Goal: Information Seeking & Learning: Find specific fact

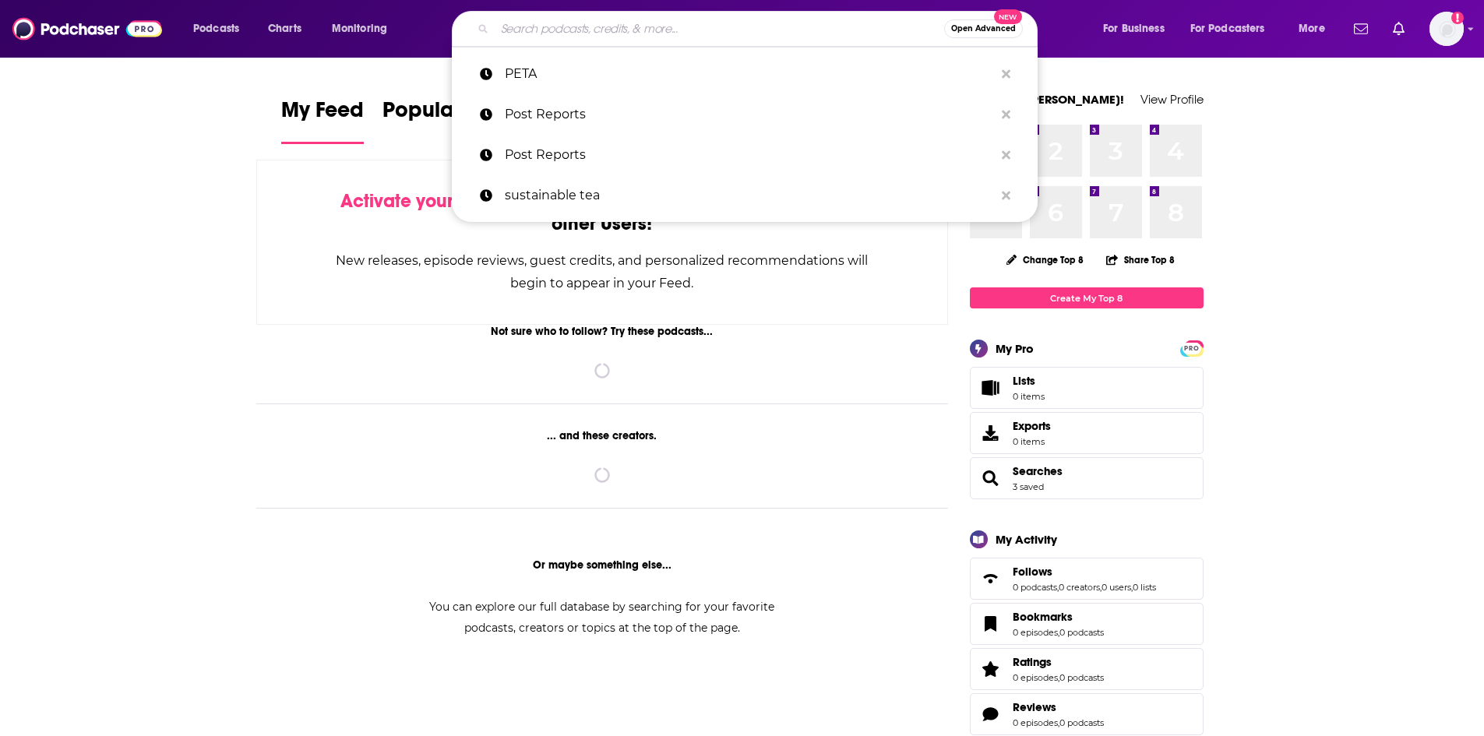
click at [654, 30] on input "Search podcasts, credits, & more..." at bounding box center [719, 28] width 449 height 25
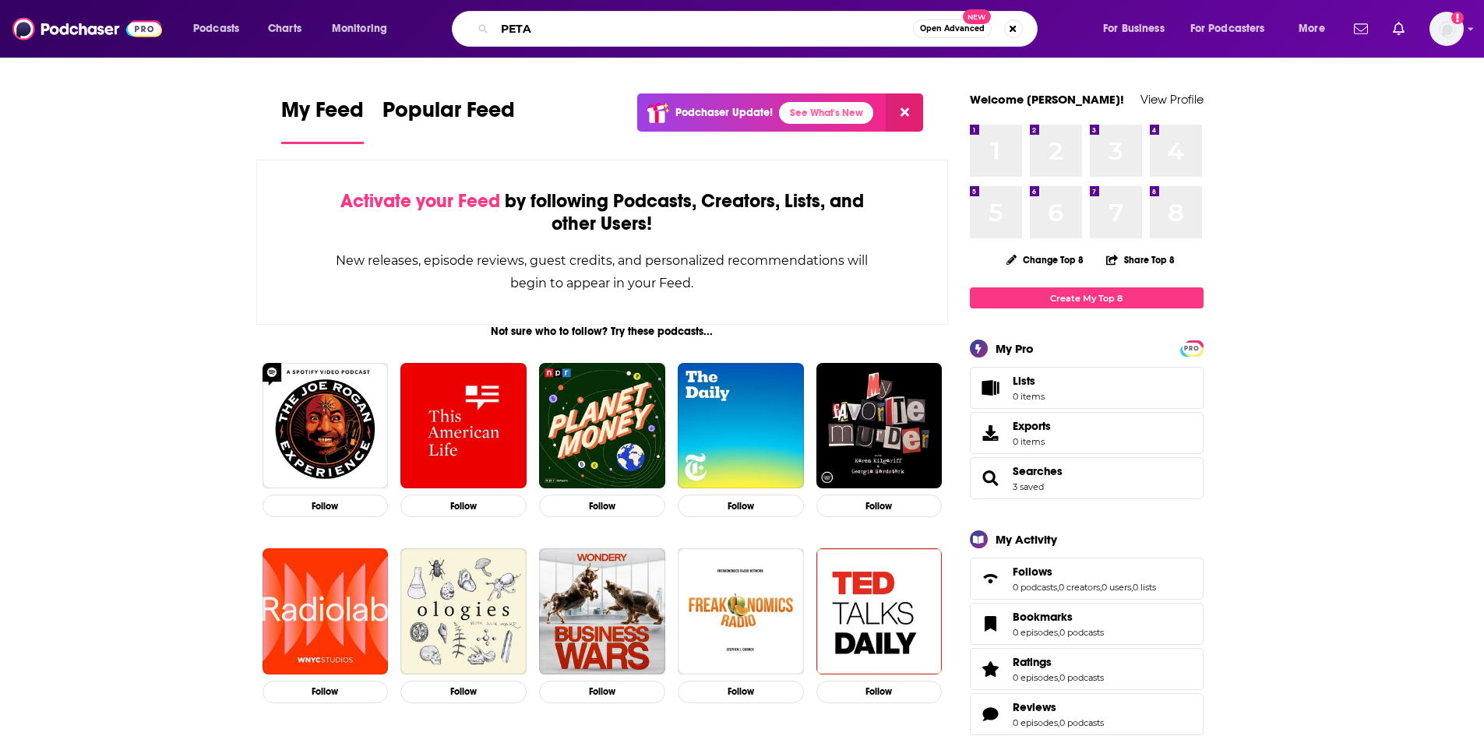
type input "PETA"
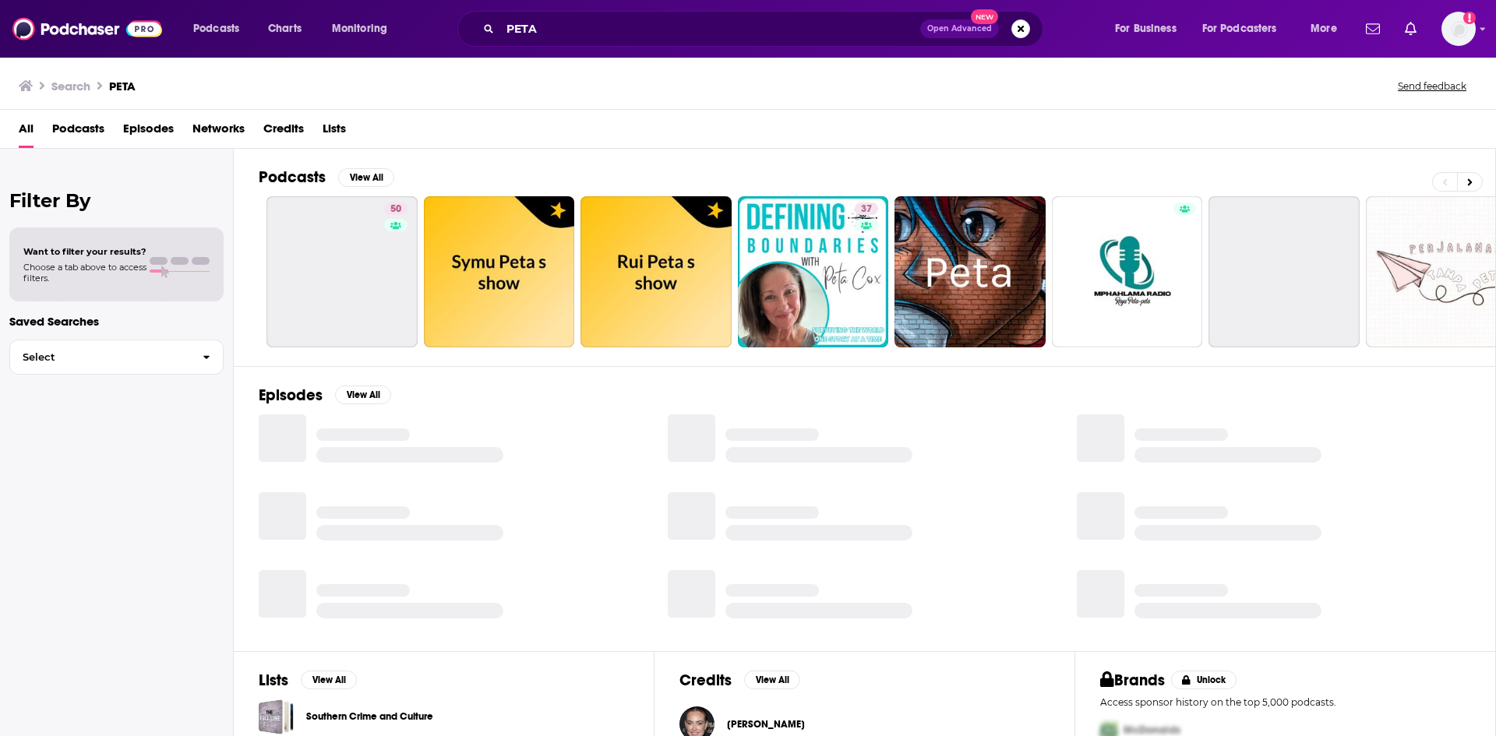
click at [157, 129] on span "Episodes" at bounding box center [148, 132] width 51 height 32
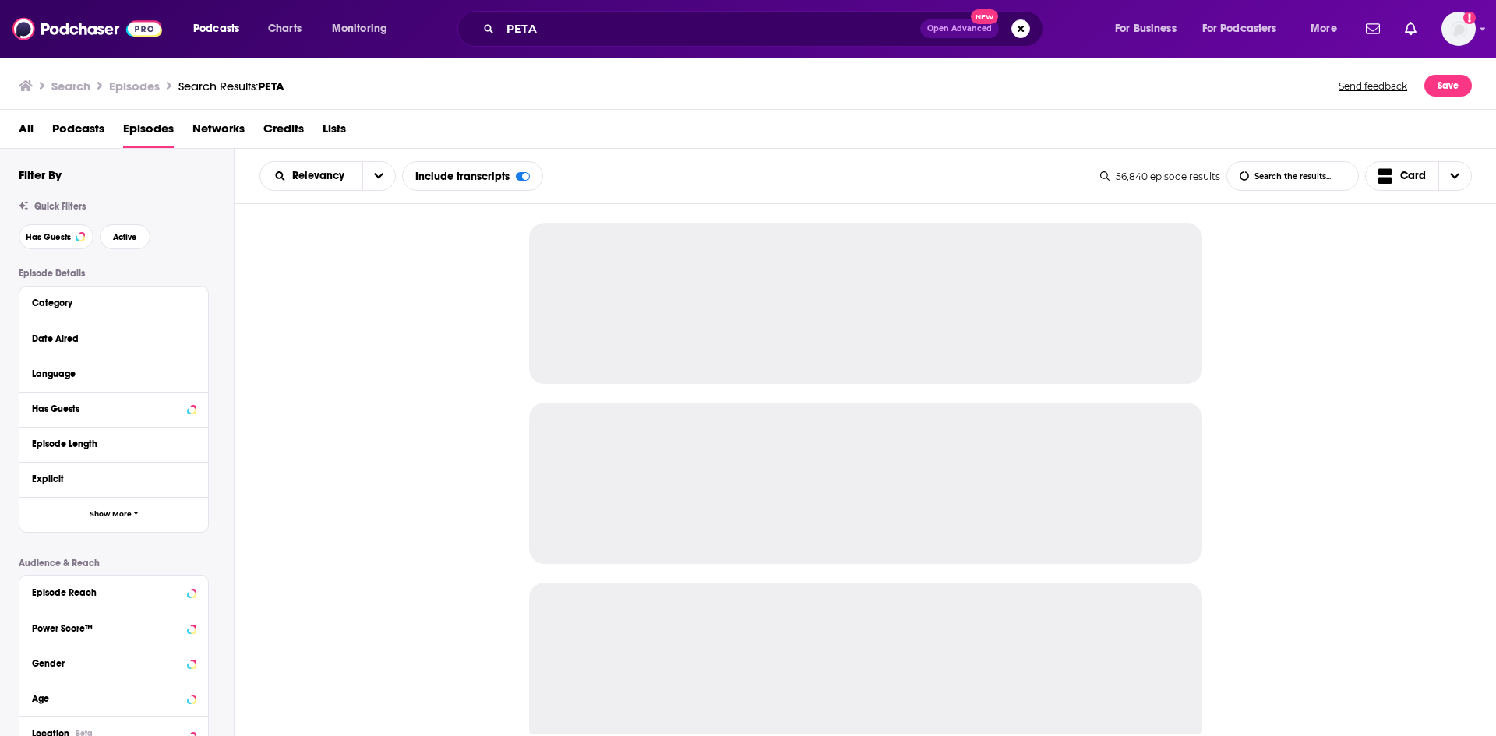
click at [196, 339] on div "Date Aired" at bounding box center [113, 339] width 189 height 35
click at [192, 339] on icon at bounding box center [191, 339] width 7 height 4
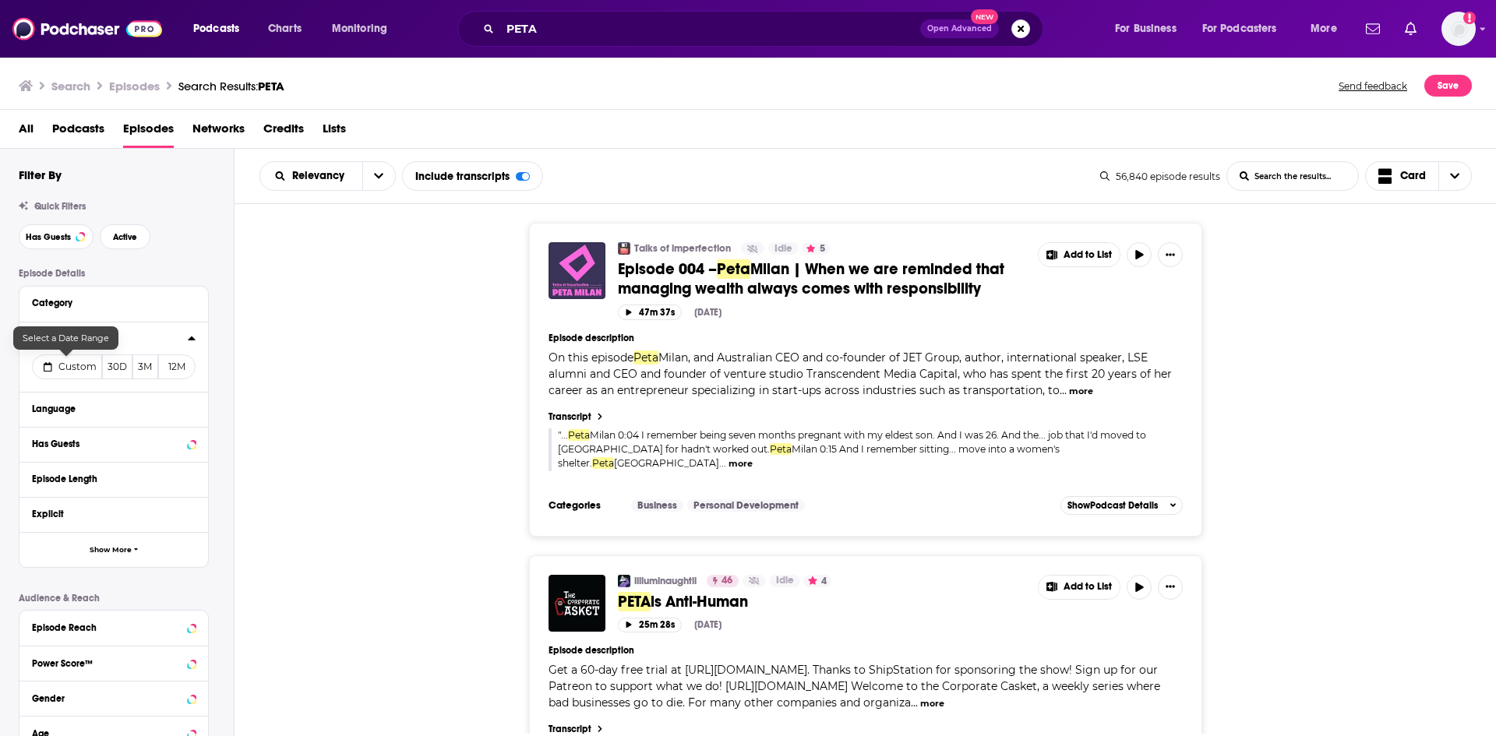
click at [59, 368] on span "Custom" at bounding box center [77, 367] width 38 height 12
select select "7"
select select "2025"
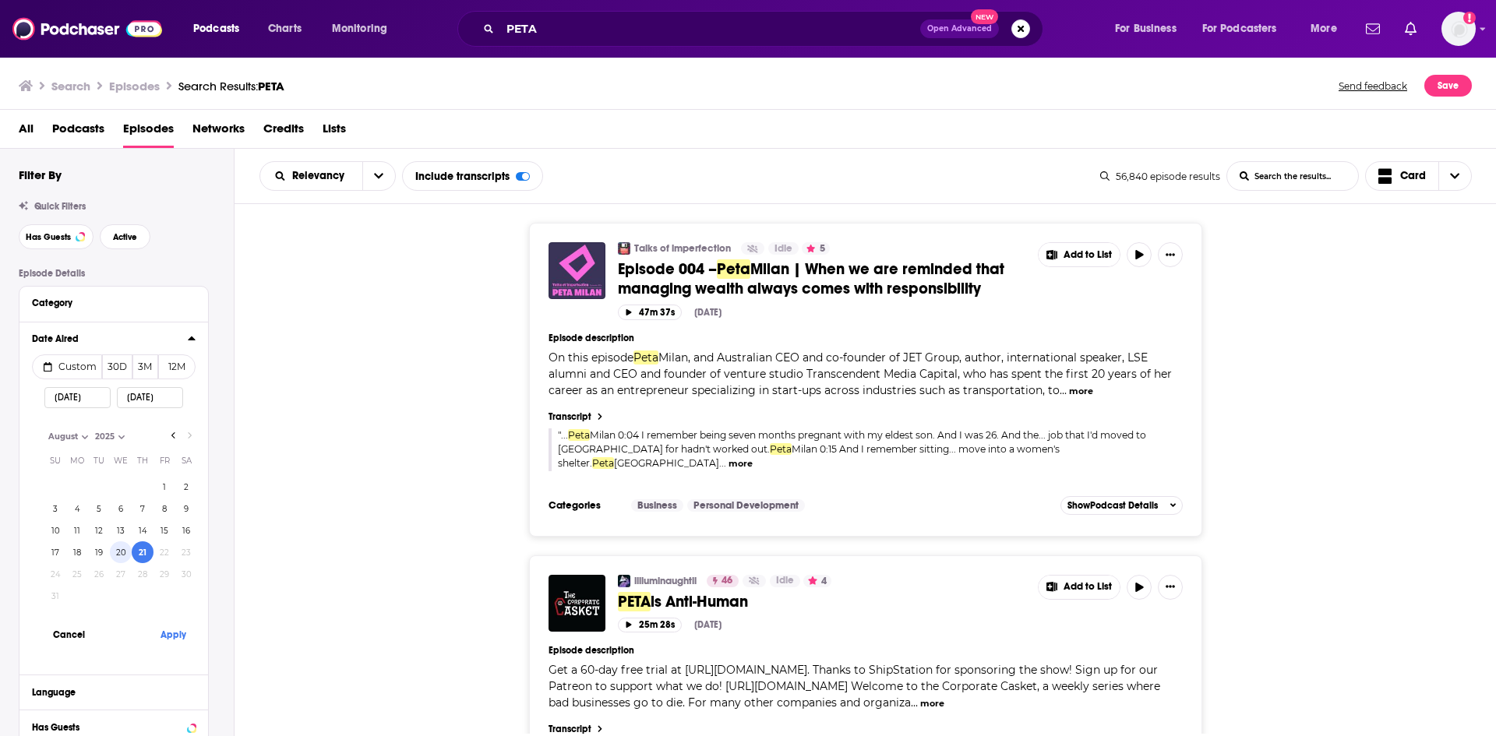
click at [123, 556] on button "20" at bounding box center [121, 552] width 22 height 22
type input "08/20/2025"
click at [170, 640] on button "Apply" at bounding box center [173, 634] width 47 height 29
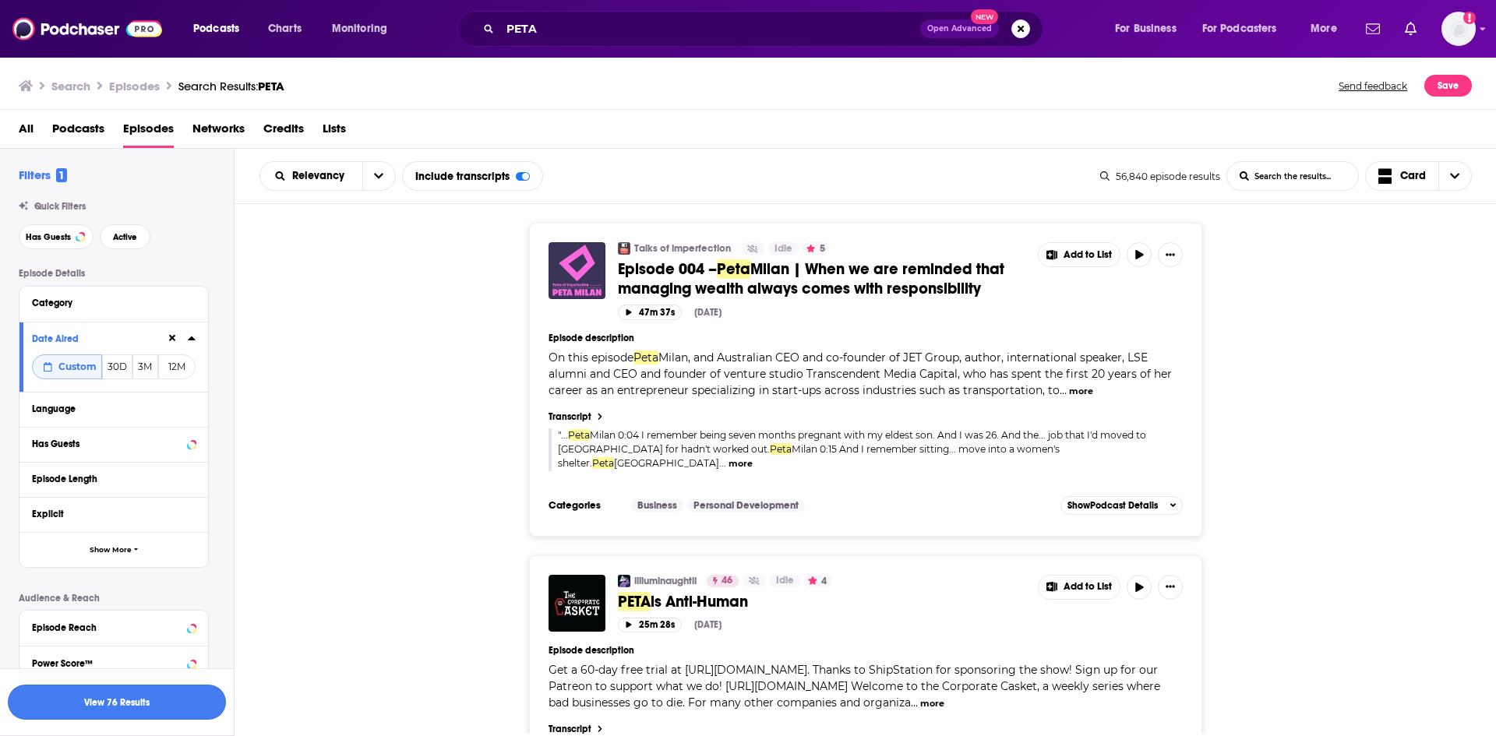
click at [142, 710] on button "View 76 Results" at bounding box center [117, 702] width 218 height 35
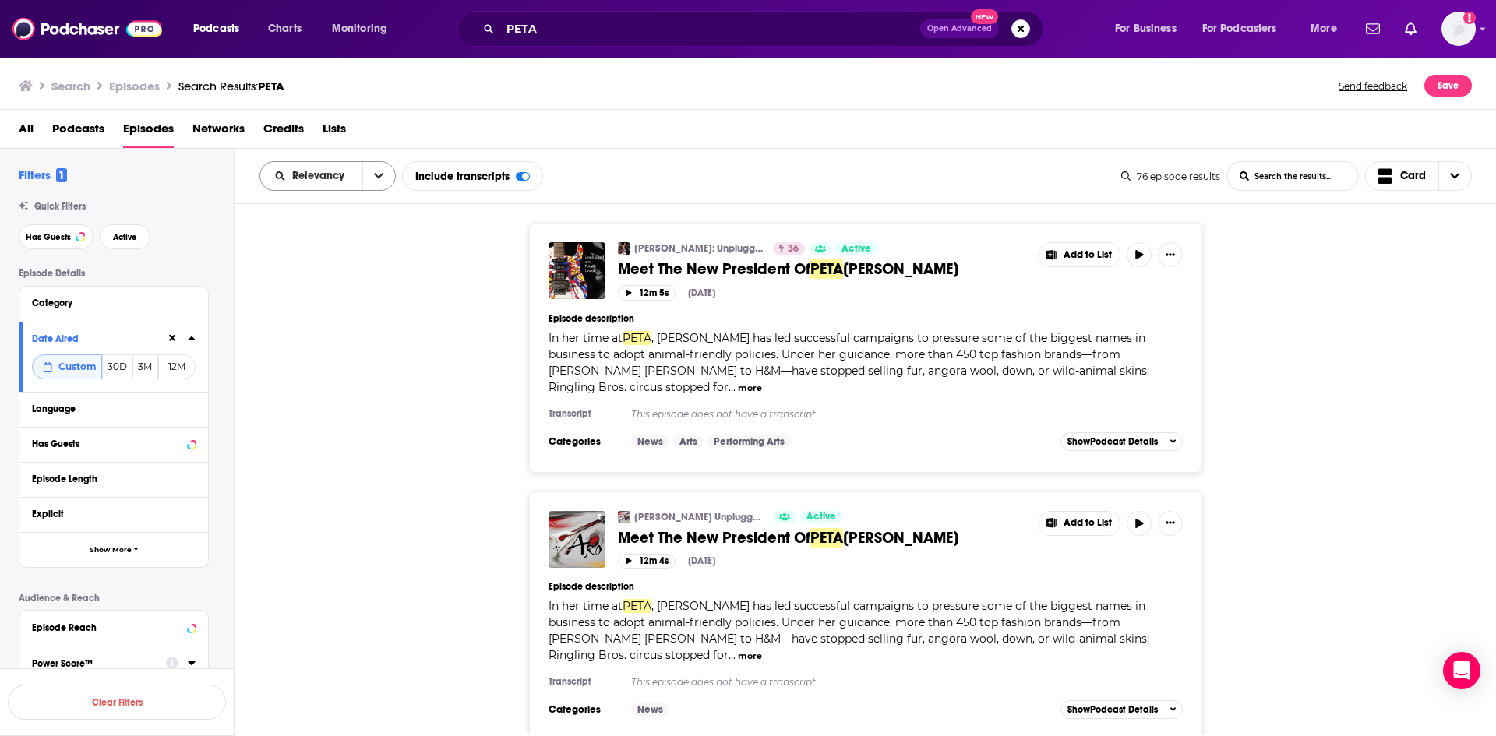
click at [385, 174] on button "open menu" at bounding box center [378, 176] width 33 height 28
click at [341, 312] on span "Power Score" at bounding box center [337, 309] width 92 height 9
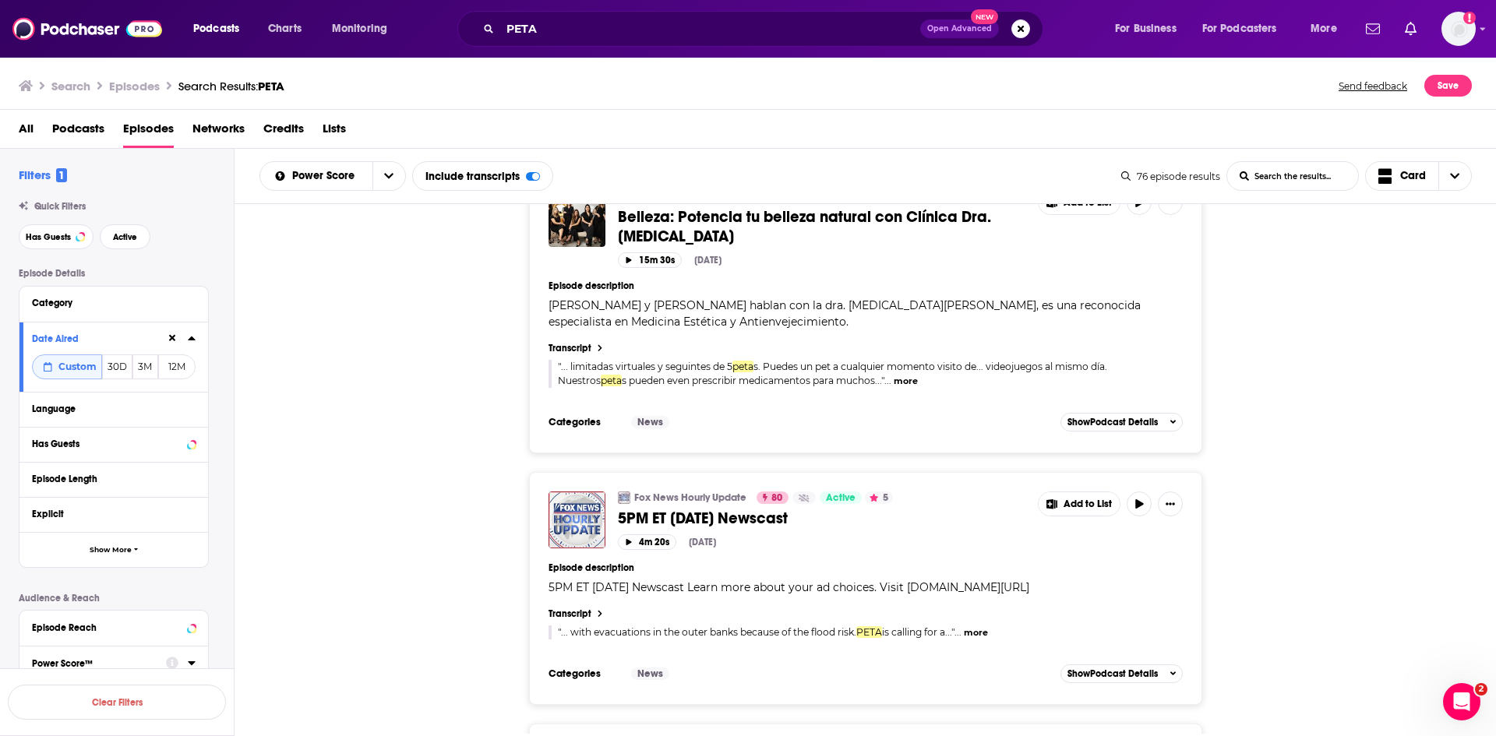
scroll to position [78, 0]
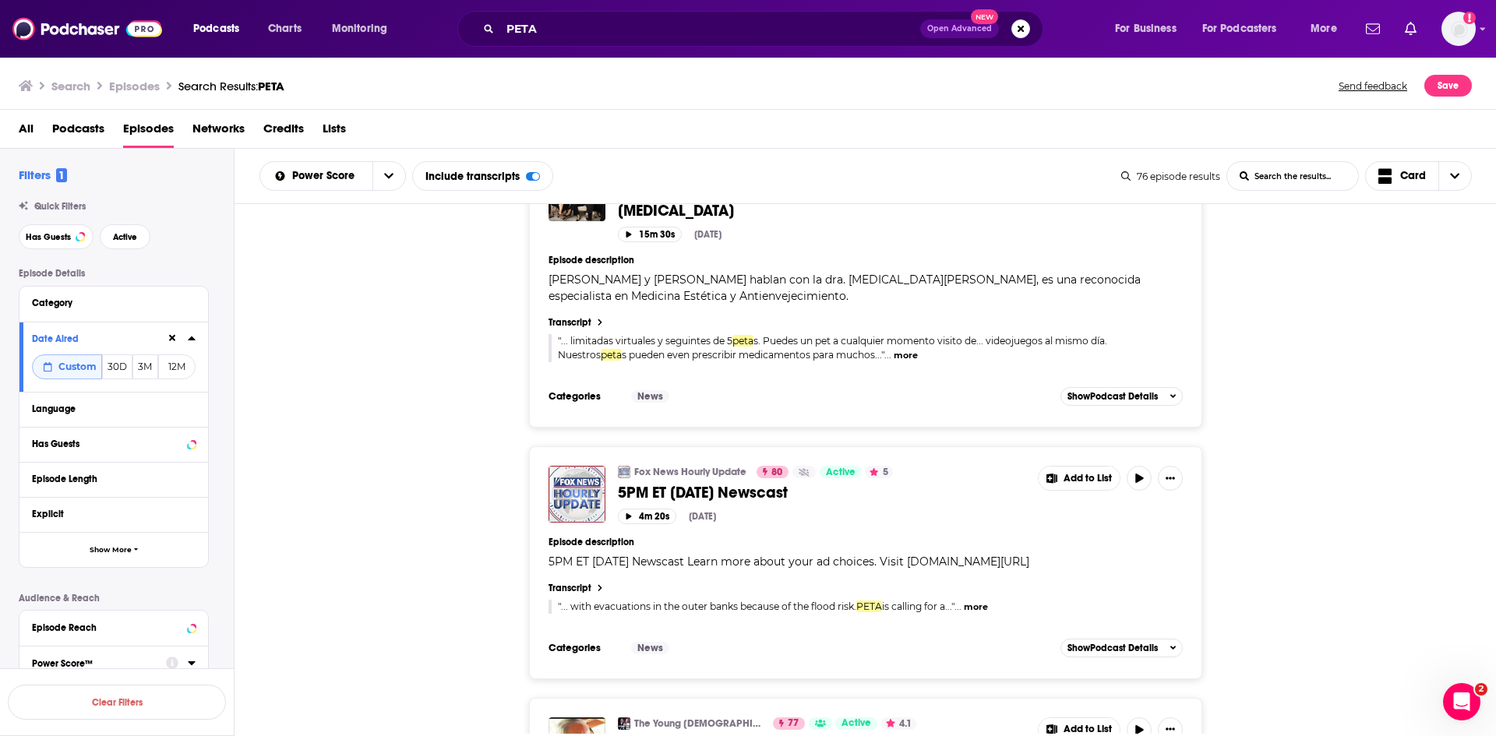
drag, startPoint x: 984, startPoint y: 606, endPoint x: 792, endPoint y: 605, distance: 191.6
click at [914, 579] on div "Fox News Hourly Update 80 Active 5 5PM ET 08/20/2025 Newscast Add to List 4m 20…" at bounding box center [865, 551] width 634 height 171
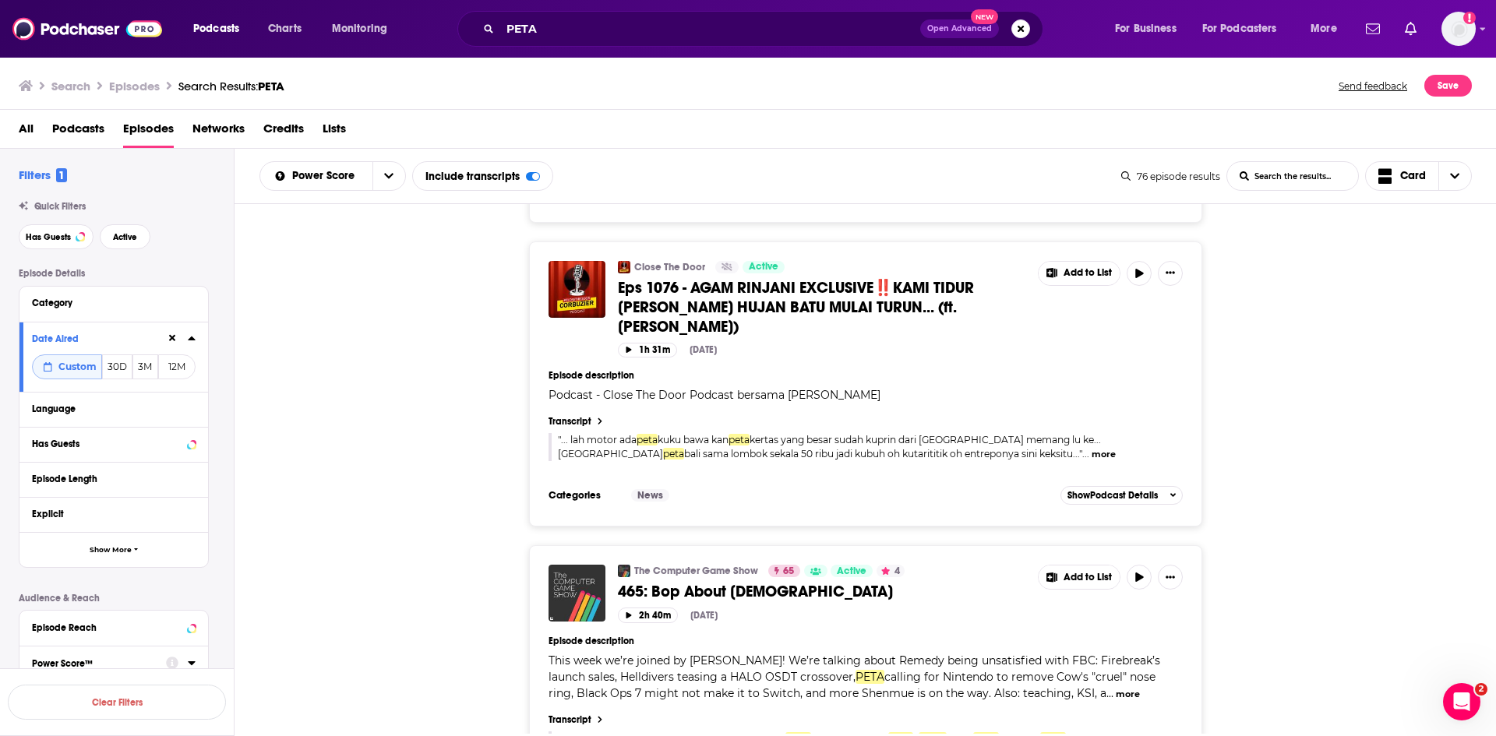
scroll to position [5453, 0]
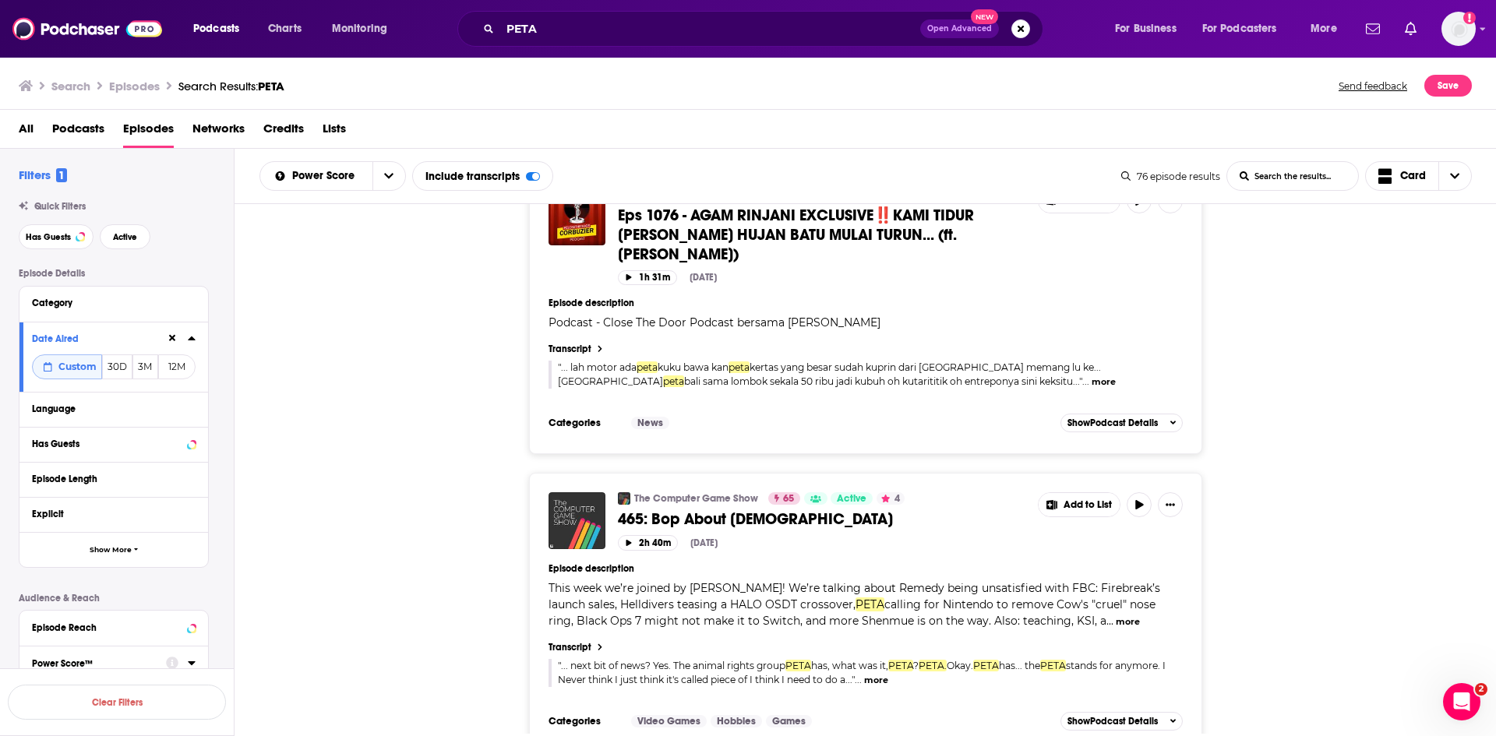
drag, startPoint x: 688, startPoint y: 463, endPoint x: 431, endPoint y: 463, distance: 257.1
click at [431, 473] on div "The Computer Game Show 65 Active 4 465: Bop About Churches Add to List 2h 40m A…" at bounding box center [865, 613] width 1262 height 280
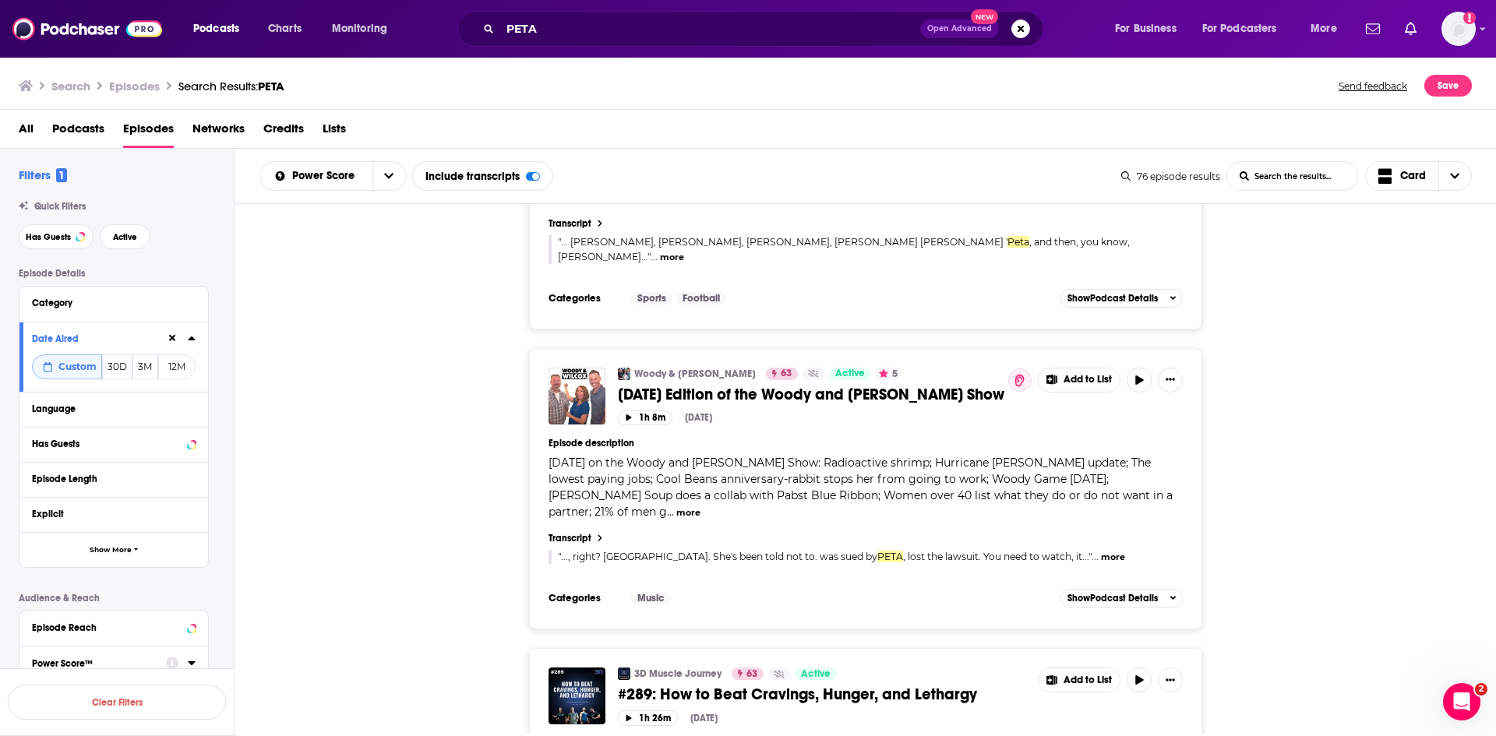
scroll to position [6544, 0]
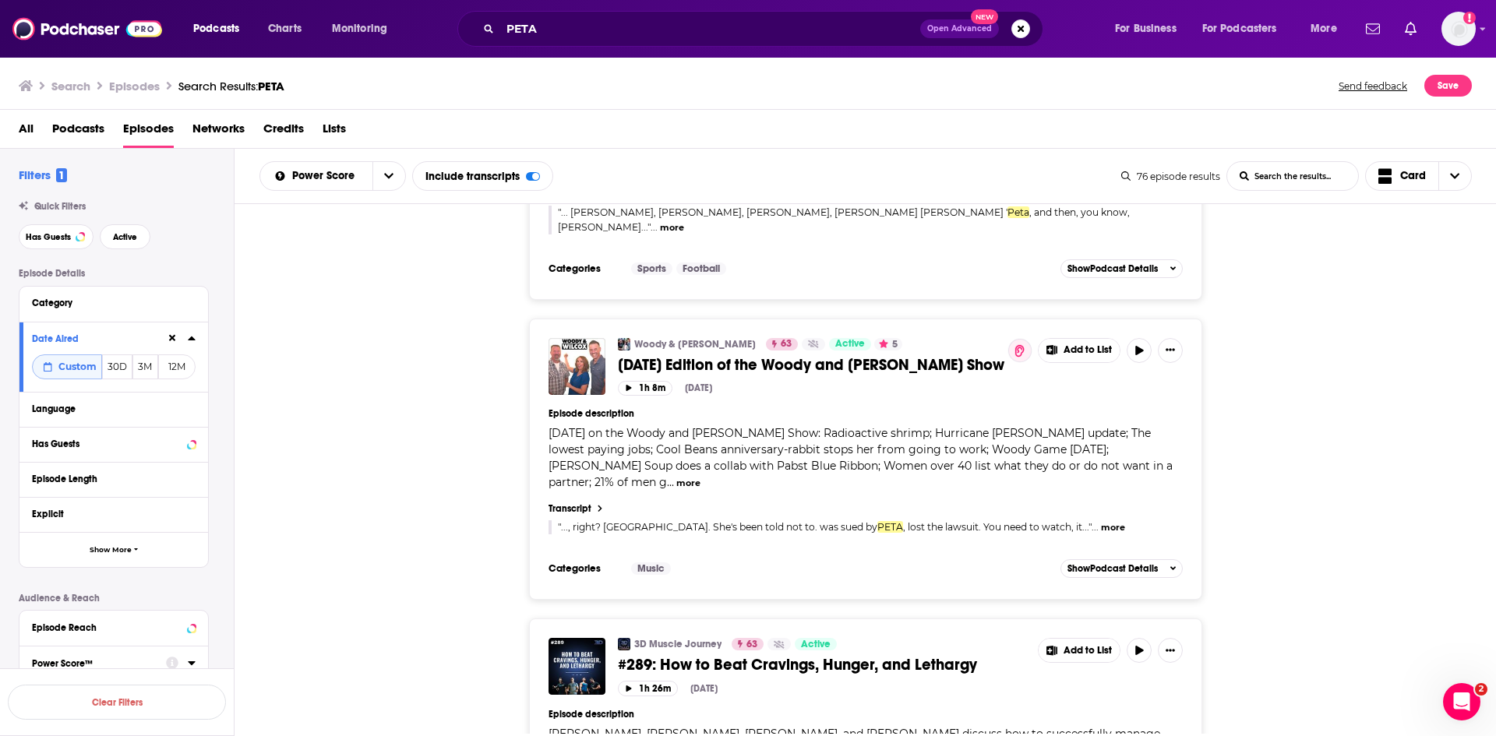
drag, startPoint x: 858, startPoint y: 540, endPoint x: 540, endPoint y: 523, distance: 318.3
drag, startPoint x: 662, startPoint y: 535, endPoint x: 371, endPoint y: 571, distance: 293.5
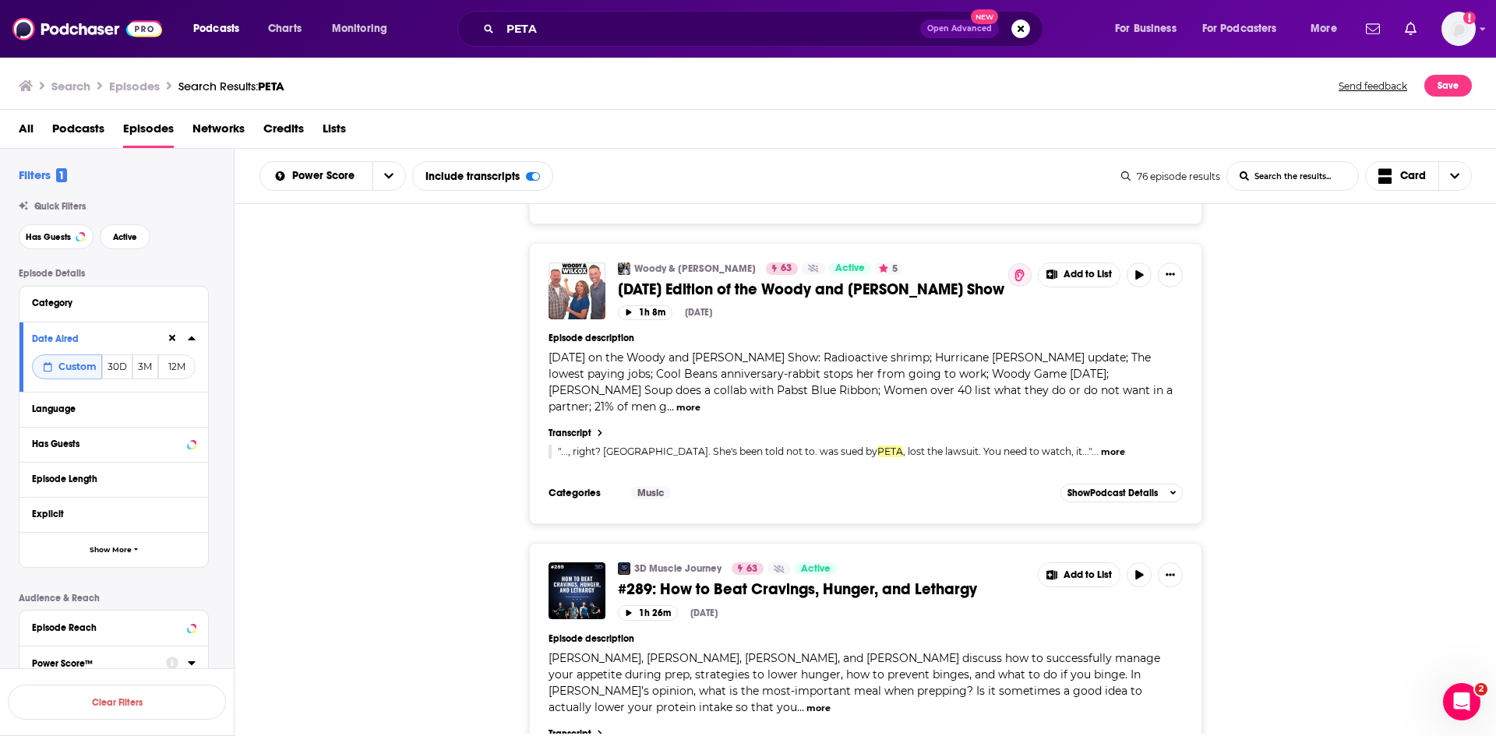
scroll to position [6771, 0]
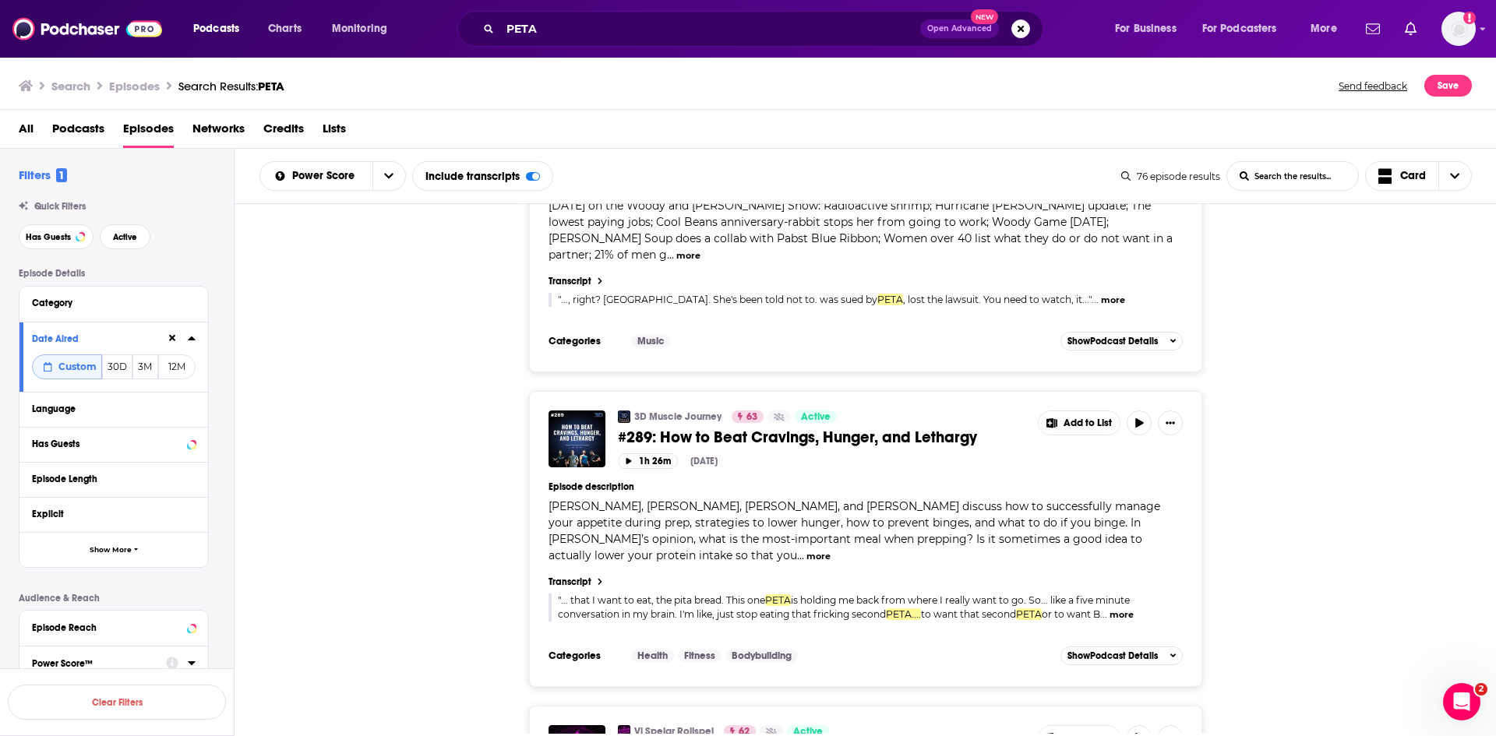
drag, startPoint x: 832, startPoint y: 704, endPoint x: 822, endPoint y: 703, distance: 10.2
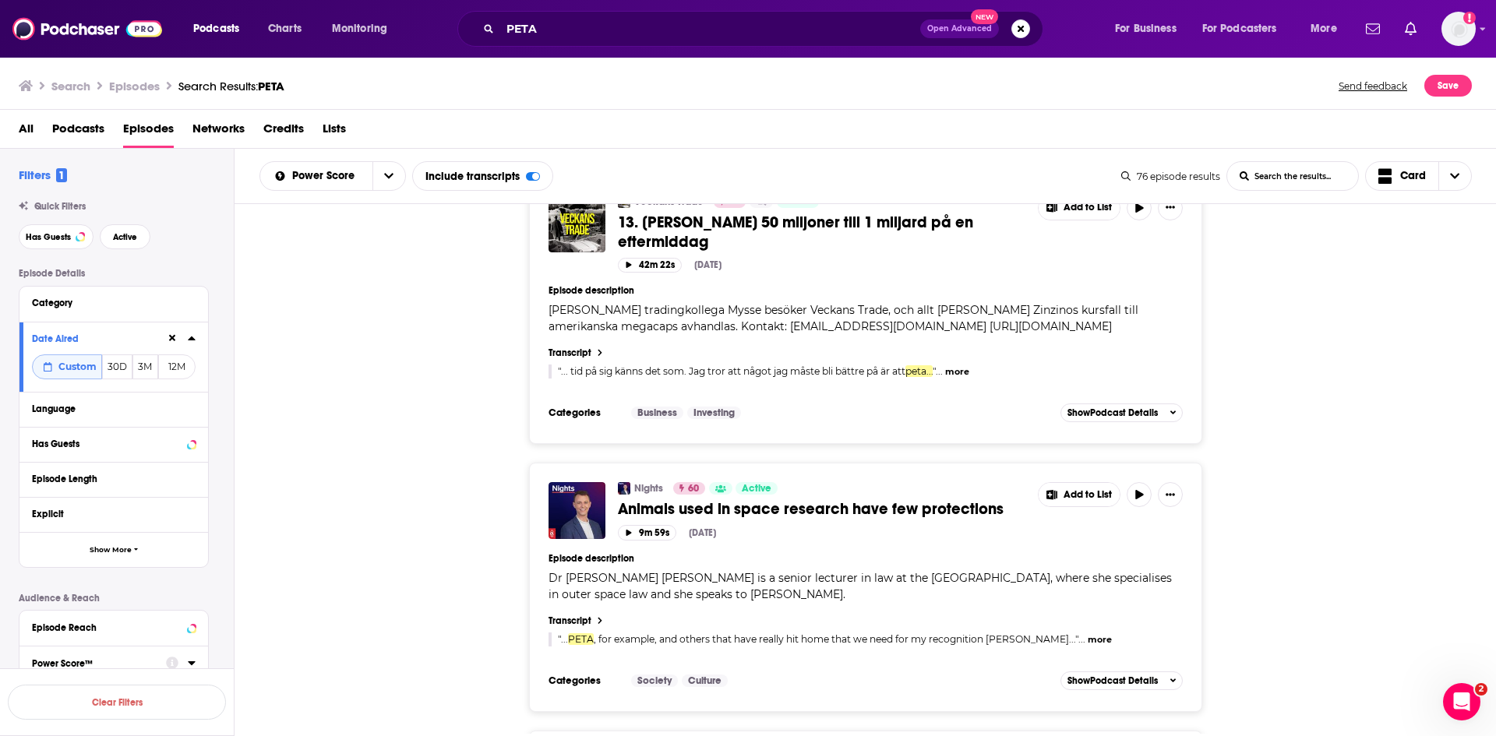
scroll to position [7940, 0]
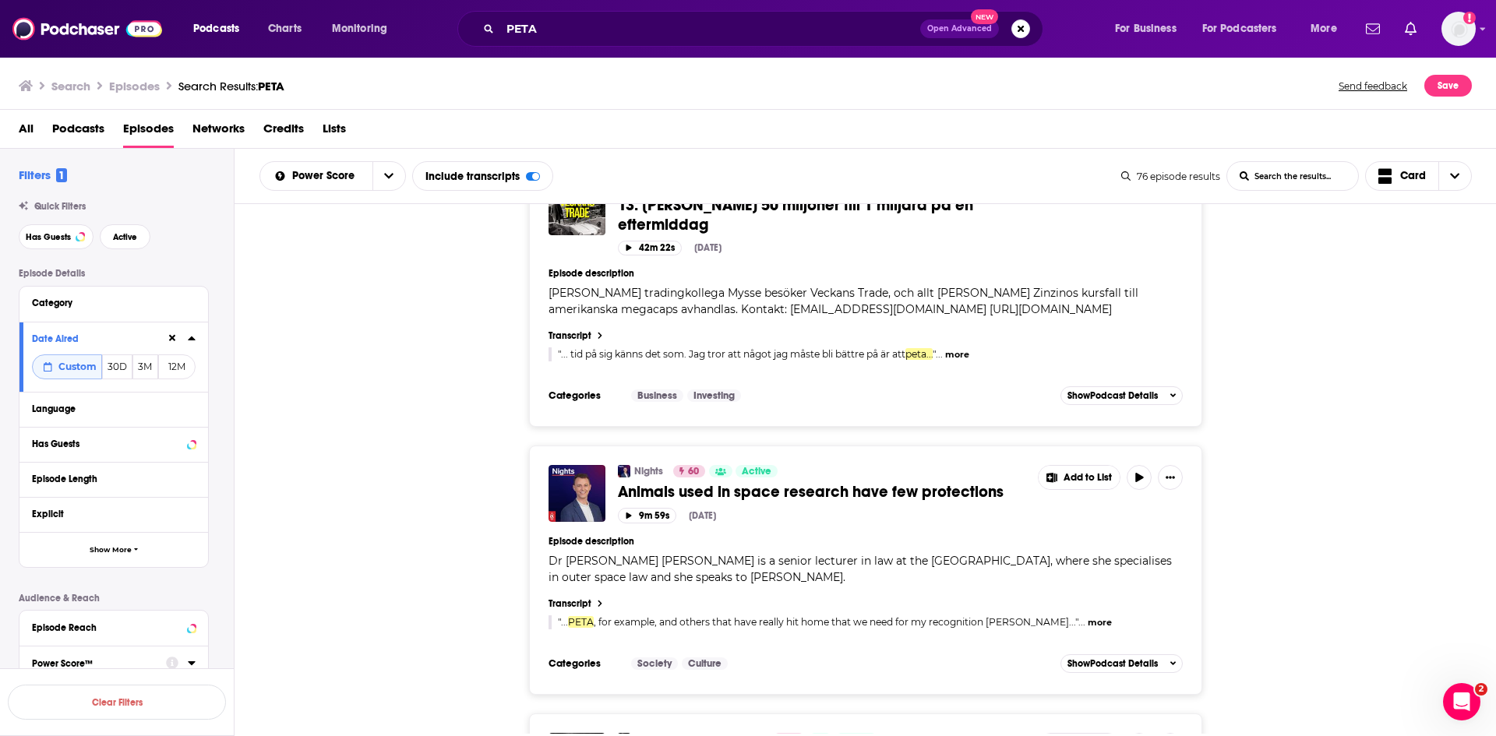
drag, startPoint x: 842, startPoint y: 583, endPoint x: 392, endPoint y: 559, distance: 450.9
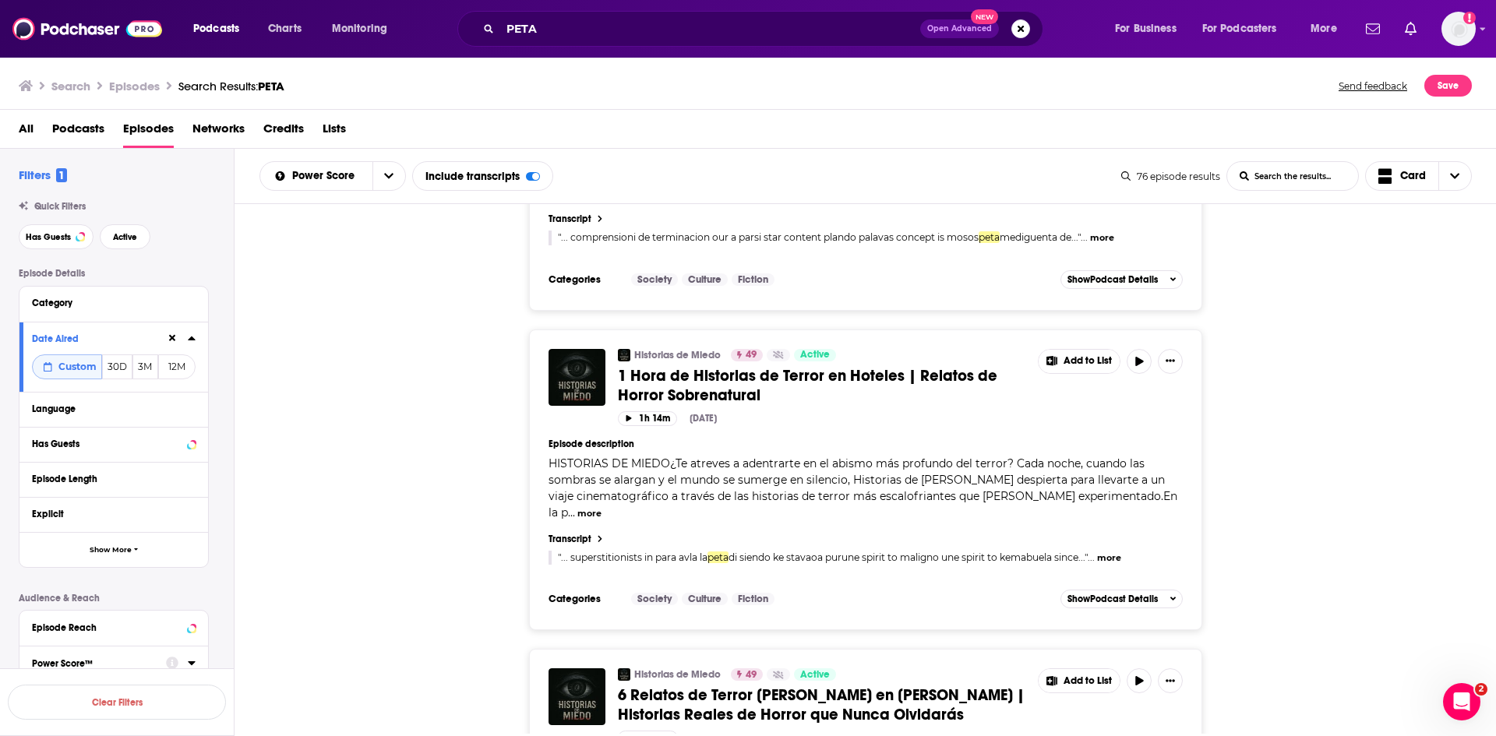
scroll to position [13904, 0]
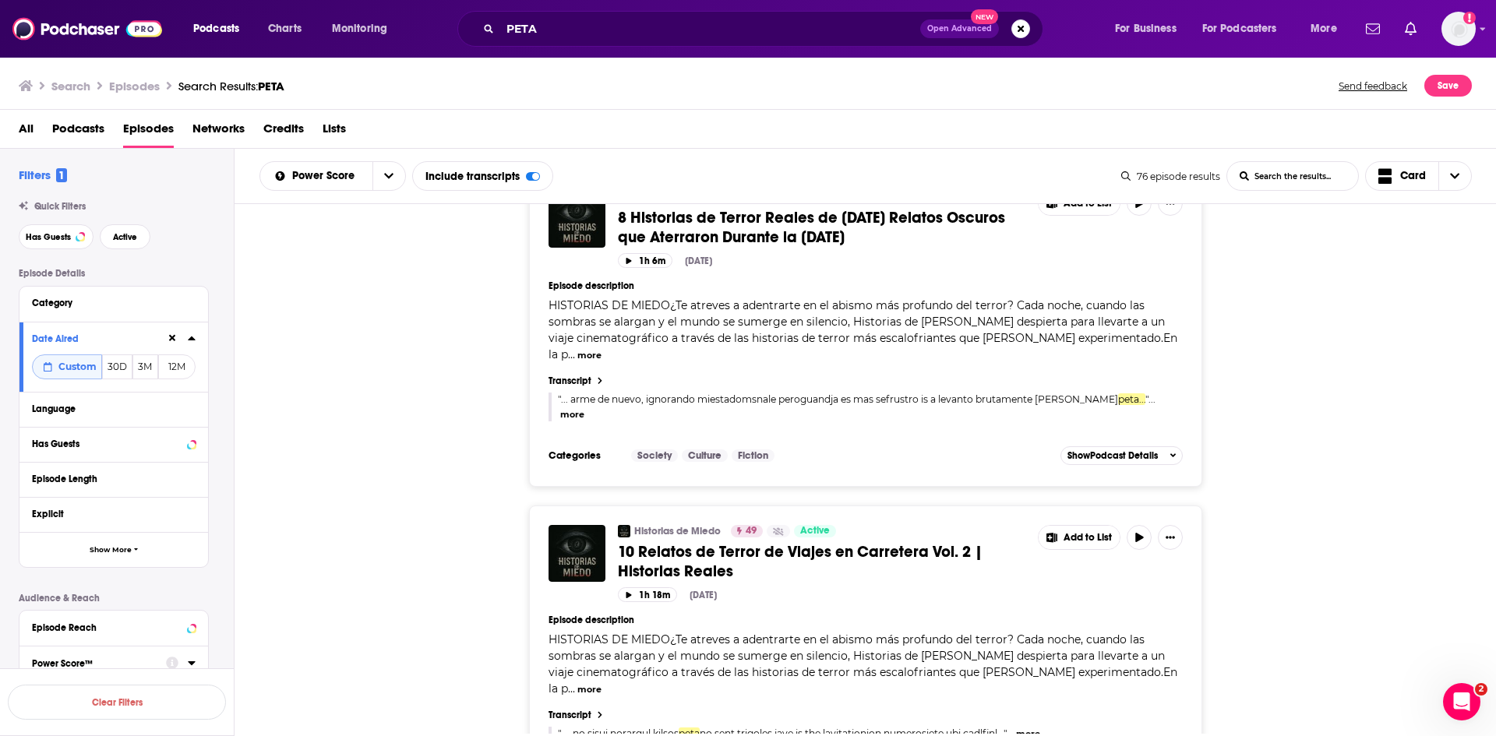
scroll to position [16319, 0]
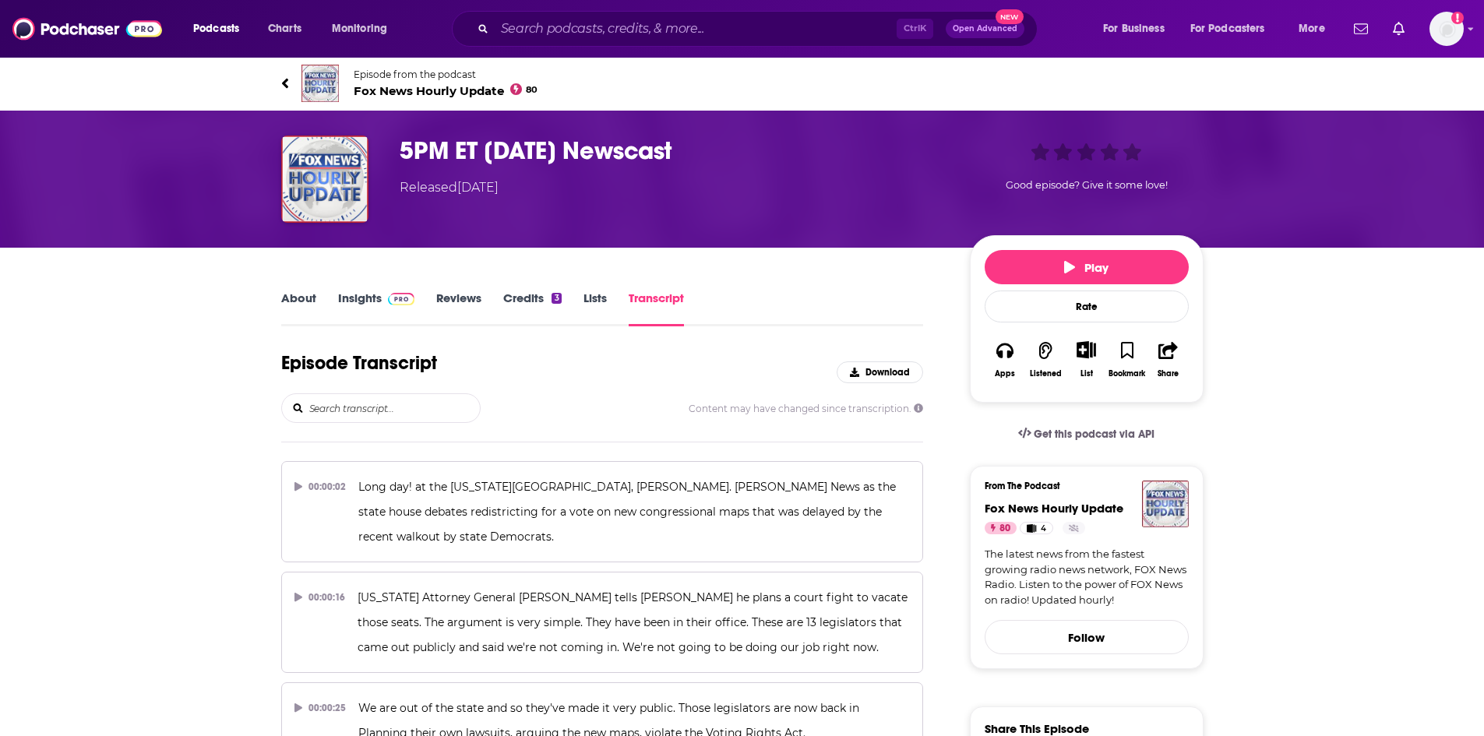
scroll to position [1297, 0]
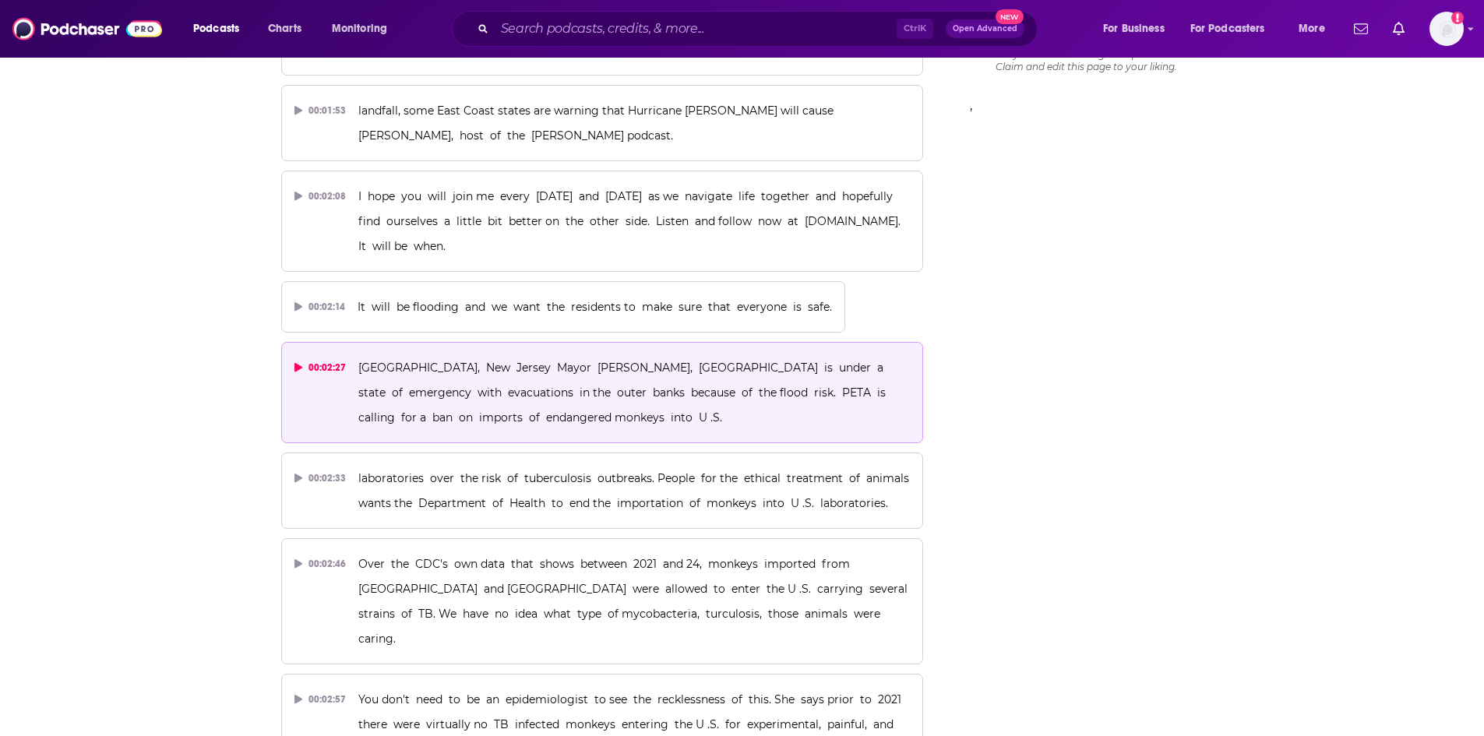
click at [535, 361] on span "Atlantic City, New Jersey Mayor Marty Small, North Carolina is under a state of…" at bounding box center [625, 393] width 534 height 64
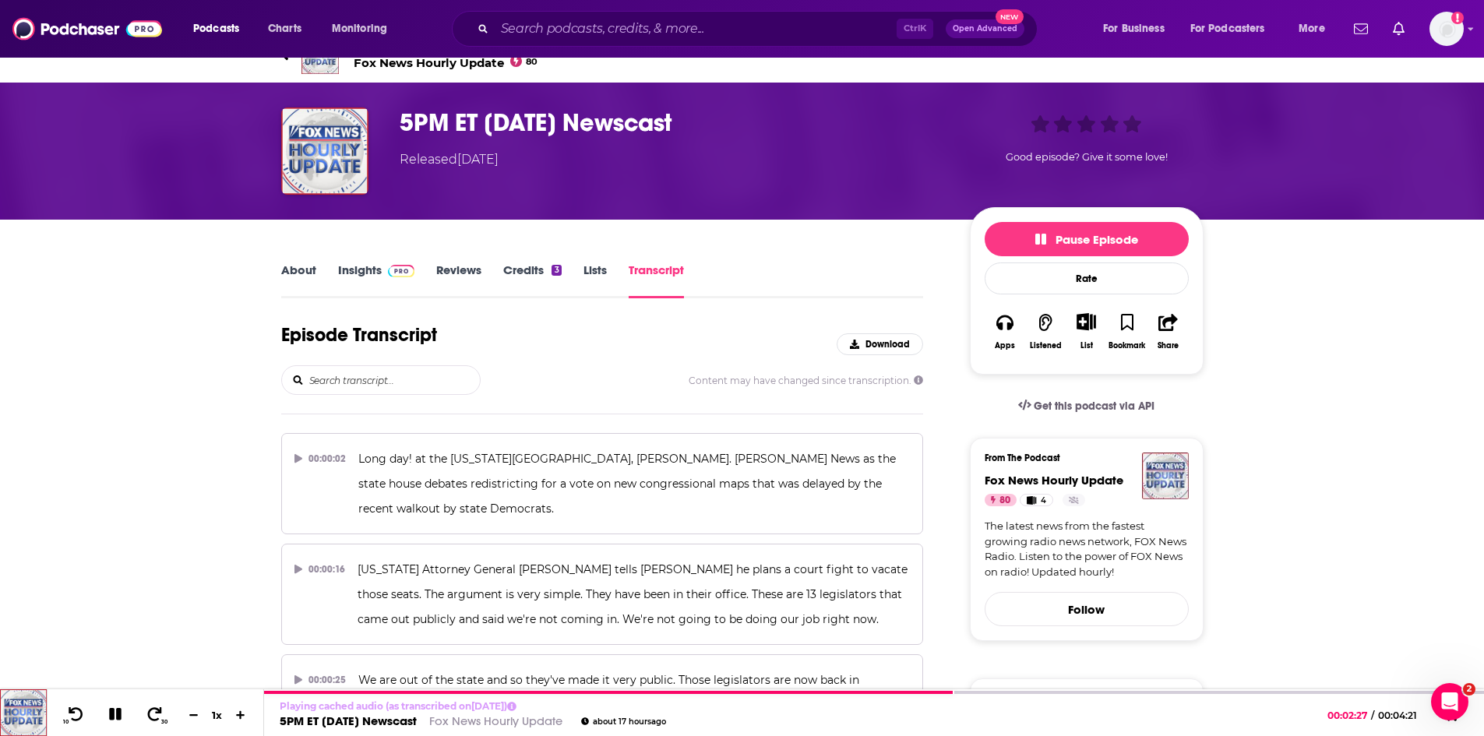
scroll to position [0, 0]
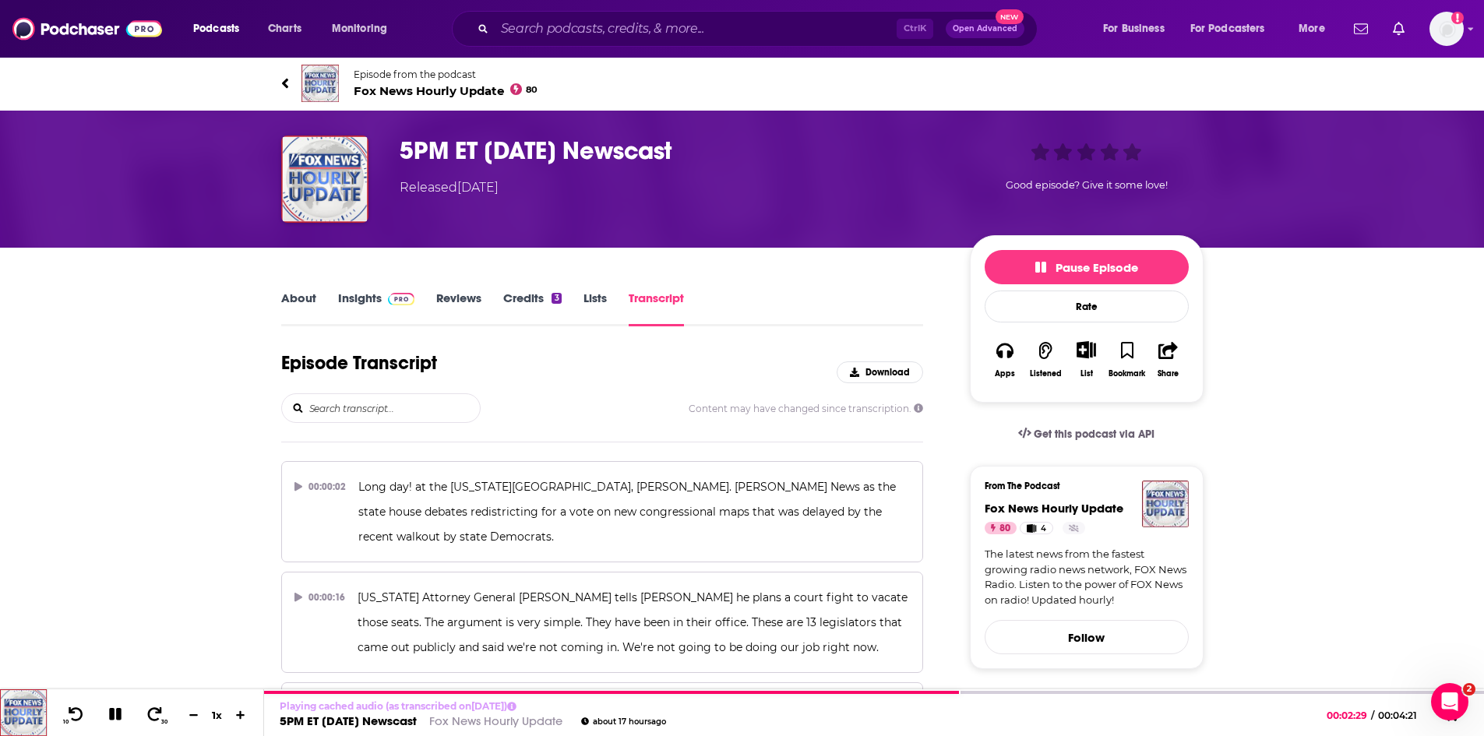
click at [392, 92] on span "Fox News Hourly Update 80" at bounding box center [446, 90] width 185 height 15
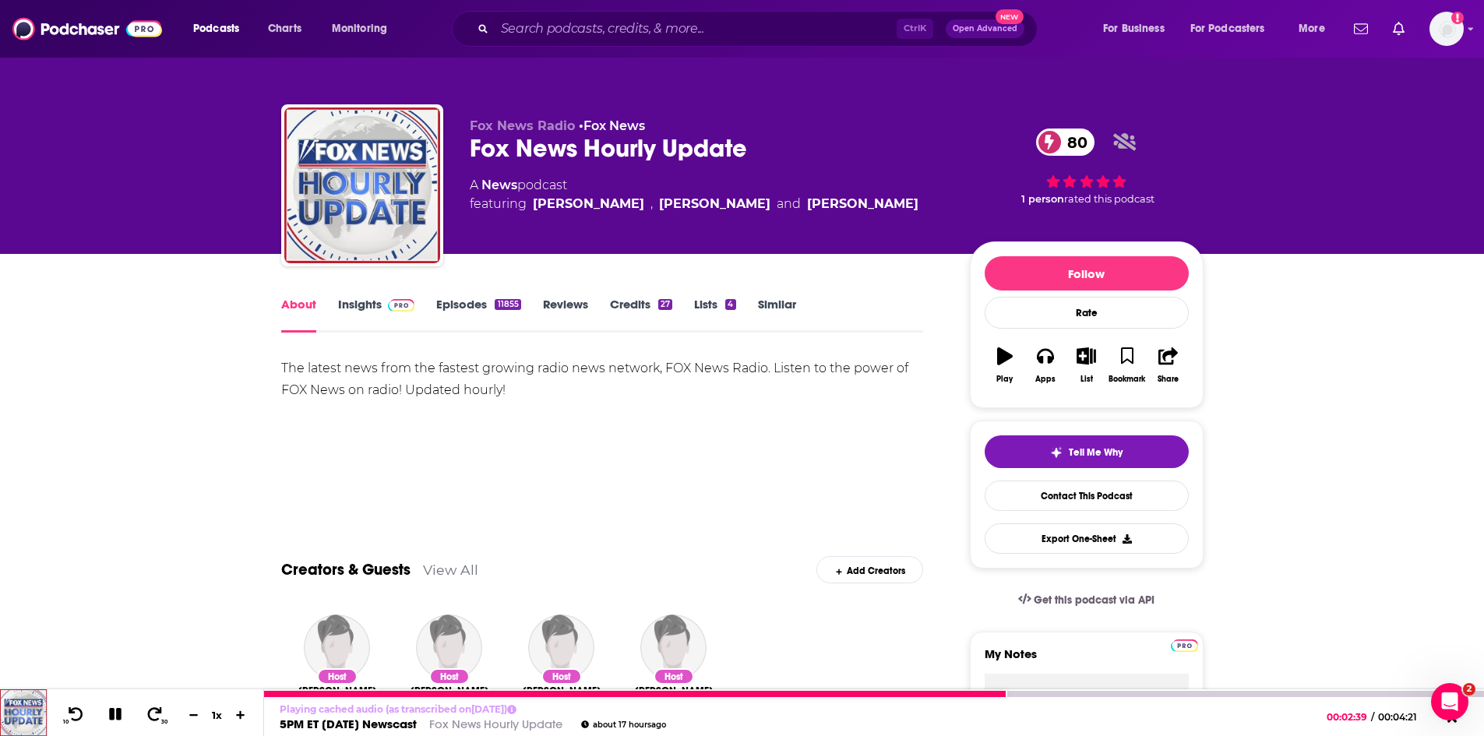
click at [375, 718] on link "5PM ET 08/20/2025 Newscast" at bounding box center [348, 724] width 137 height 15
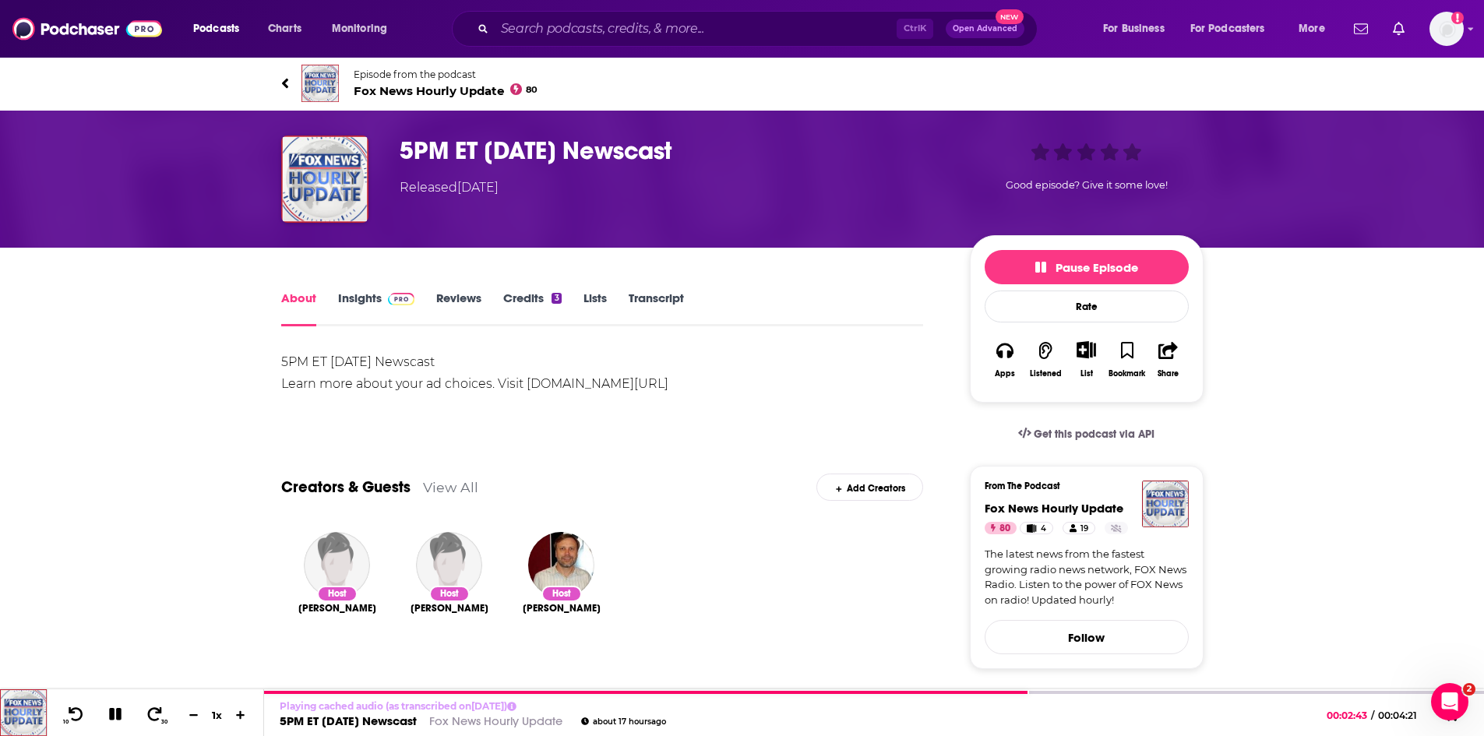
click at [637, 303] on link "Transcript" at bounding box center [656, 309] width 55 height 36
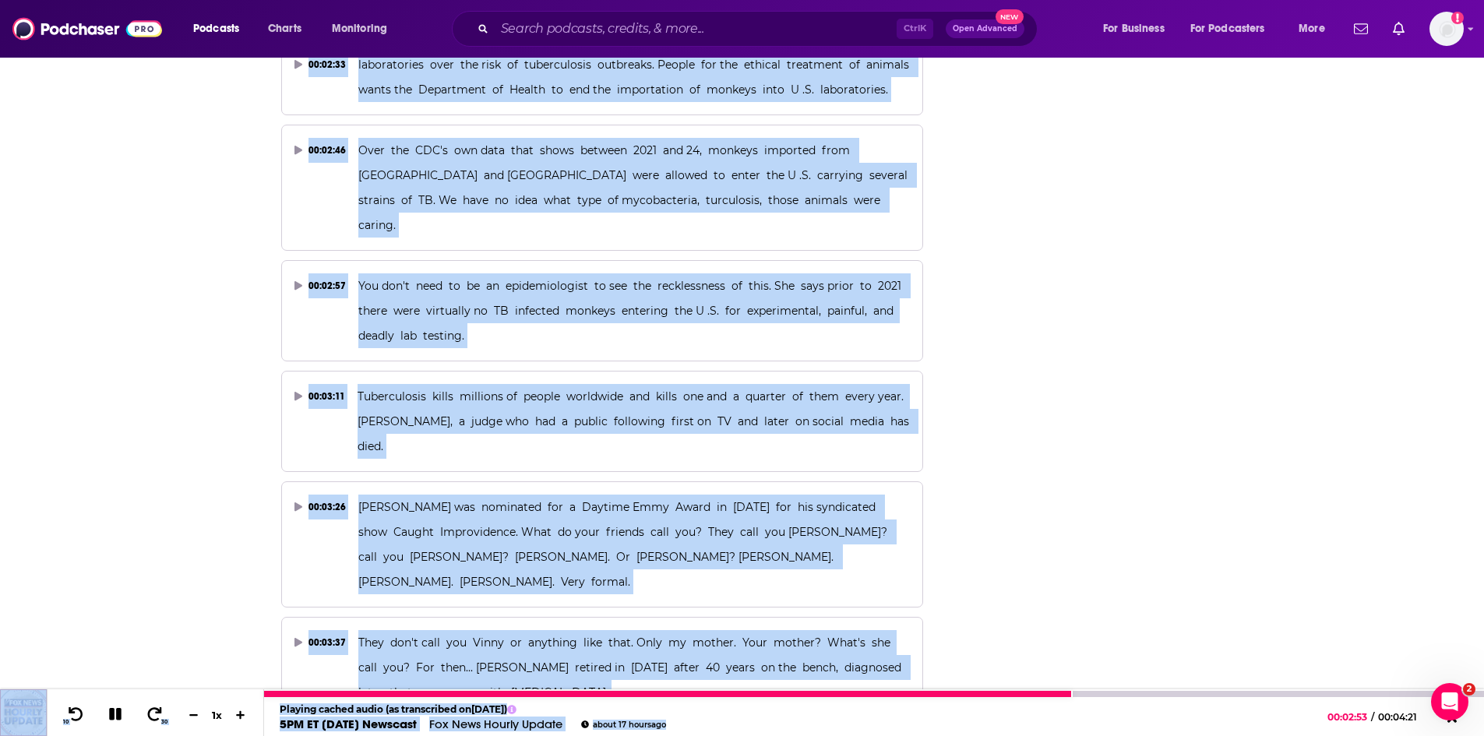
scroll to position [1716, 0]
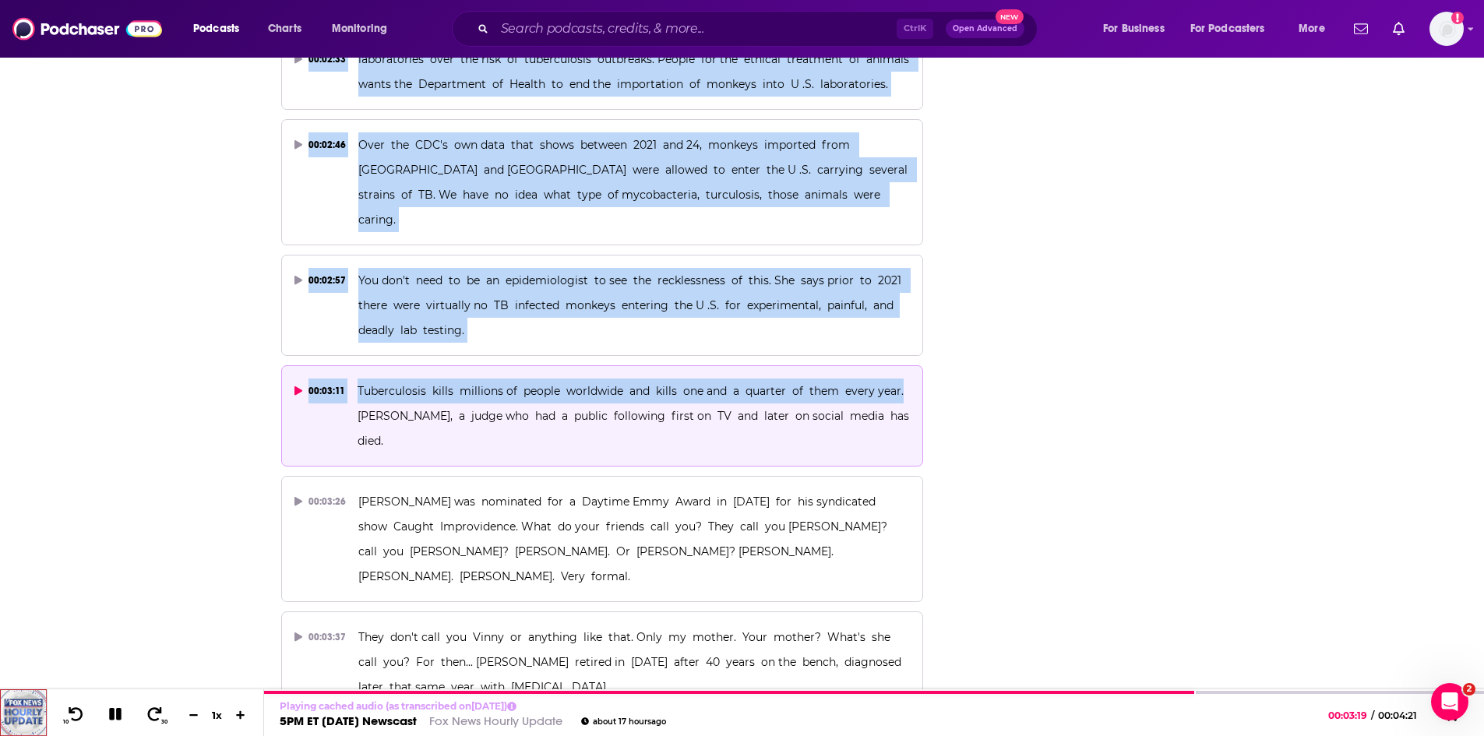
drag, startPoint x: 692, startPoint y: 366, endPoint x: 897, endPoint y: 343, distance: 206.2
copy div "PETA is calling for a ban on imports of endangered monkeys into U .S. 00:02:33 …"
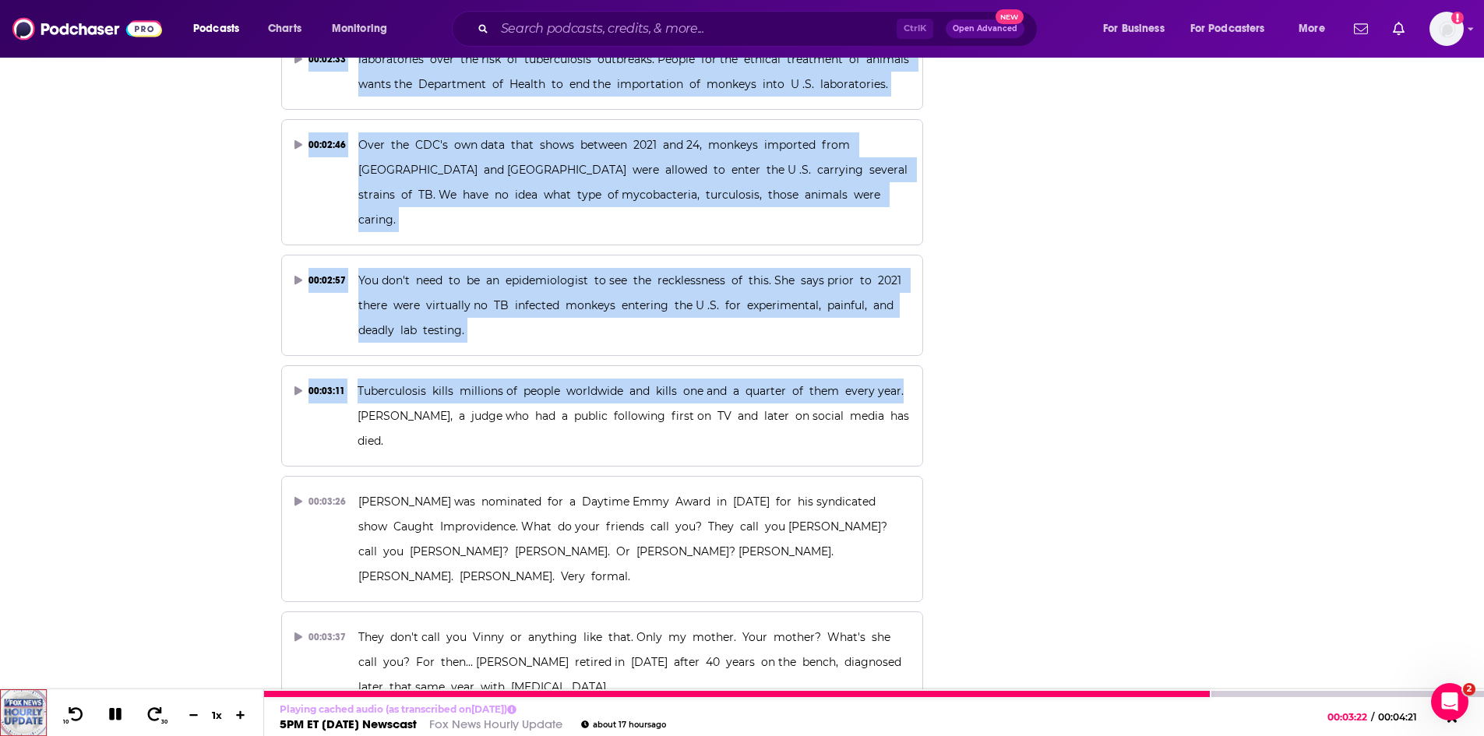
click at [113, 719] on icon at bounding box center [115, 714] width 12 height 12
click at [405, 728] on link "5PM ET 08/20/2025 Newscast" at bounding box center [348, 724] width 137 height 15
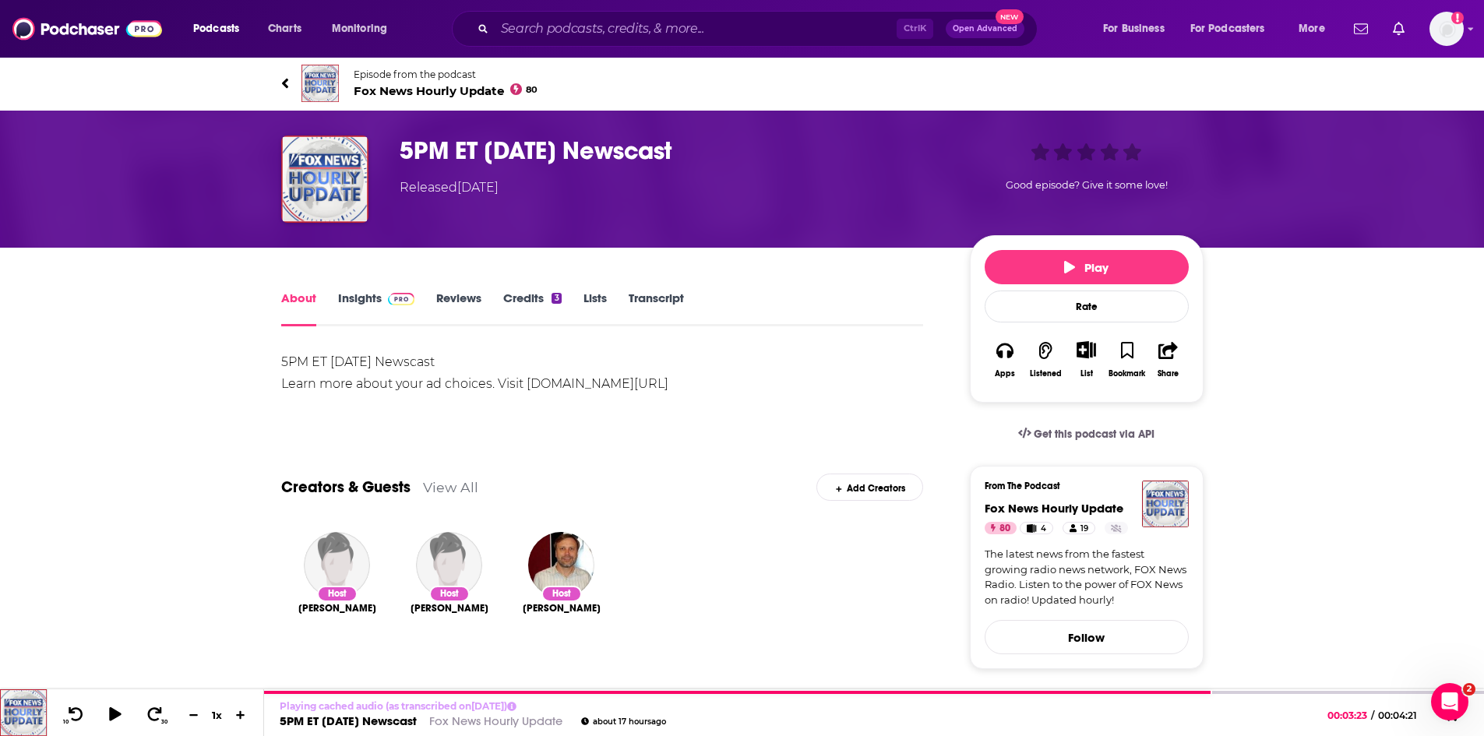
click at [383, 85] on span "Fox News Hourly Update 80" at bounding box center [446, 90] width 185 height 15
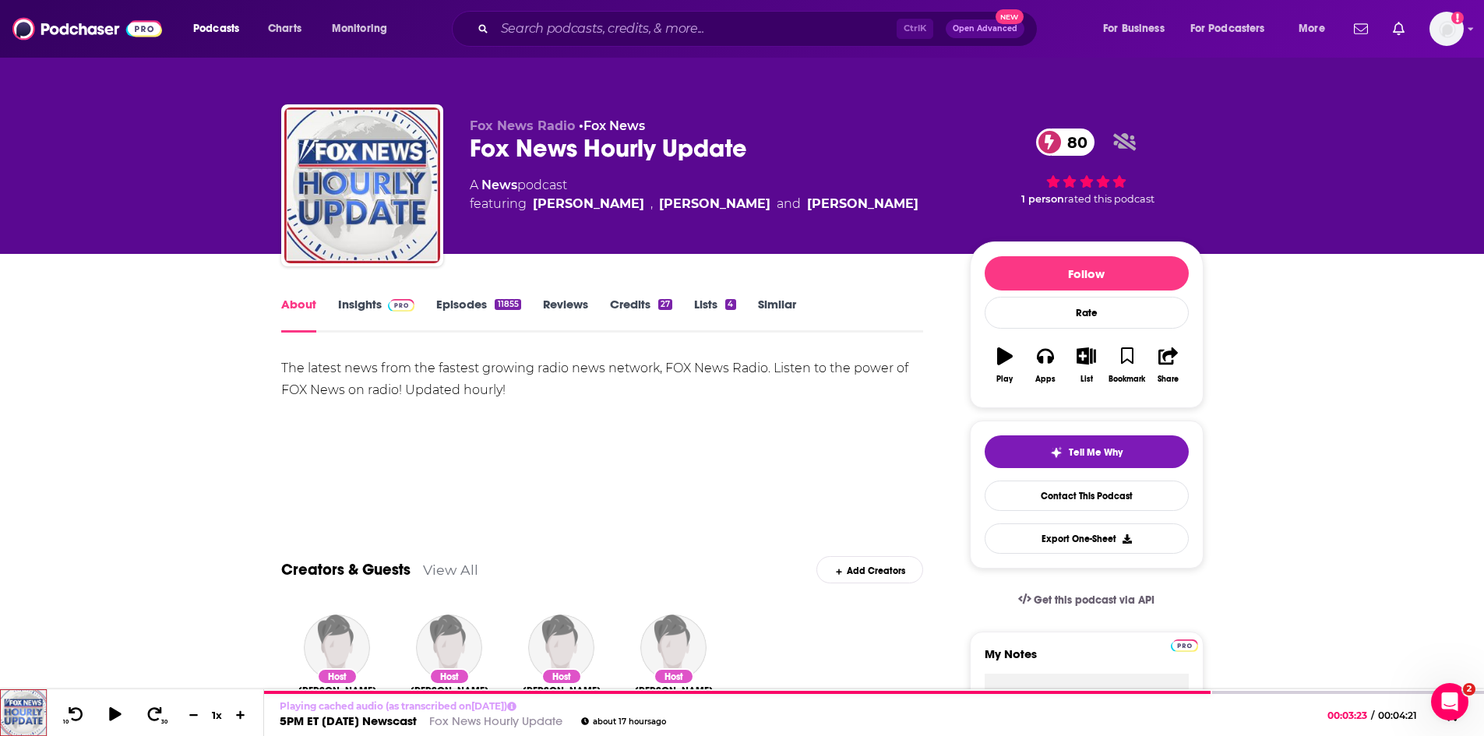
click at [364, 301] on link "Insights" at bounding box center [376, 315] width 77 height 36
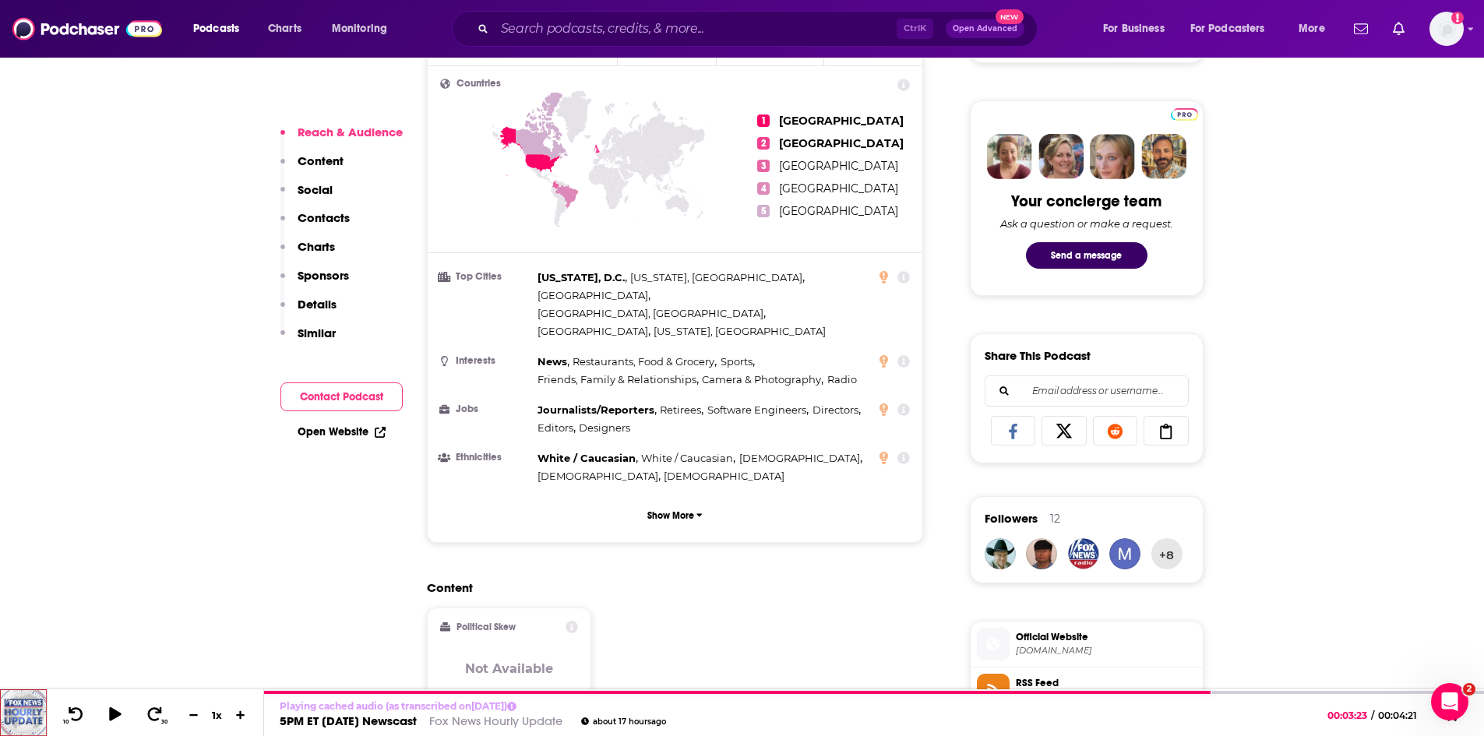
scroll to position [857, 0]
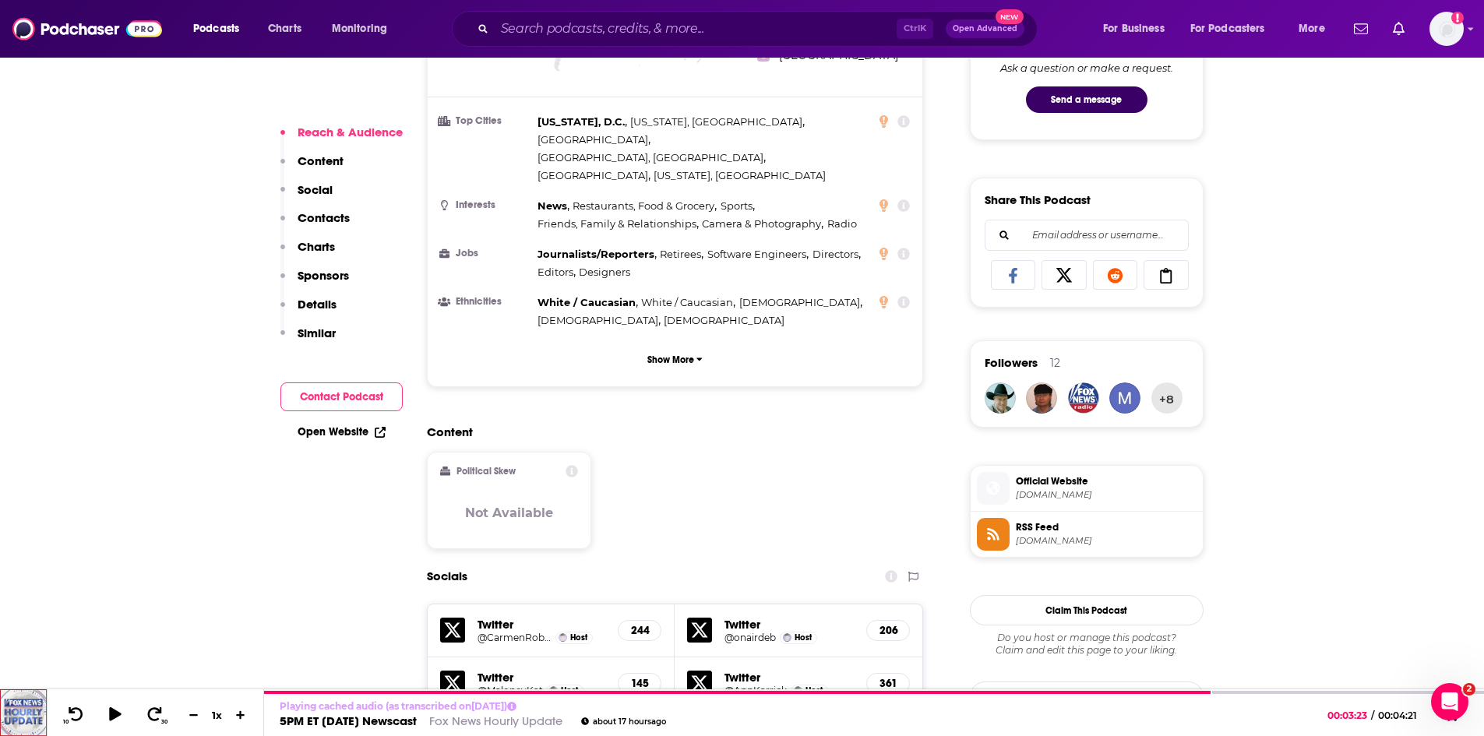
click at [1053, 490] on span "radio.foxnews.com" at bounding box center [1106, 495] width 181 height 12
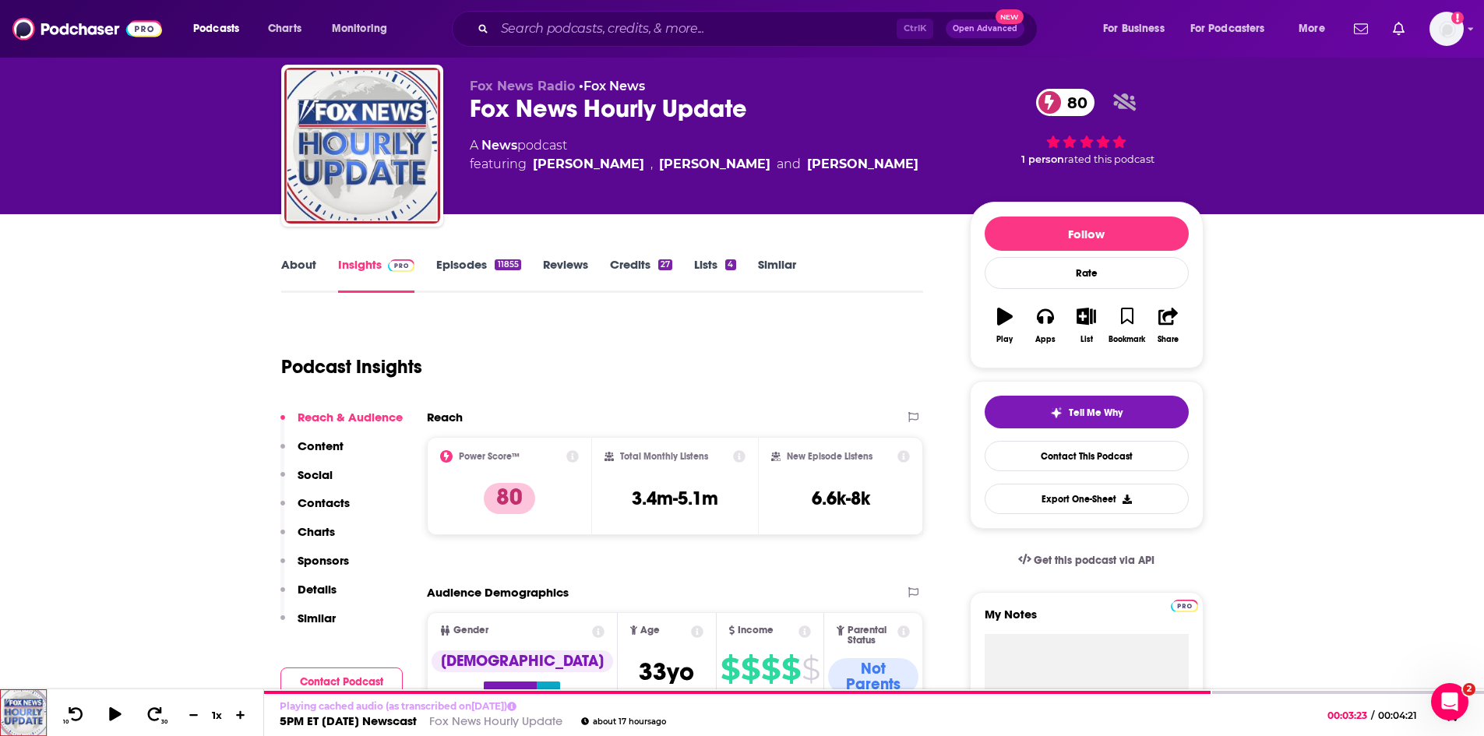
scroll to position [78, 0]
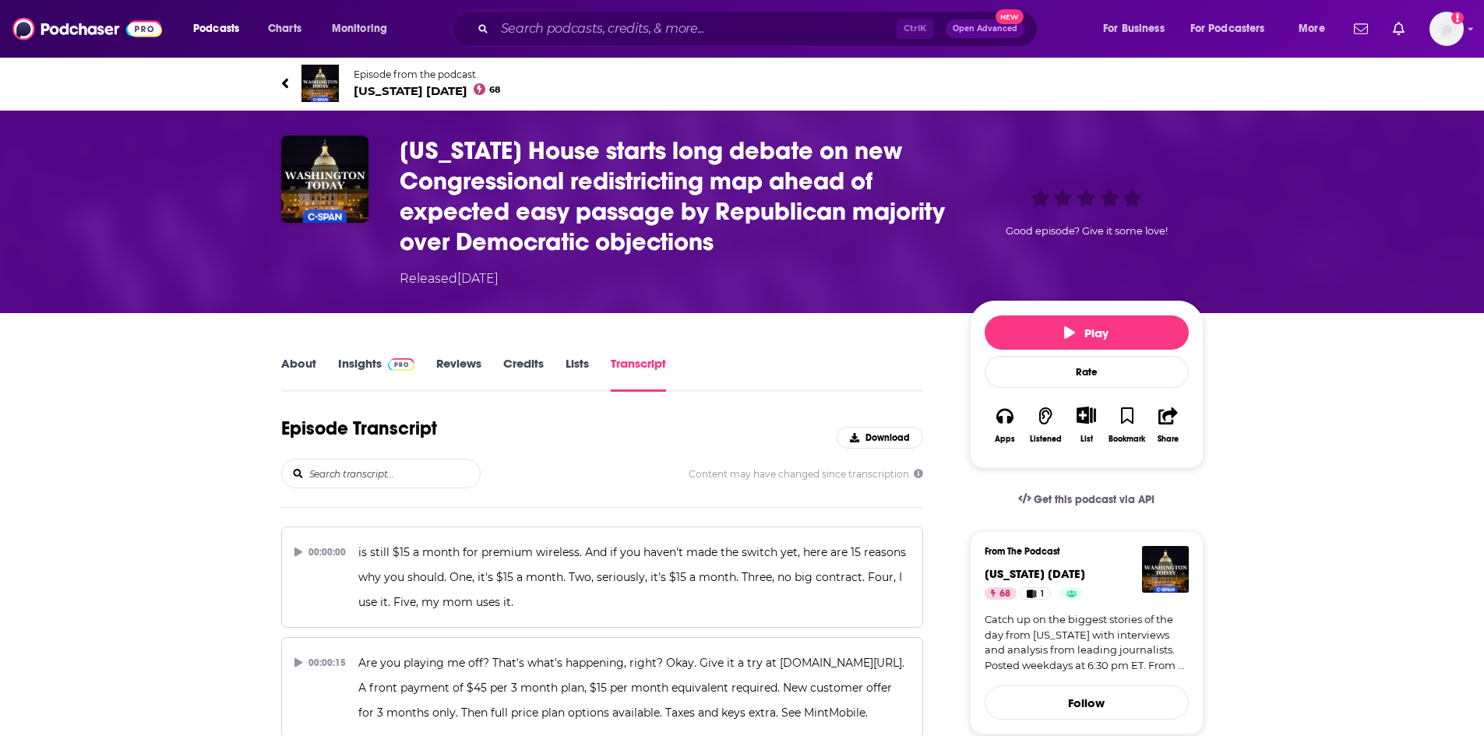
scroll to position [19264, 0]
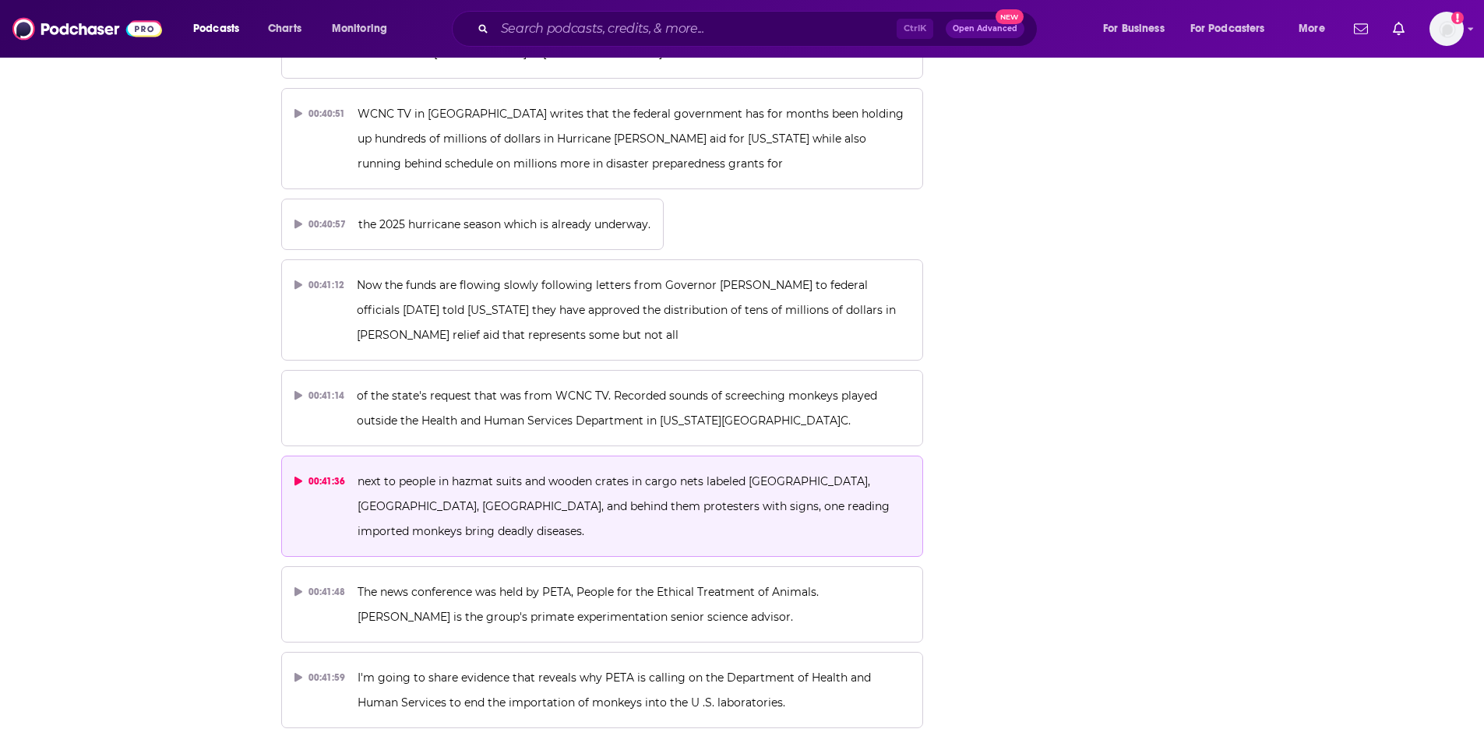
click at [447, 469] on p "next to people in hazmat suits and wooden crates in cargo nets labeled Vietnam,…" at bounding box center [634, 506] width 552 height 75
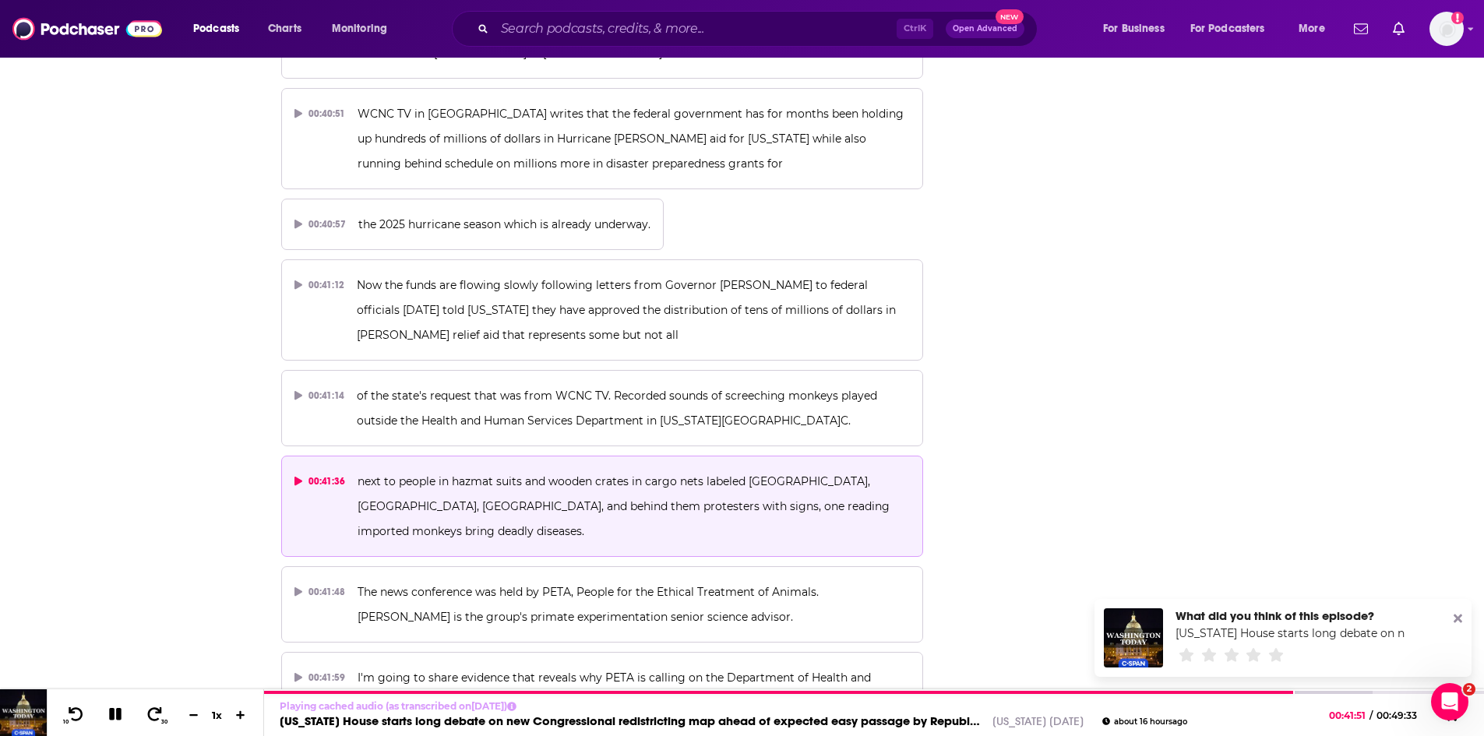
scroll to position [0, 0]
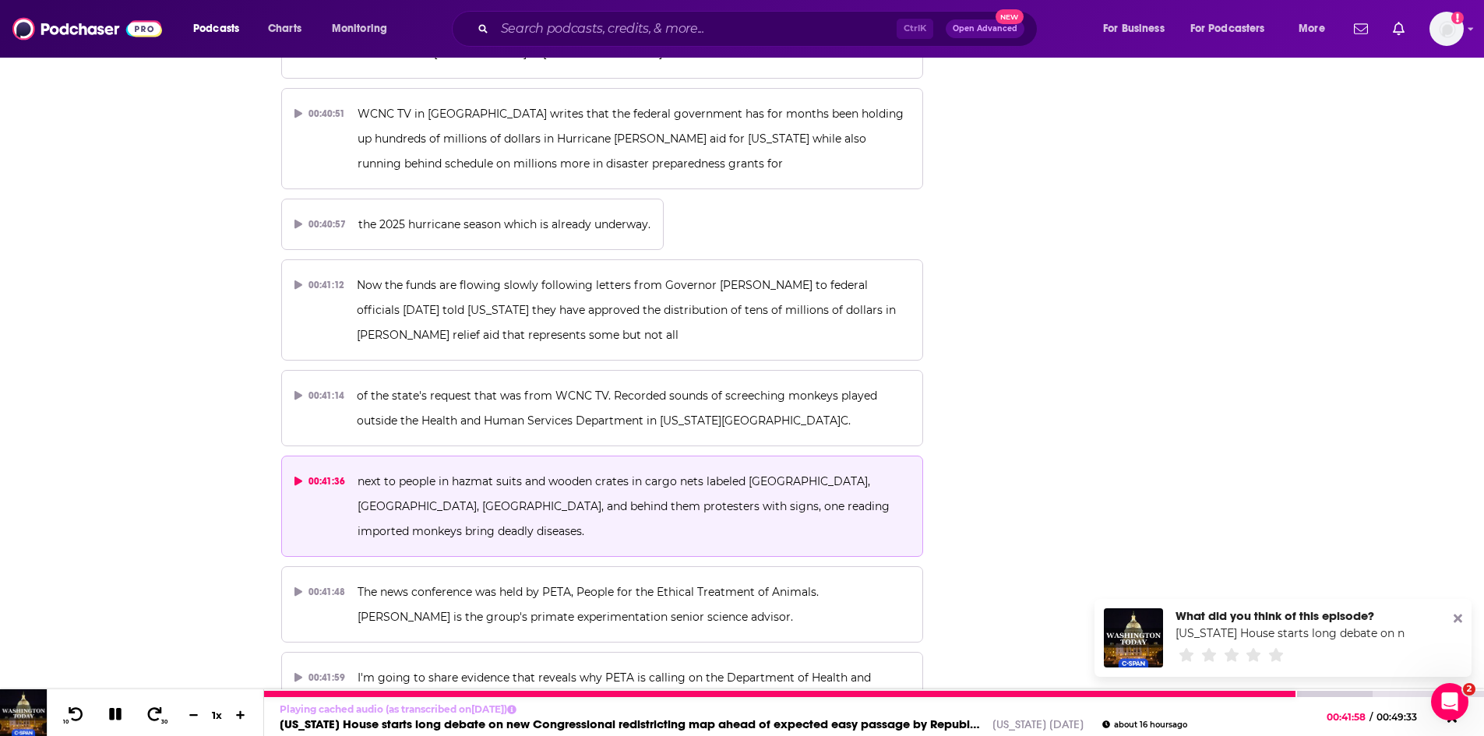
click at [118, 713] on icon at bounding box center [115, 714] width 12 height 12
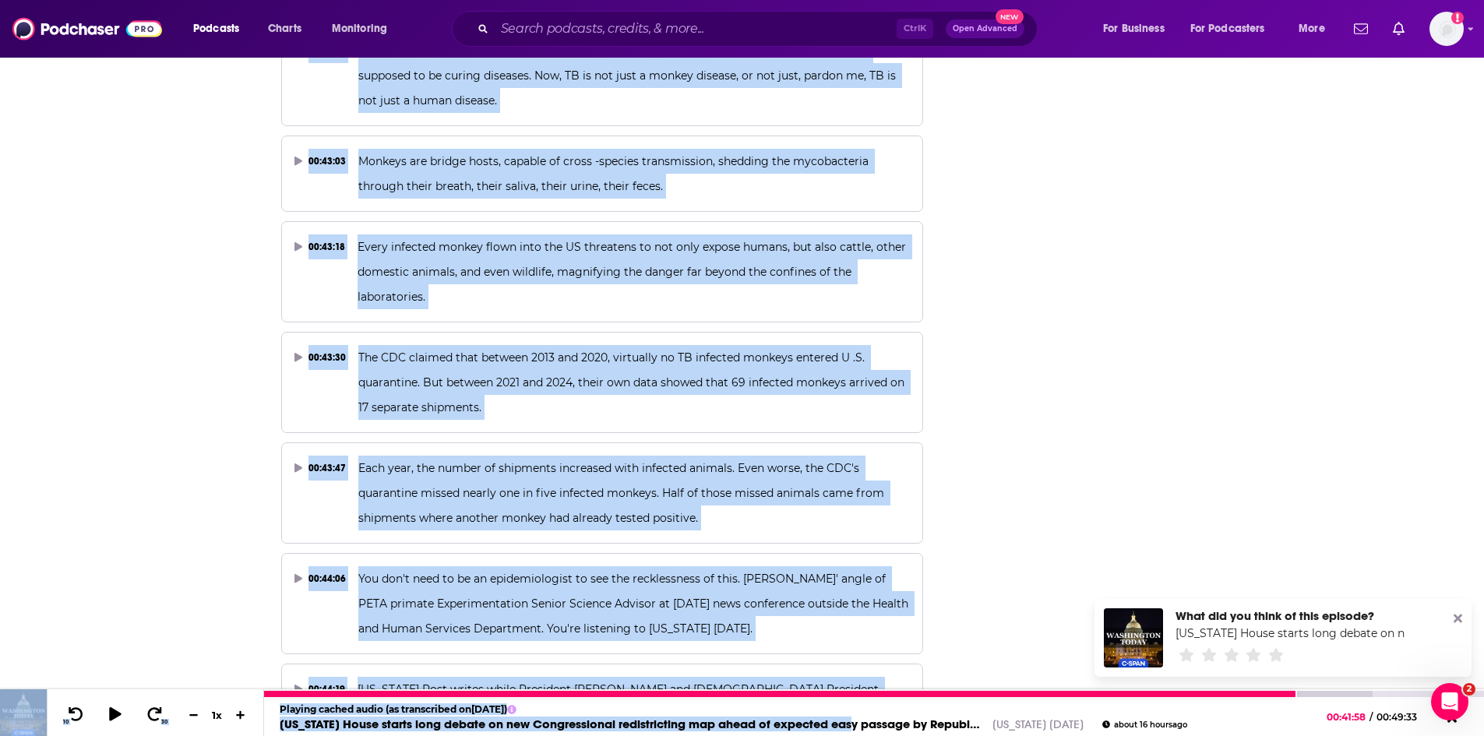
scroll to position [20241, 0]
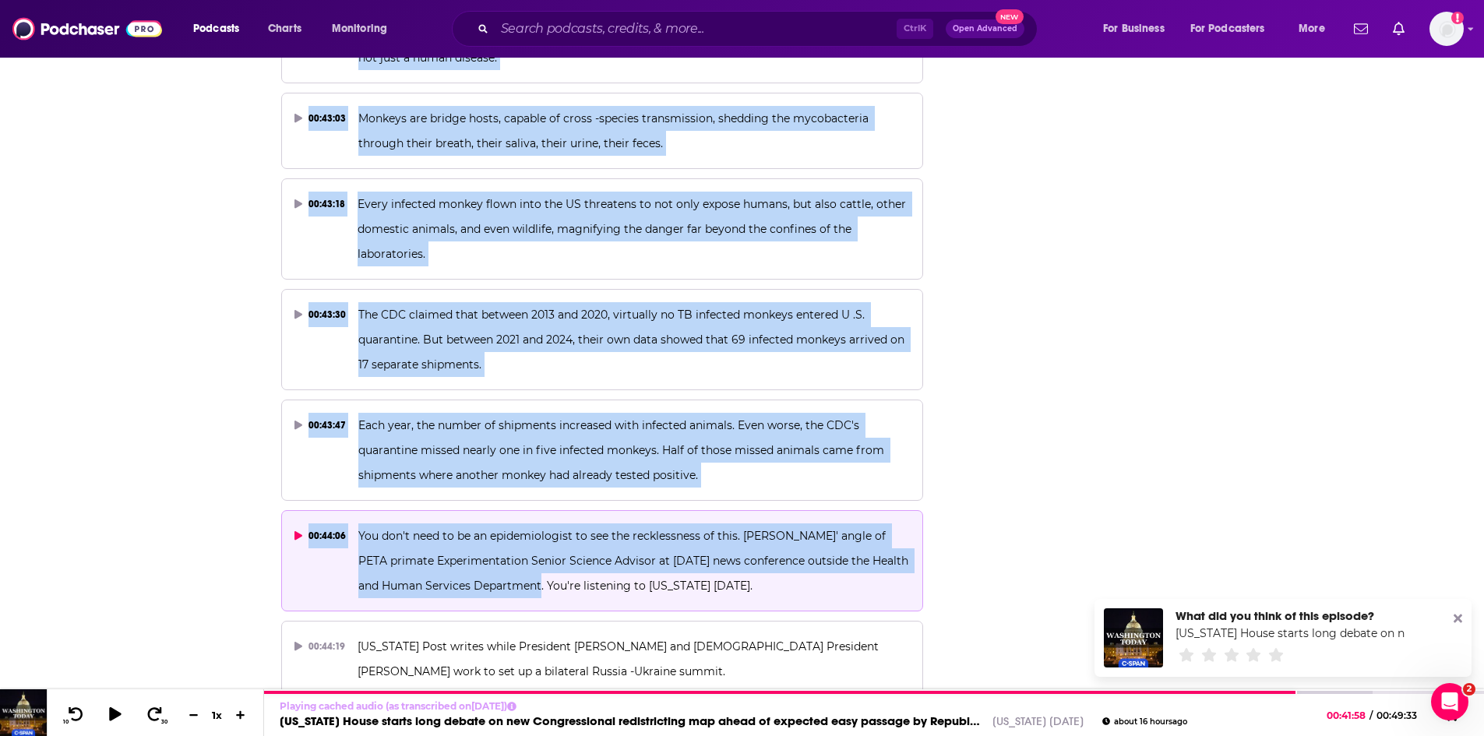
drag, startPoint x: 612, startPoint y: 250, endPoint x: 523, endPoint y: 372, distance: 151.6
copy div "Recorded sounds of screeching monkeys played outside the Health and Human Servi…"
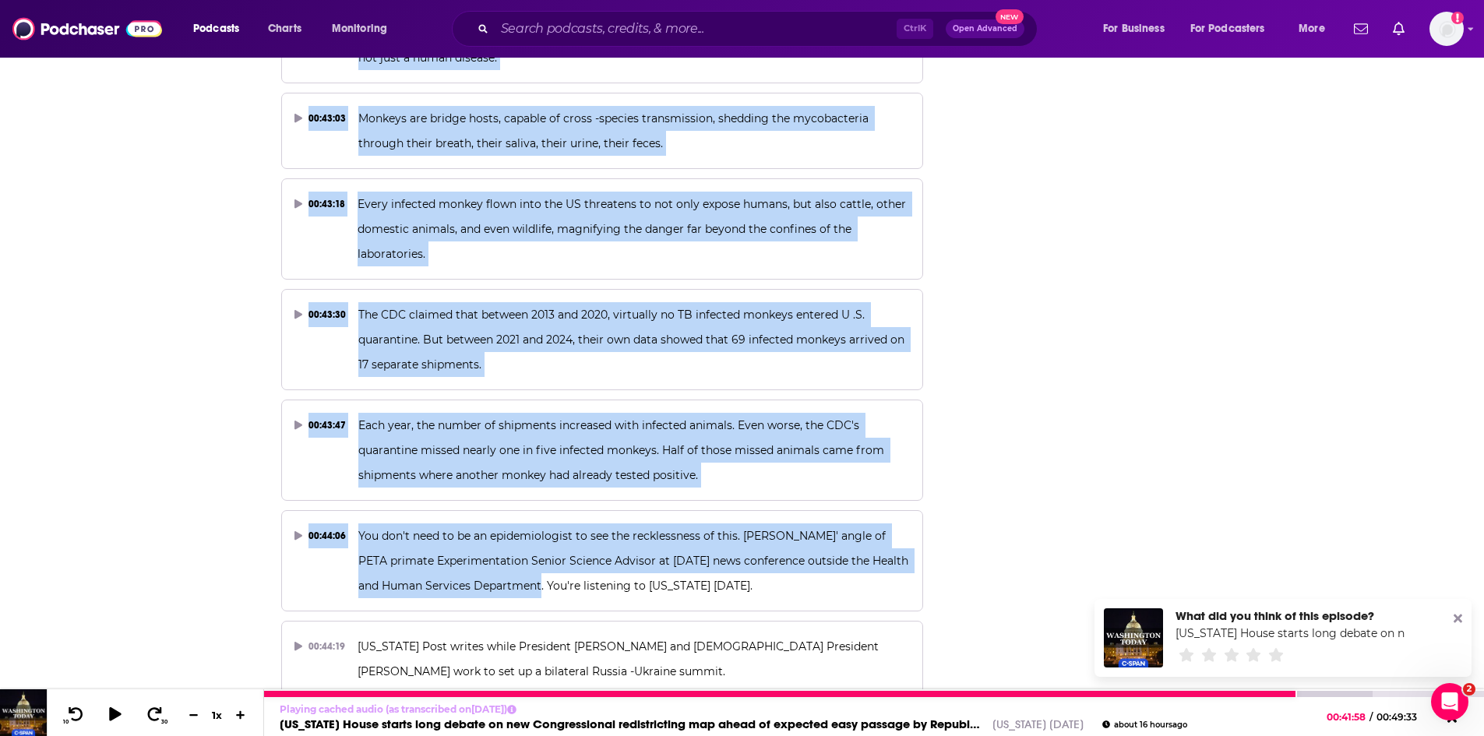
click at [414, 720] on link "Texas House starts long debate on new Congressional redistricting map ahead of …" at bounding box center [630, 724] width 700 height 15
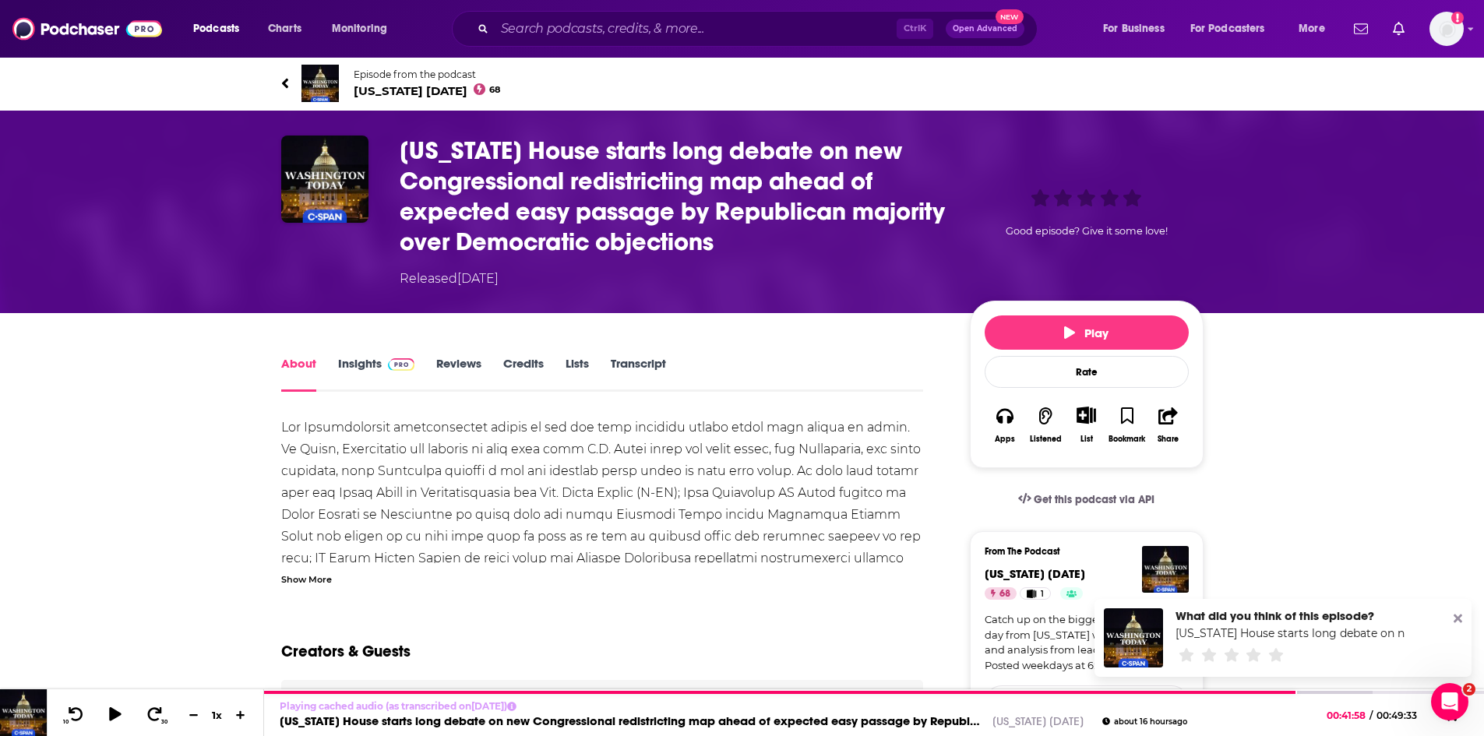
click at [365, 366] on link "Insights" at bounding box center [376, 374] width 77 height 36
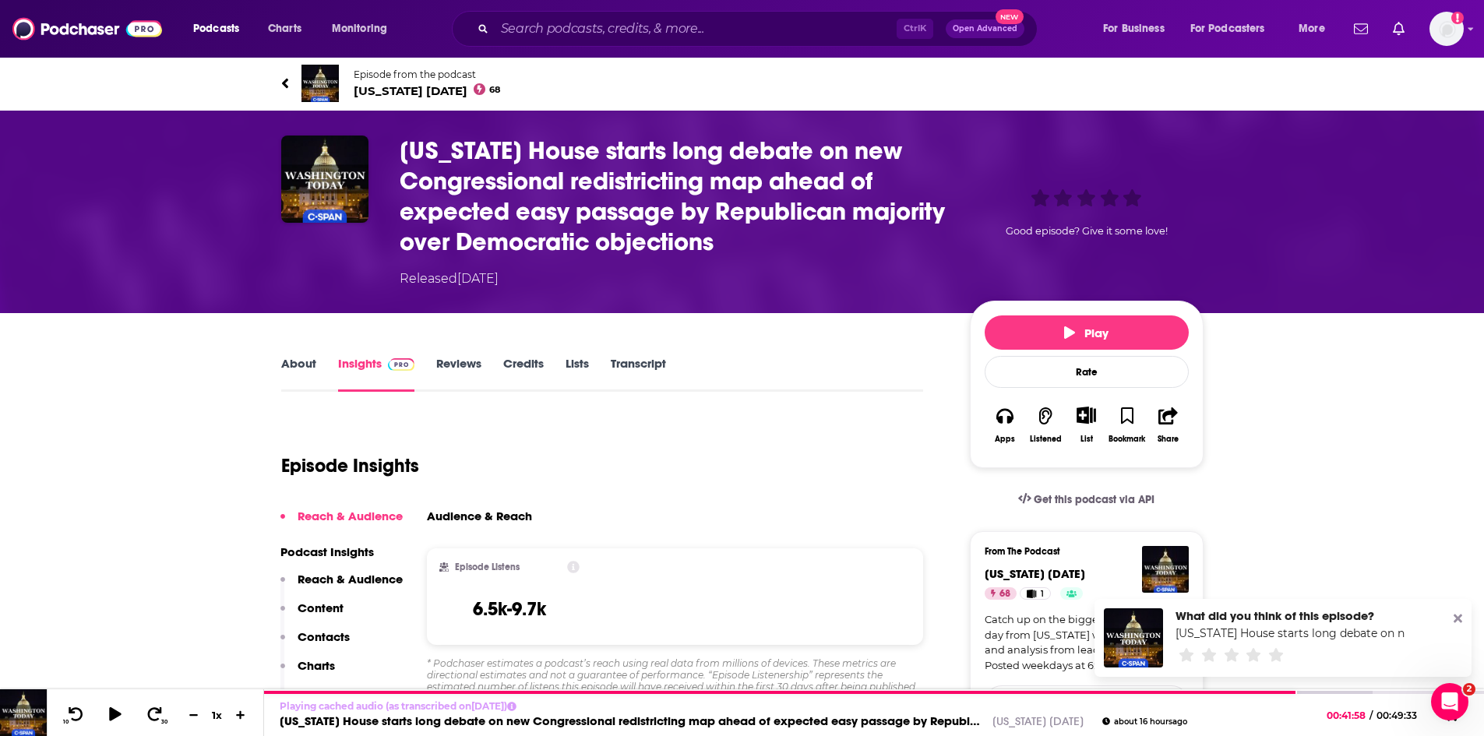
click at [389, 100] on link "Episode from the podcast Washington Today 68" at bounding box center [511, 83] width 461 height 37
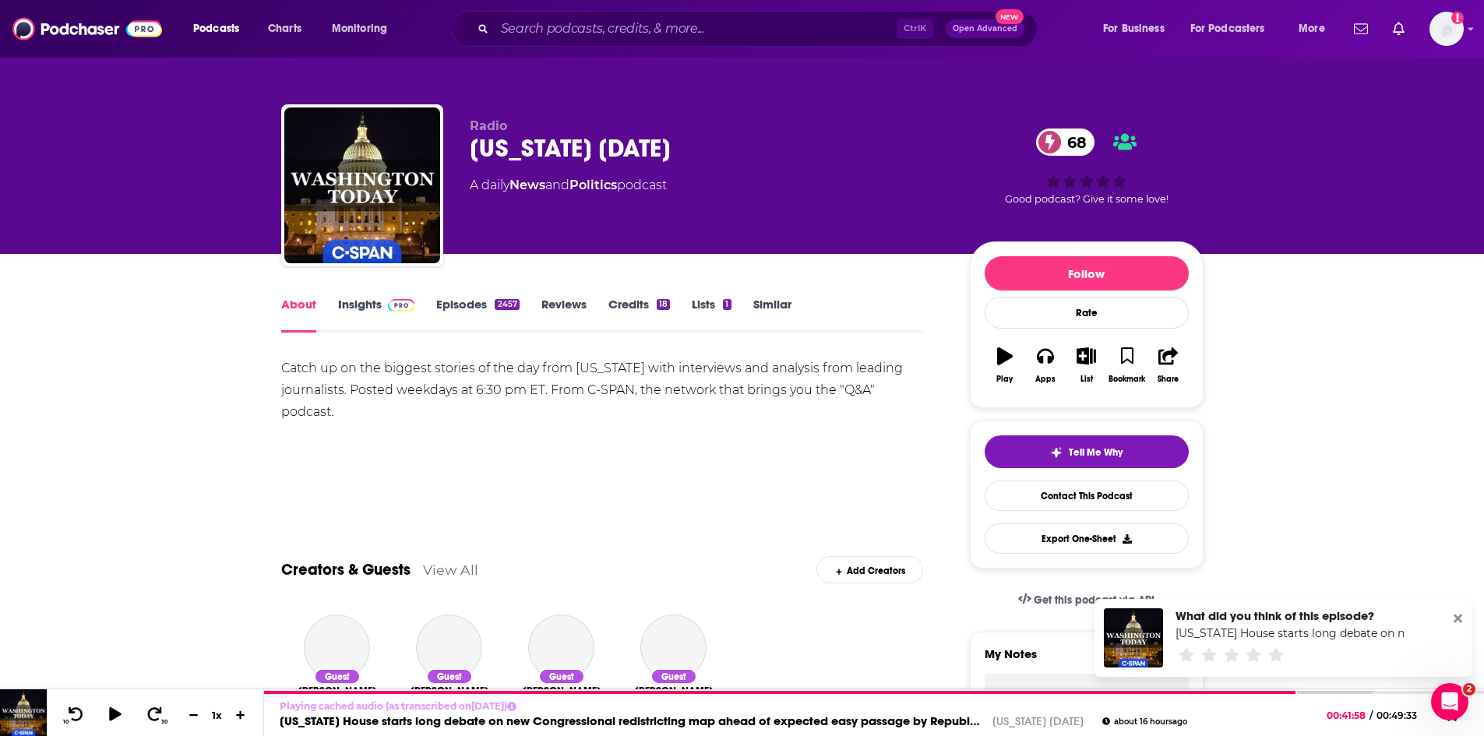
click at [365, 310] on link "Insights" at bounding box center [376, 315] width 77 height 36
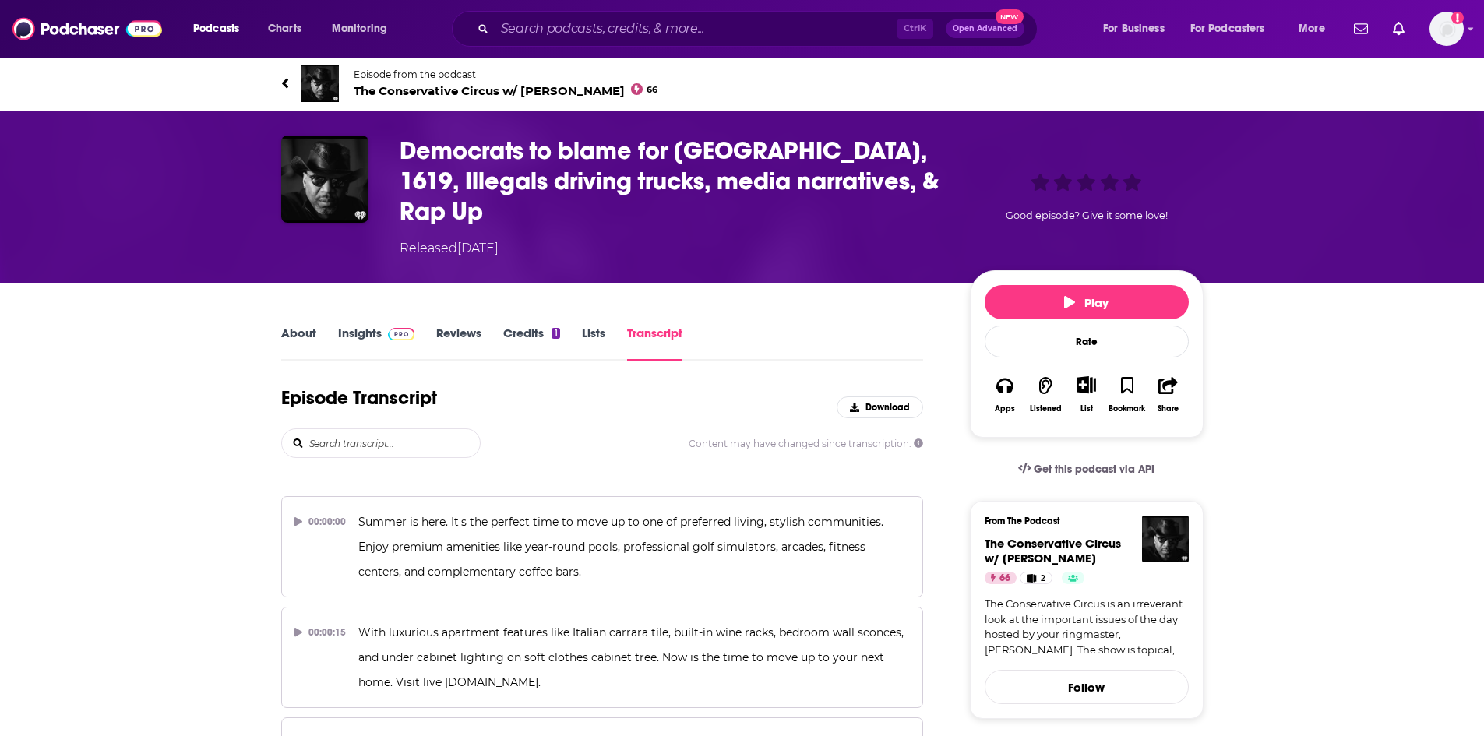
scroll to position [2151, 0]
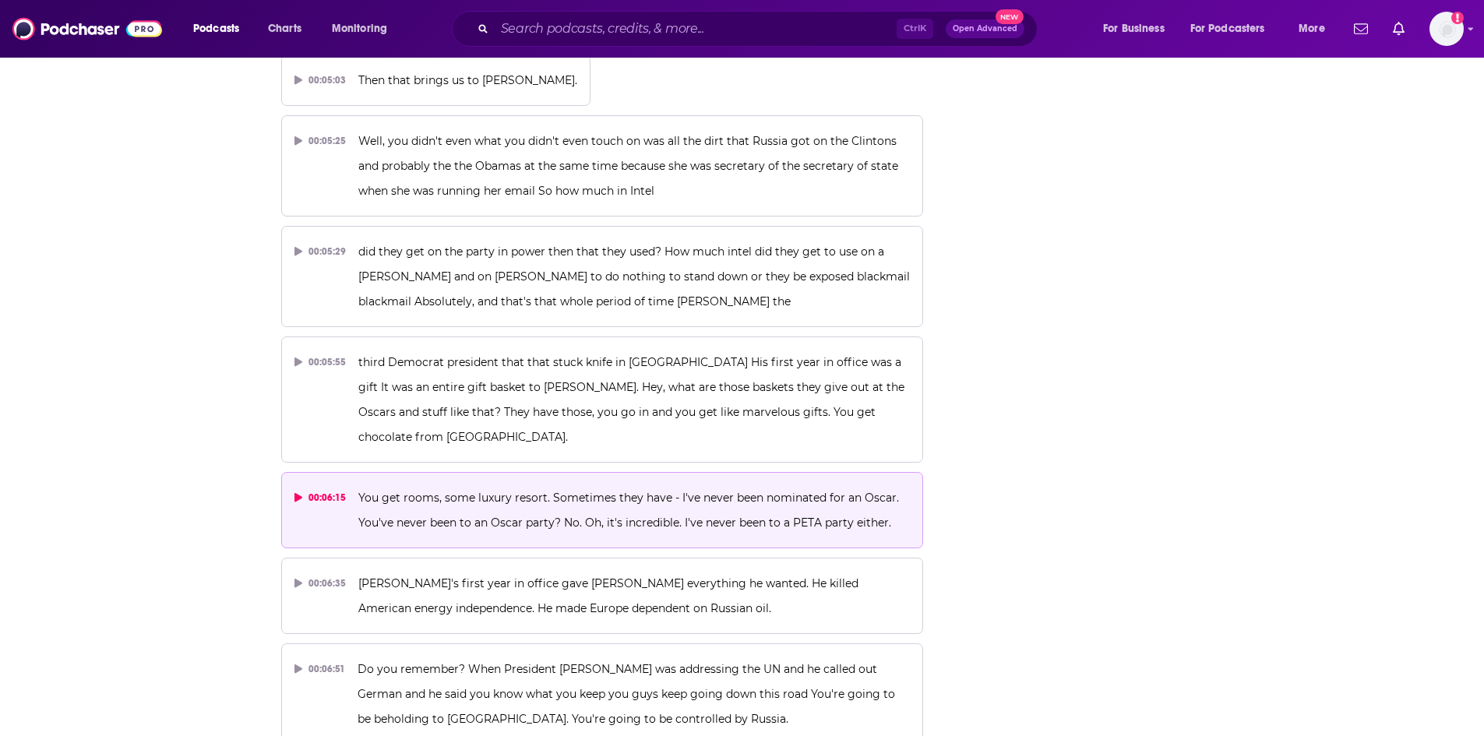
click at [486, 485] on p "You get rooms, some luxury resort. Sometimes they have - I've never been nomina…" at bounding box center [634, 510] width 552 height 50
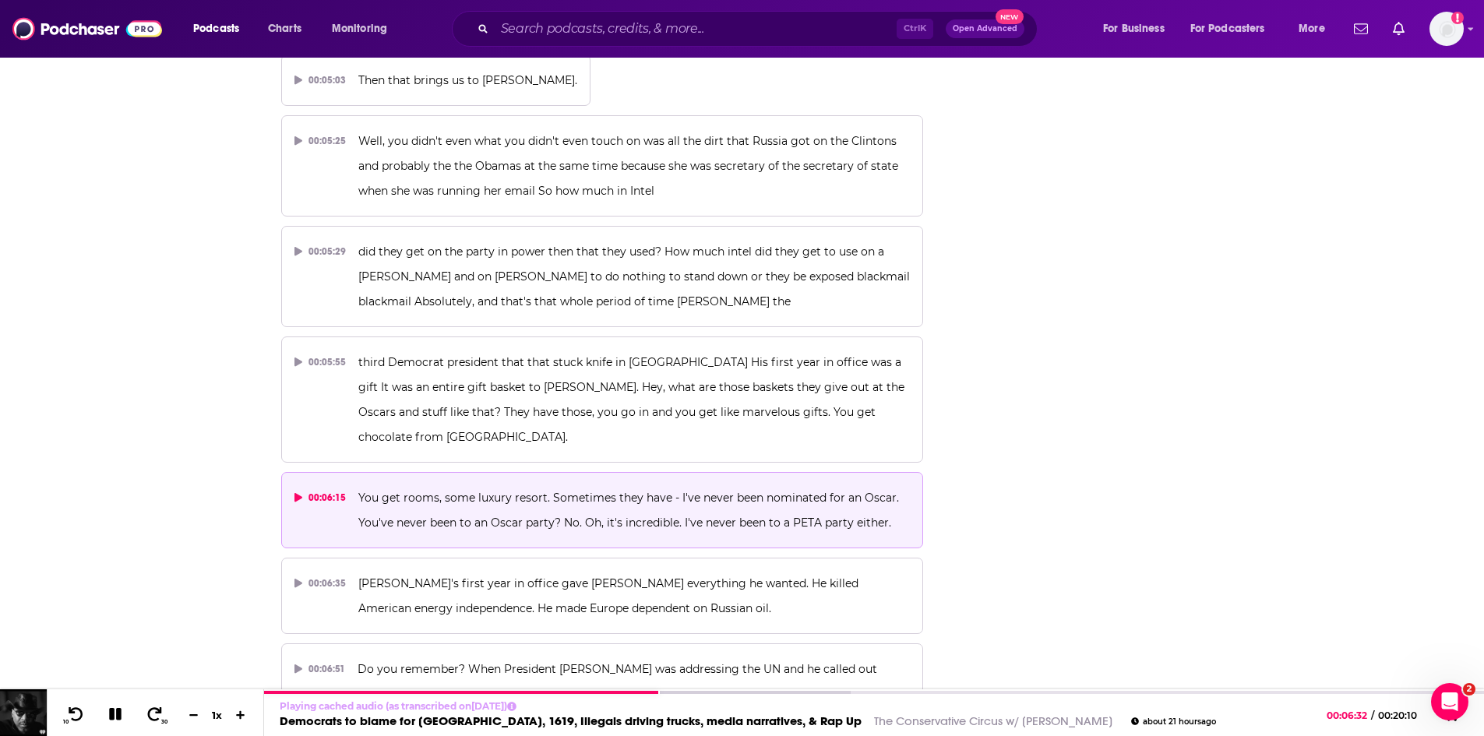
scroll to position [0, 0]
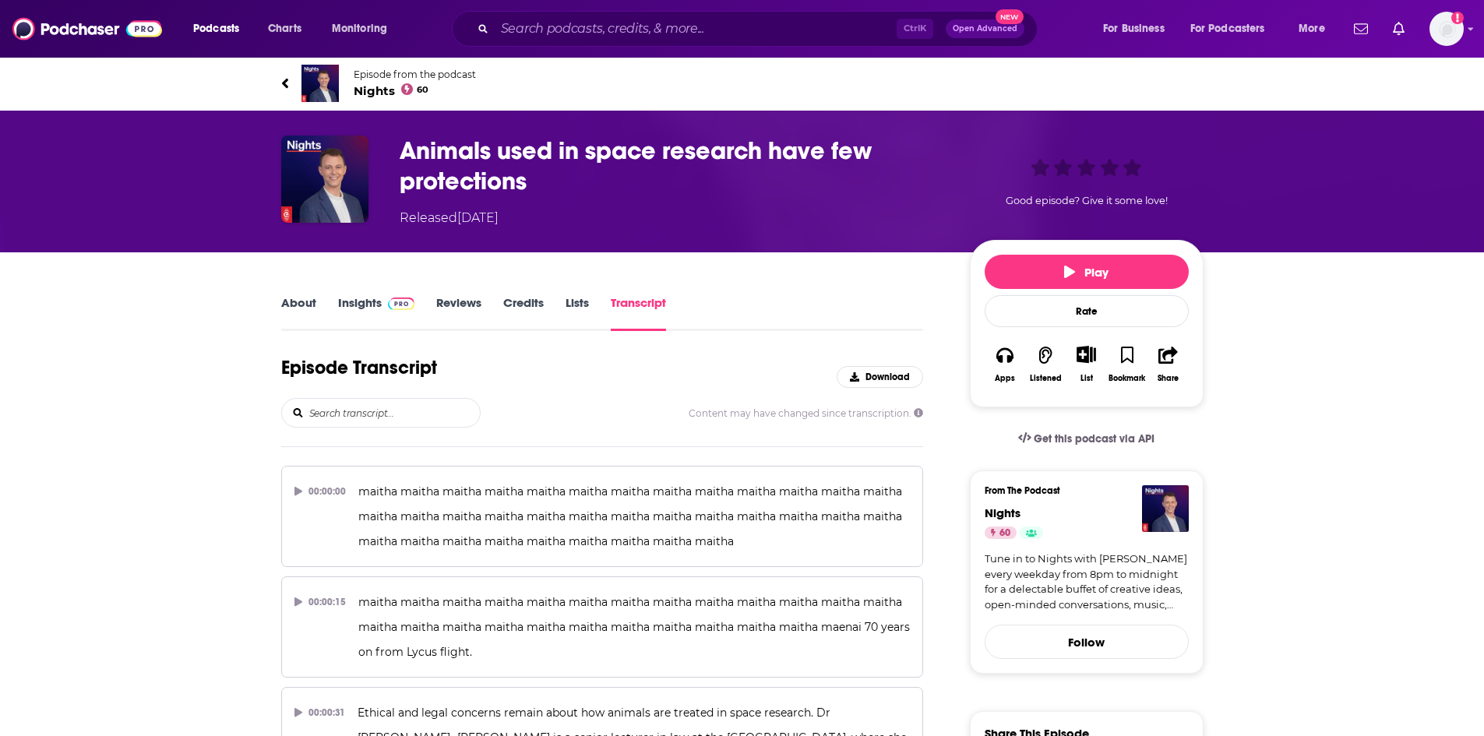
scroll to position [1362, 0]
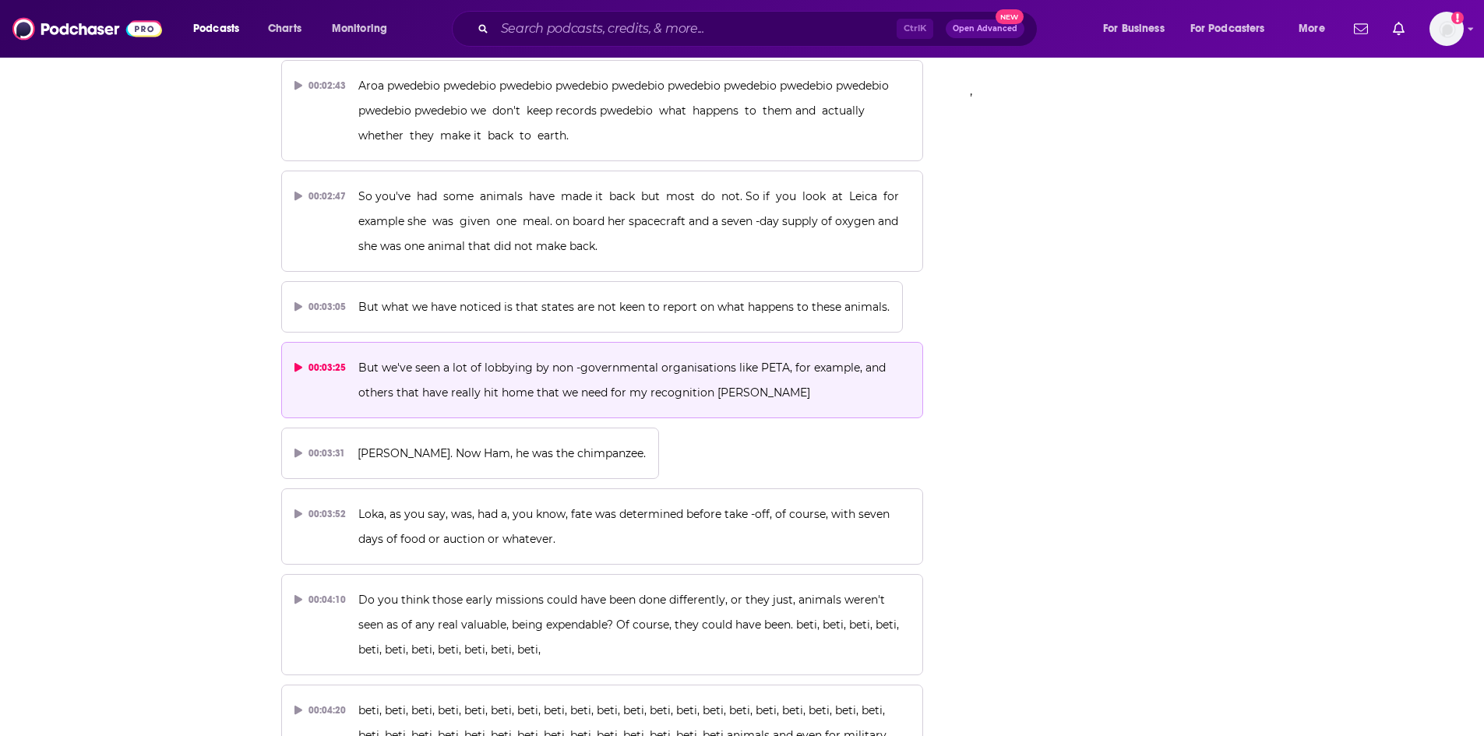
click at [523, 384] on p "But we've seen a lot of lobbying by non -governmental organisations like PETA, …" at bounding box center [634, 380] width 552 height 50
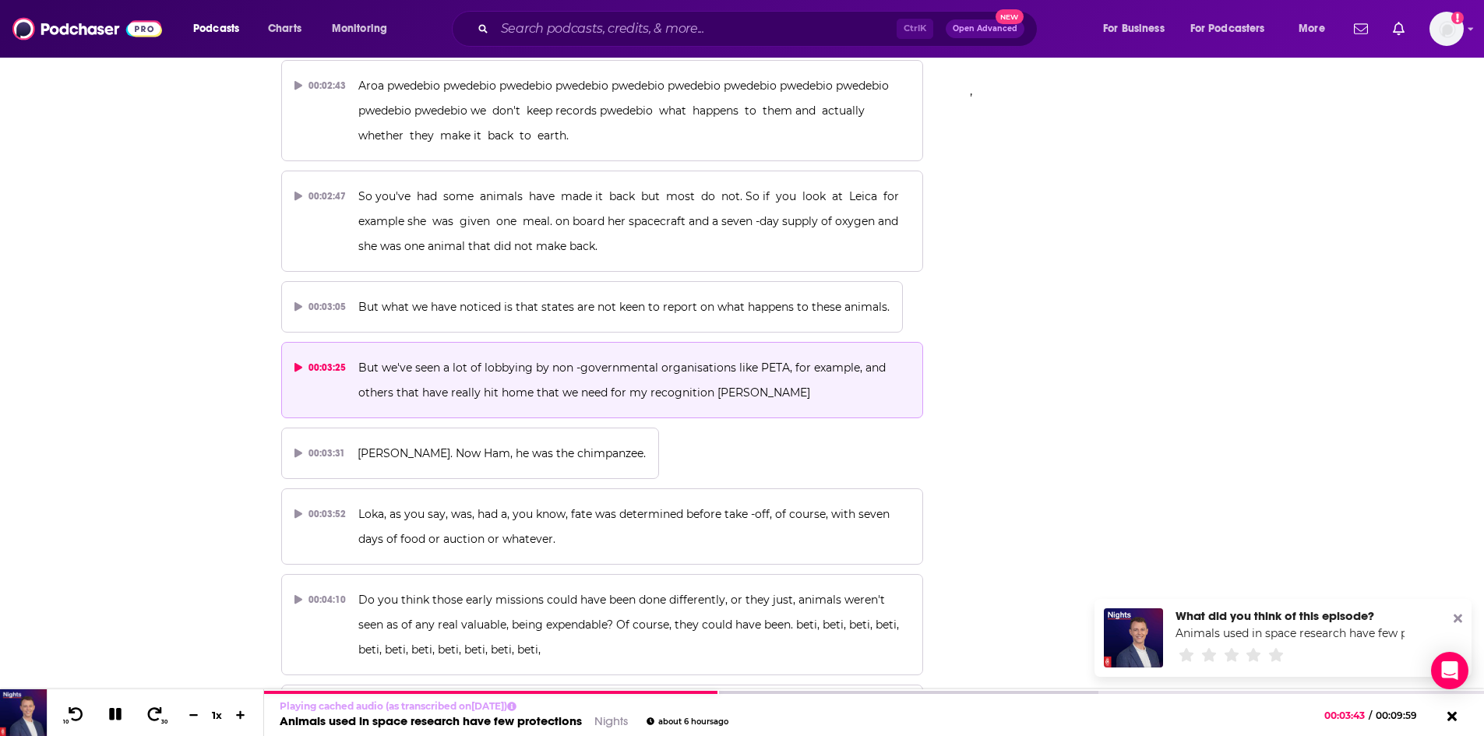
click at [587, 374] on span "But we've seen a lot of lobbying by non -governmental organisations like PETA, …" at bounding box center [623, 380] width 530 height 39
click at [440, 393] on span "But we've seen a lot of lobbying by non -governmental organisations like PETA, …" at bounding box center [623, 380] width 530 height 39
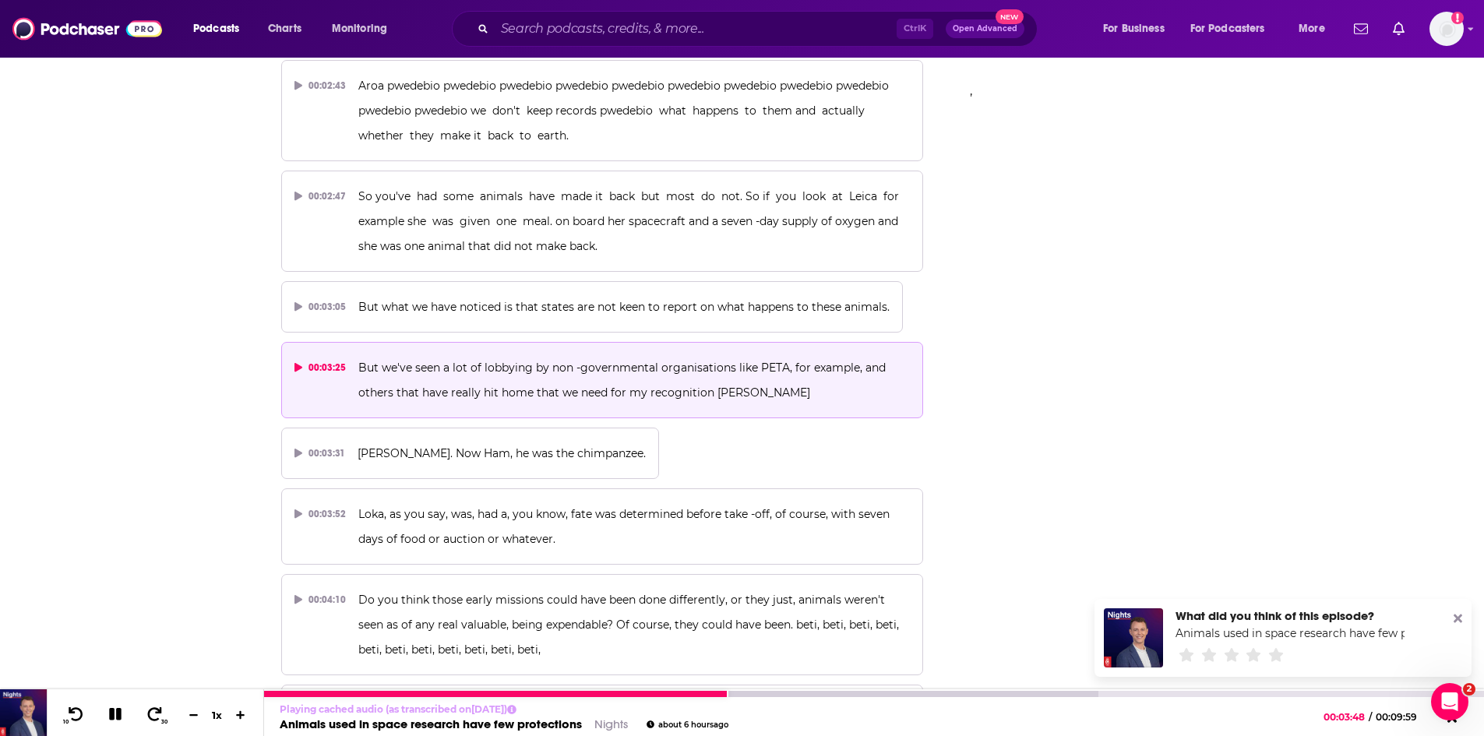
click at [111, 717] on icon at bounding box center [115, 714] width 12 height 12
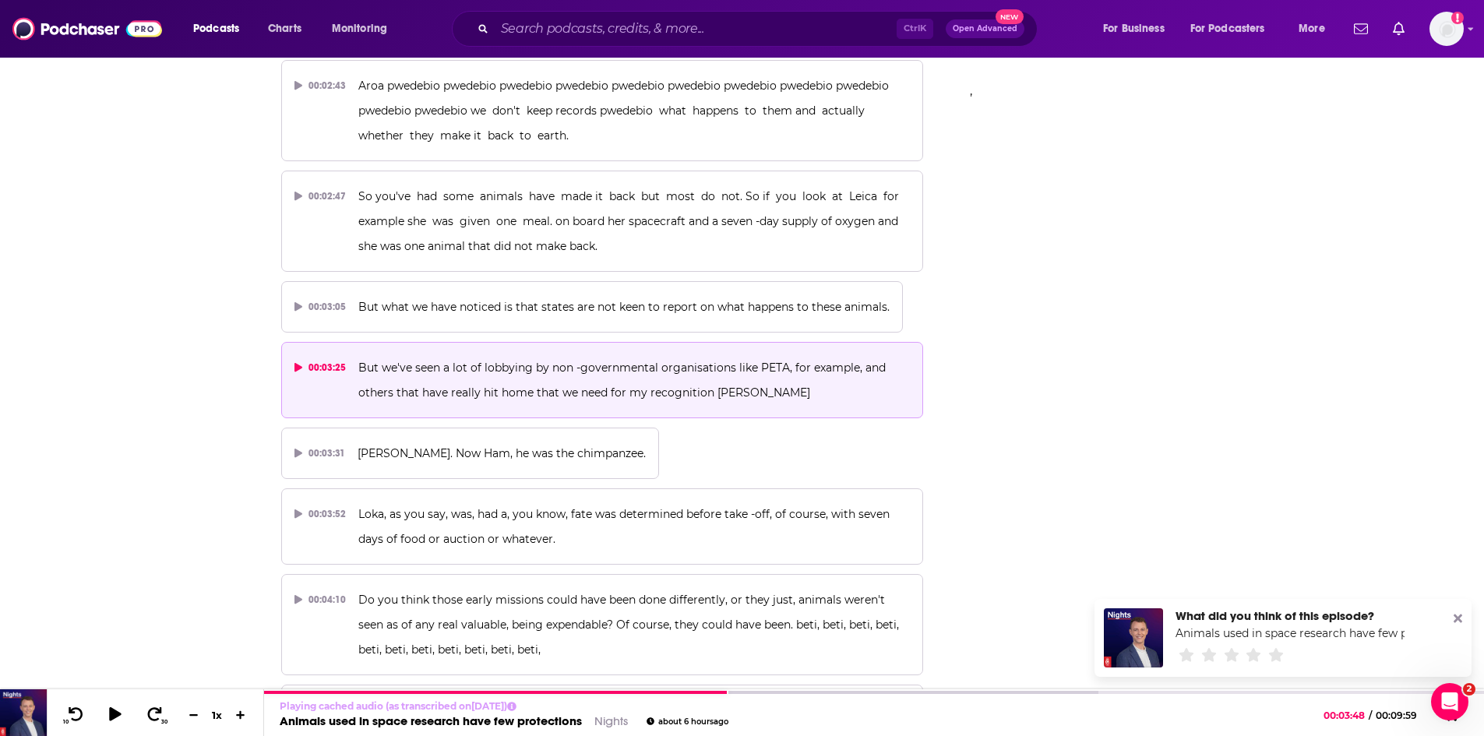
click at [525, 387] on span "But we've seen a lot of lobbying by non -governmental organisations like PETA, …" at bounding box center [623, 380] width 530 height 39
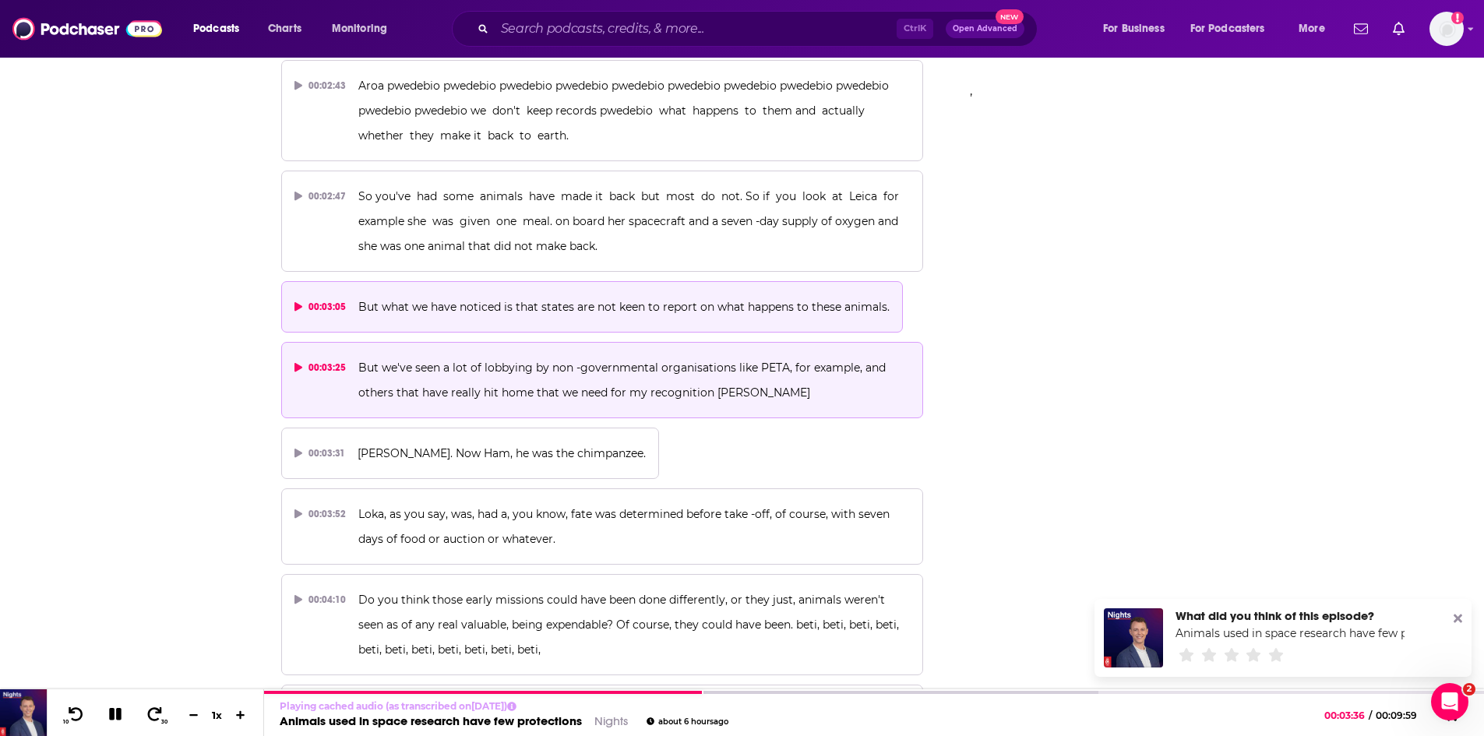
click at [499, 312] on span "But what we have noticed is that states are not keen to report on what happens …" at bounding box center [623, 307] width 531 height 14
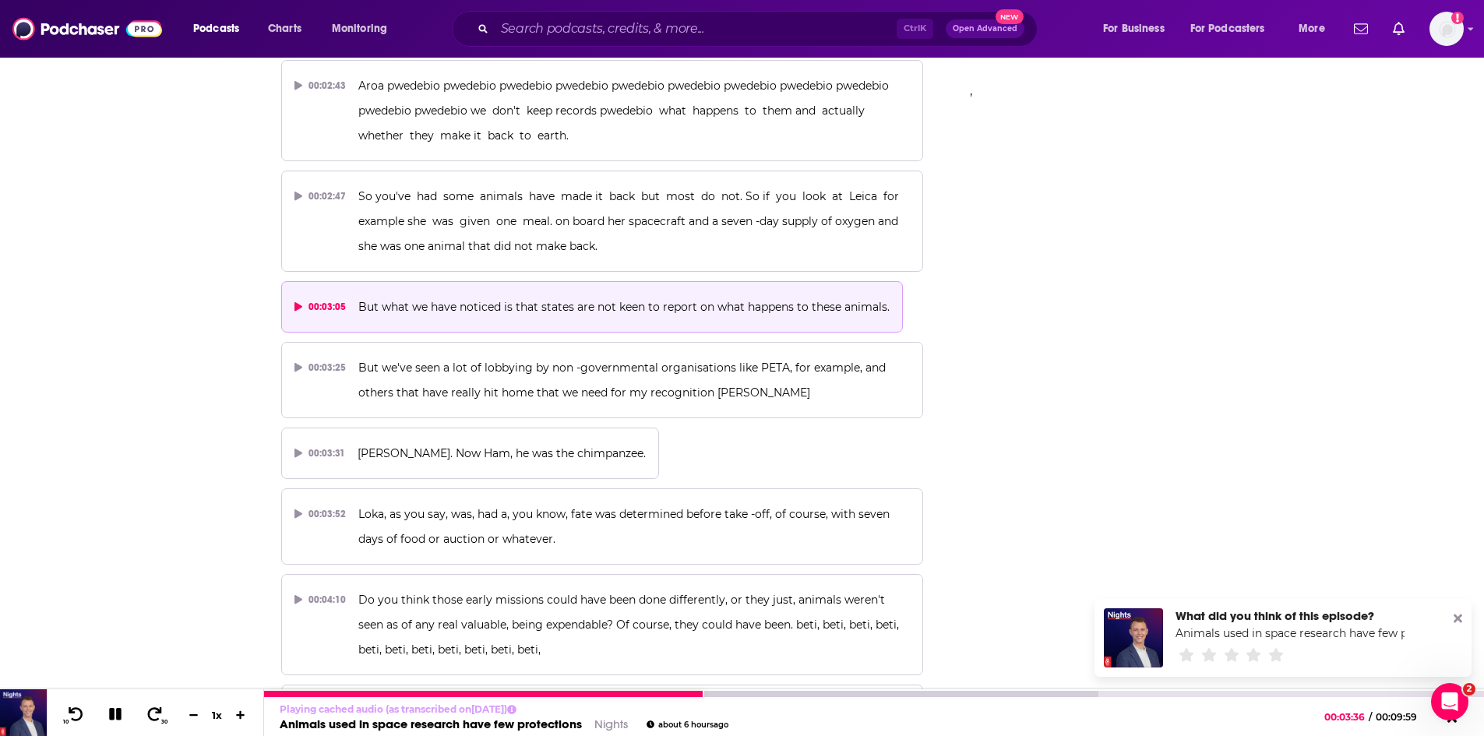
click at [114, 717] on icon at bounding box center [115, 714] width 12 height 12
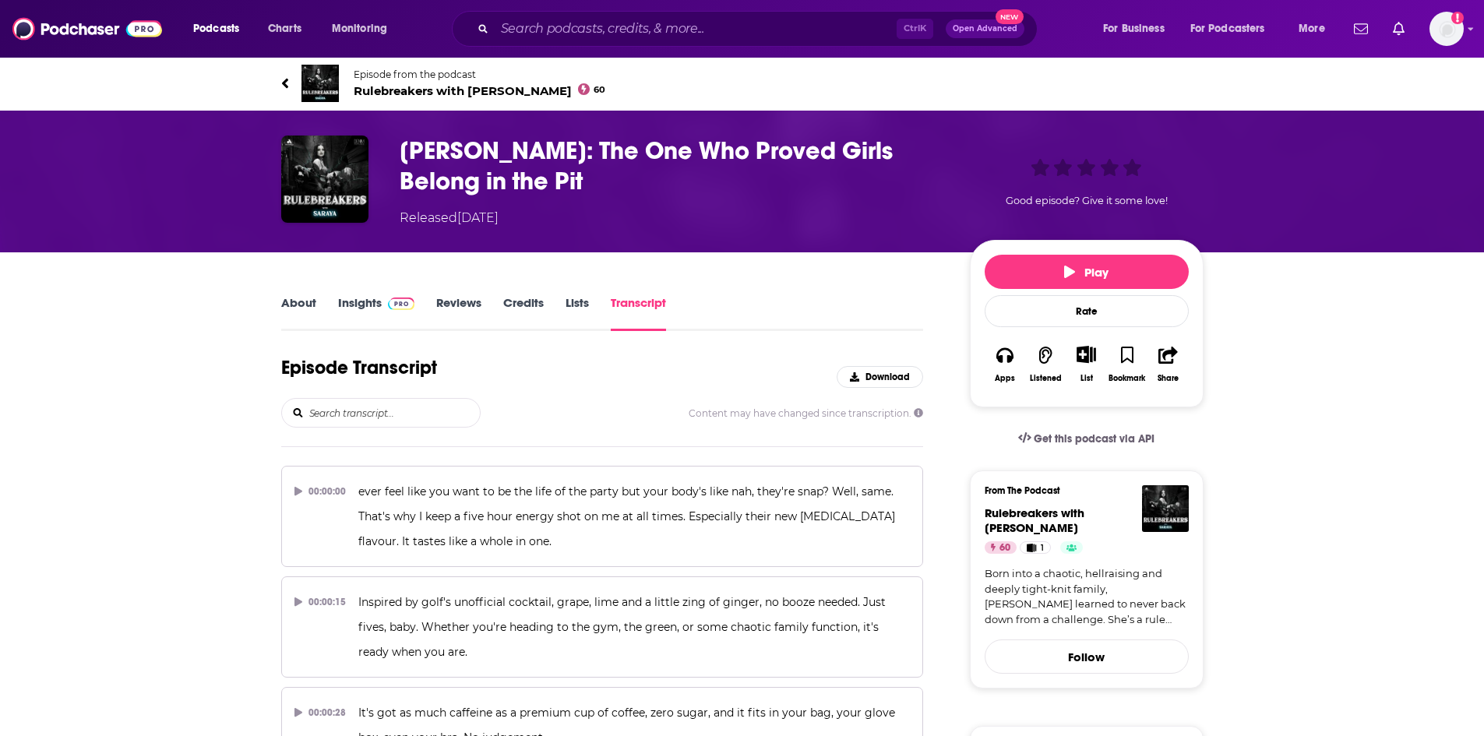
scroll to position [12468, 0]
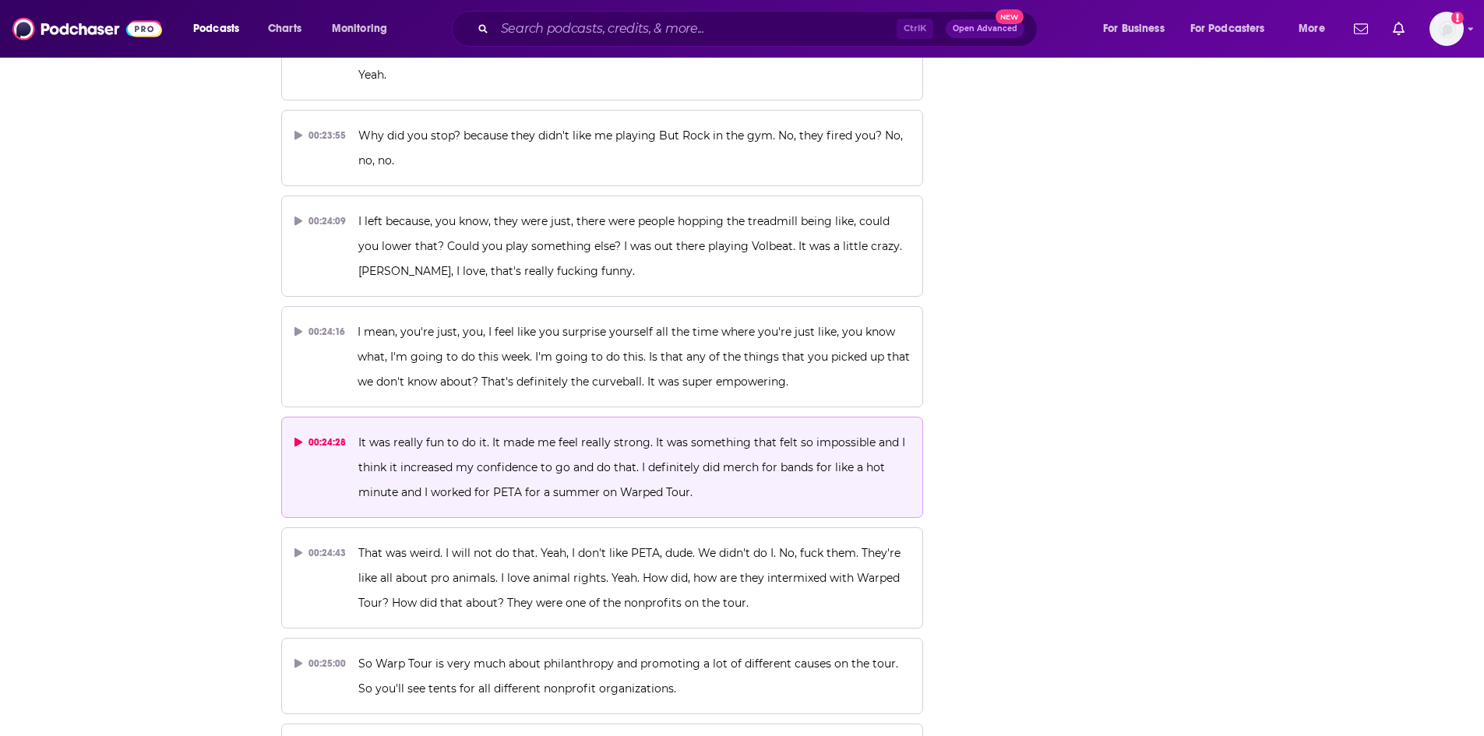
click at [697, 435] on span "It was really fun to do it. It made me feel really strong. It was something tha…" at bounding box center [633, 467] width 550 height 64
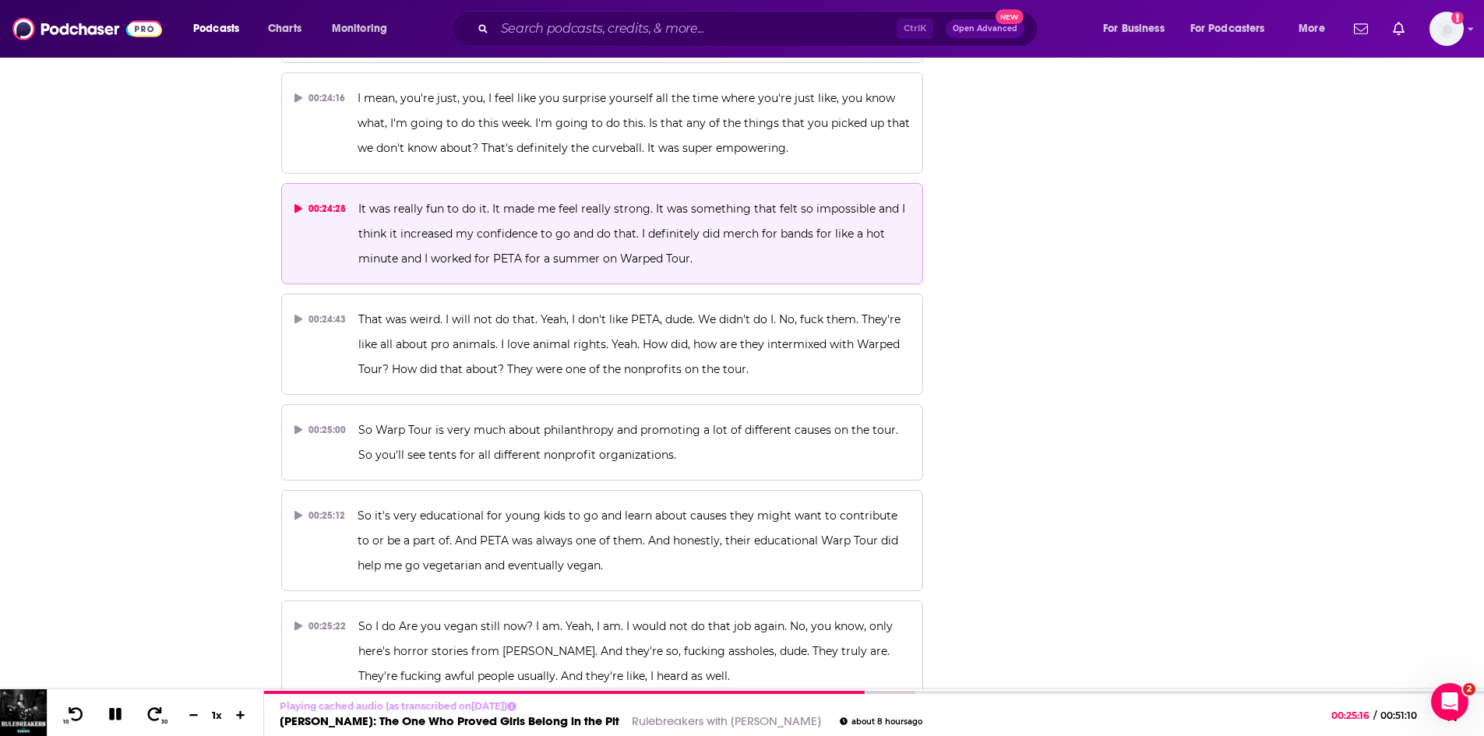
scroll to position [12779, 0]
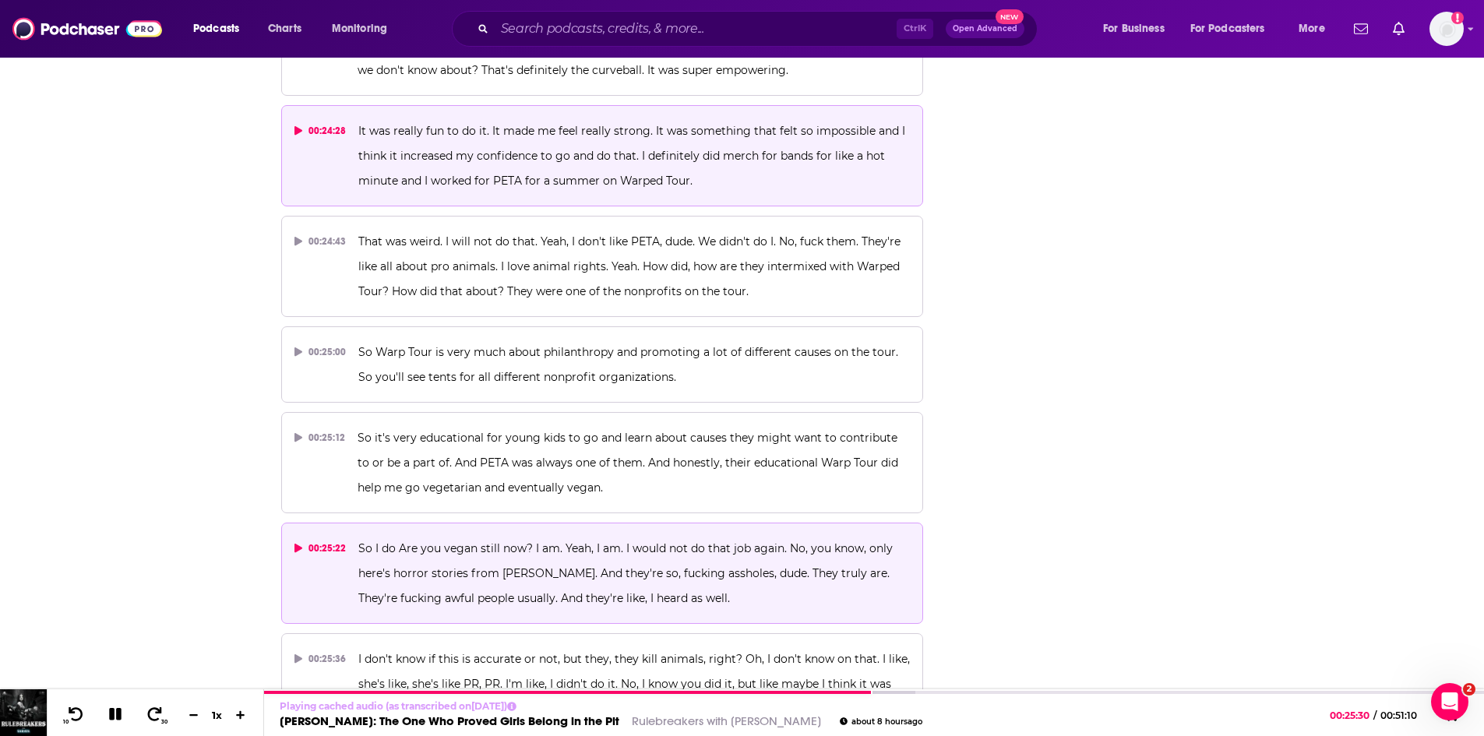
click at [427, 536] on p "So I do Are you vegan still now? I am. Yeah, I am. I would not do that job agai…" at bounding box center [634, 573] width 552 height 75
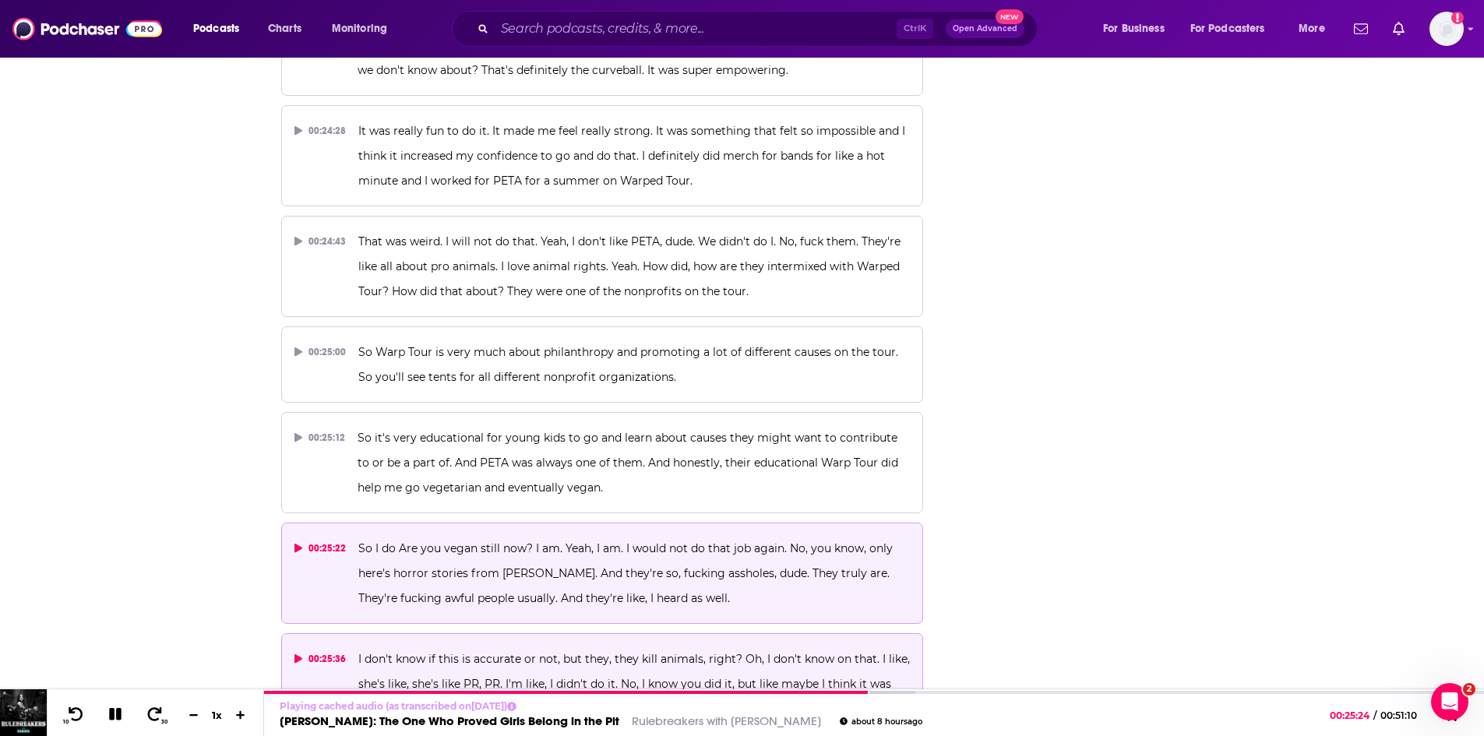
click at [422, 647] on p "I don't know if this is accurate or not, but they, they kill animals, right? Oh…" at bounding box center [634, 684] width 552 height 75
click at [464, 541] on span "So I do Are you vegan still now? I am. Yeah, I am. I would not do that job agai…" at bounding box center [627, 573] width 538 height 64
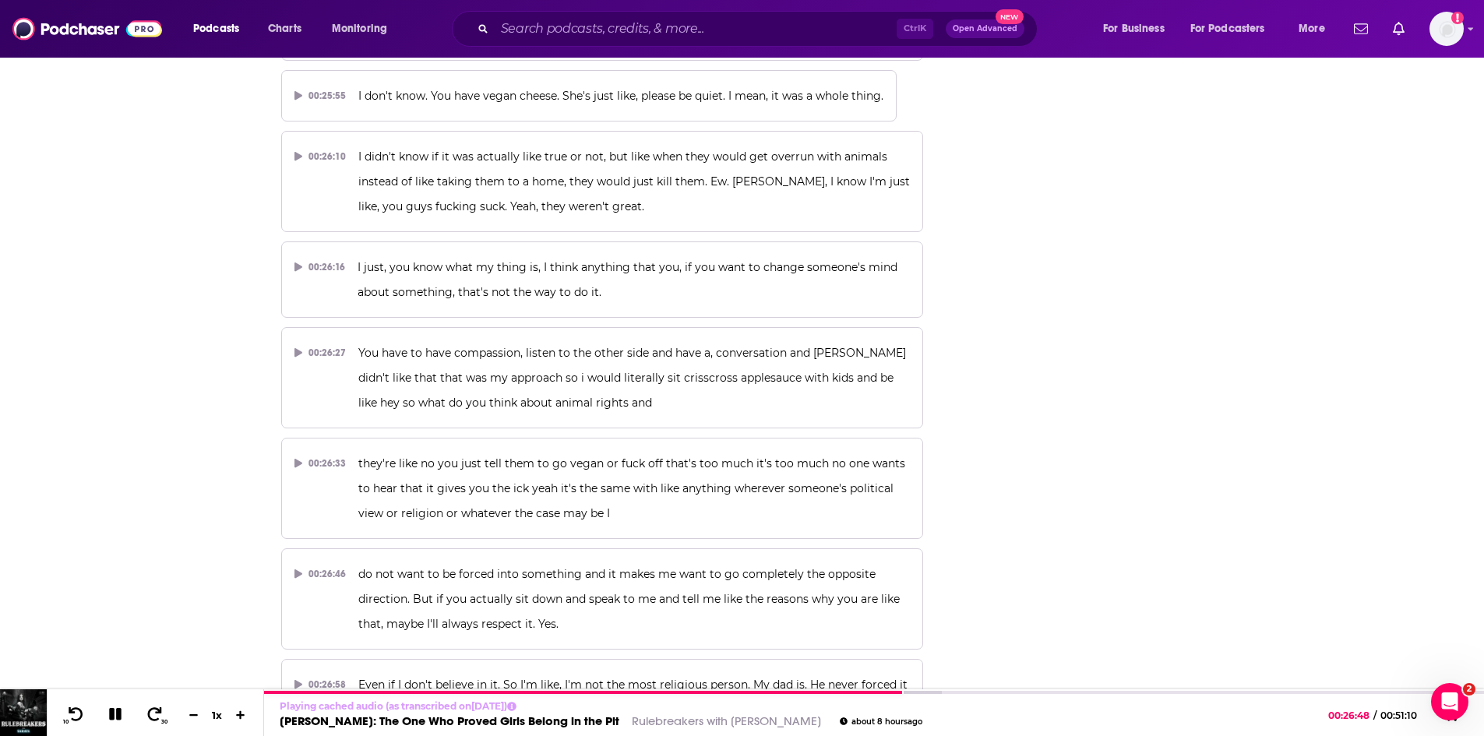
scroll to position [13481, 0]
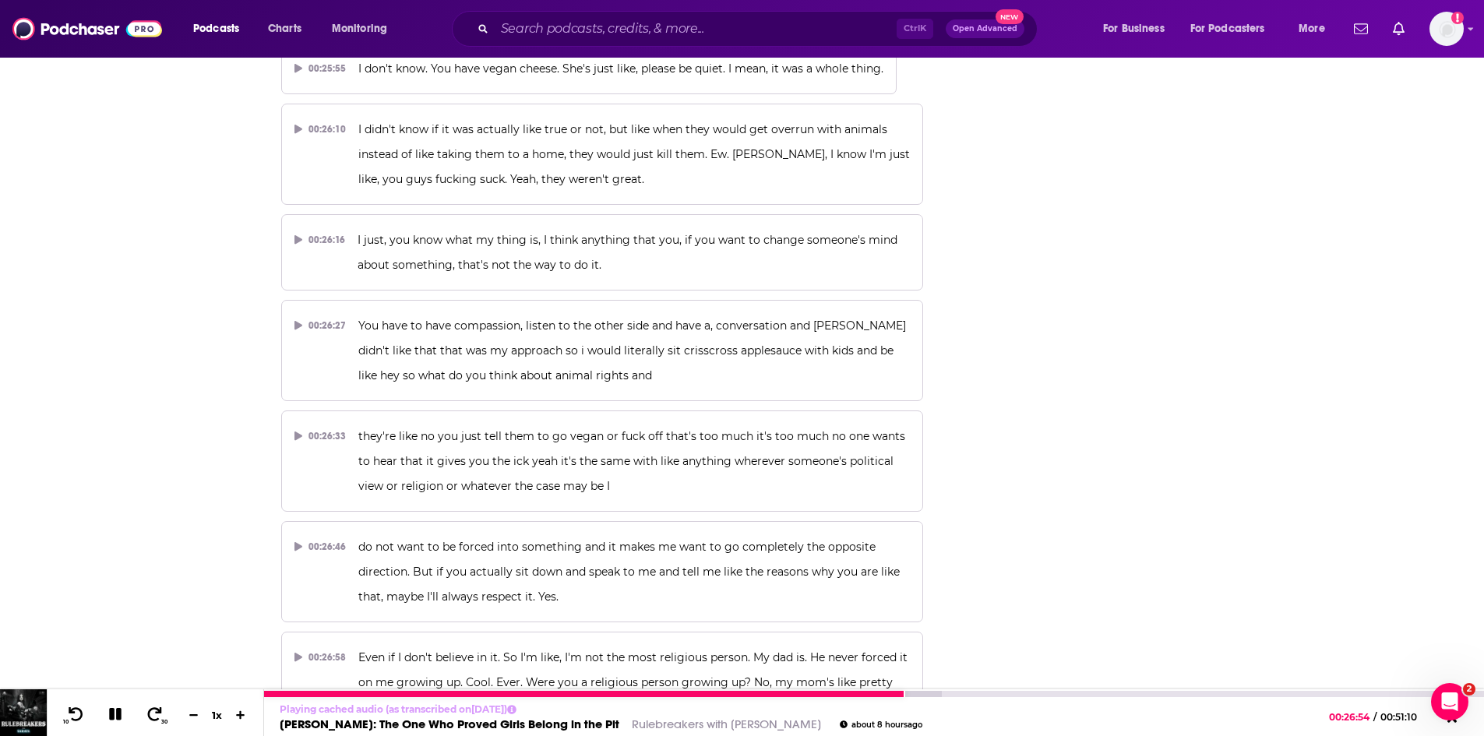
click at [115, 716] on icon at bounding box center [116, 714] width 18 height 14
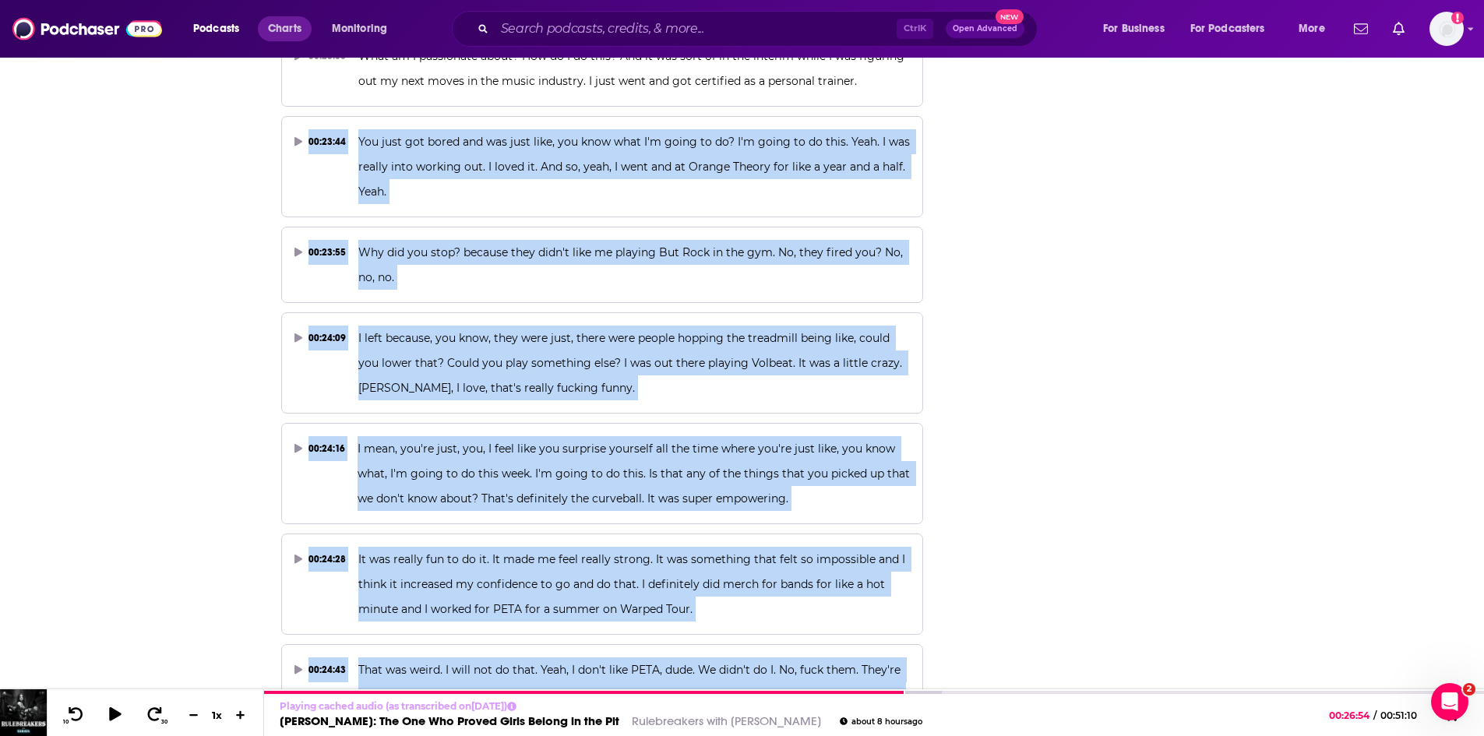
scroll to position [12276, 0]
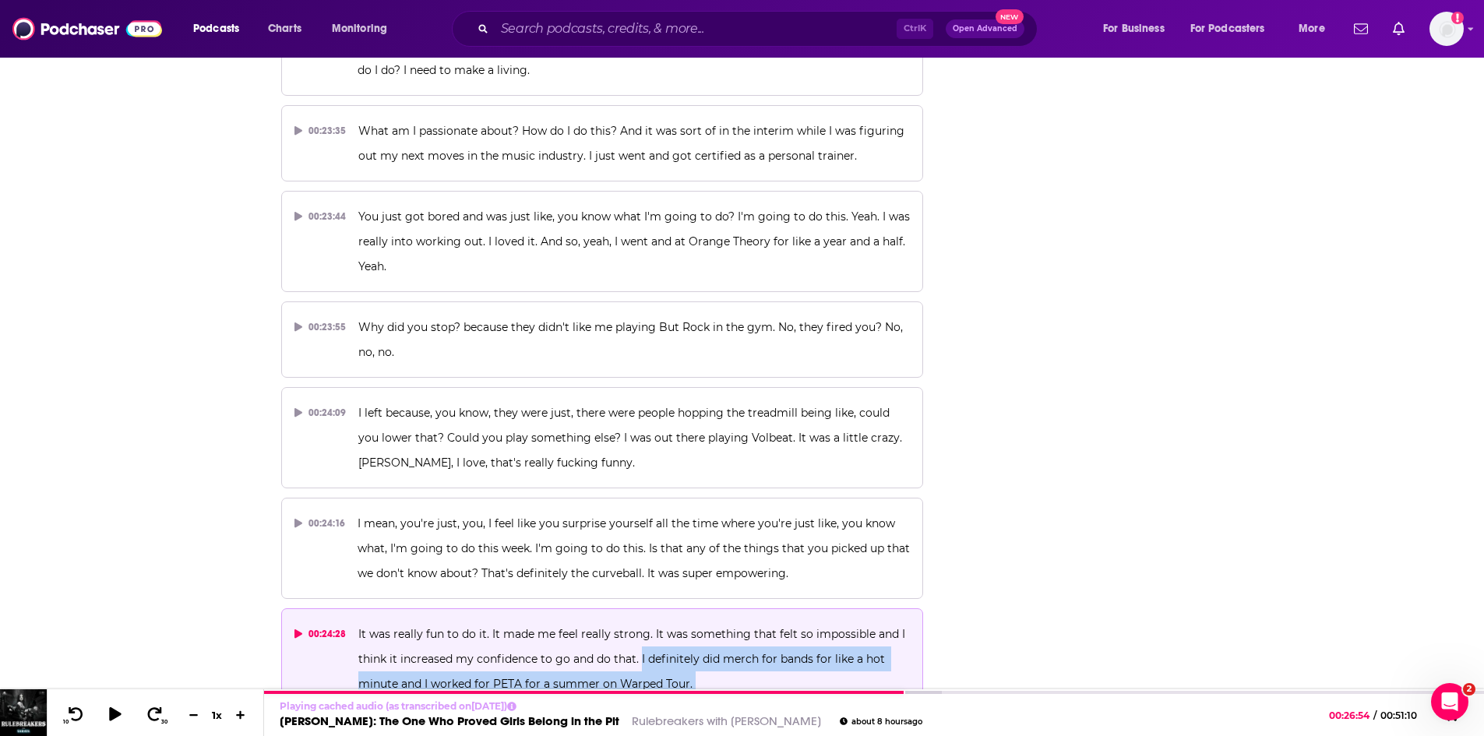
drag, startPoint x: 411, startPoint y: 447, endPoint x: 640, endPoint y: 545, distance: 249.9
copy div "I definitely did merch for bands for like a hot minute and I worked for PETA fo…"
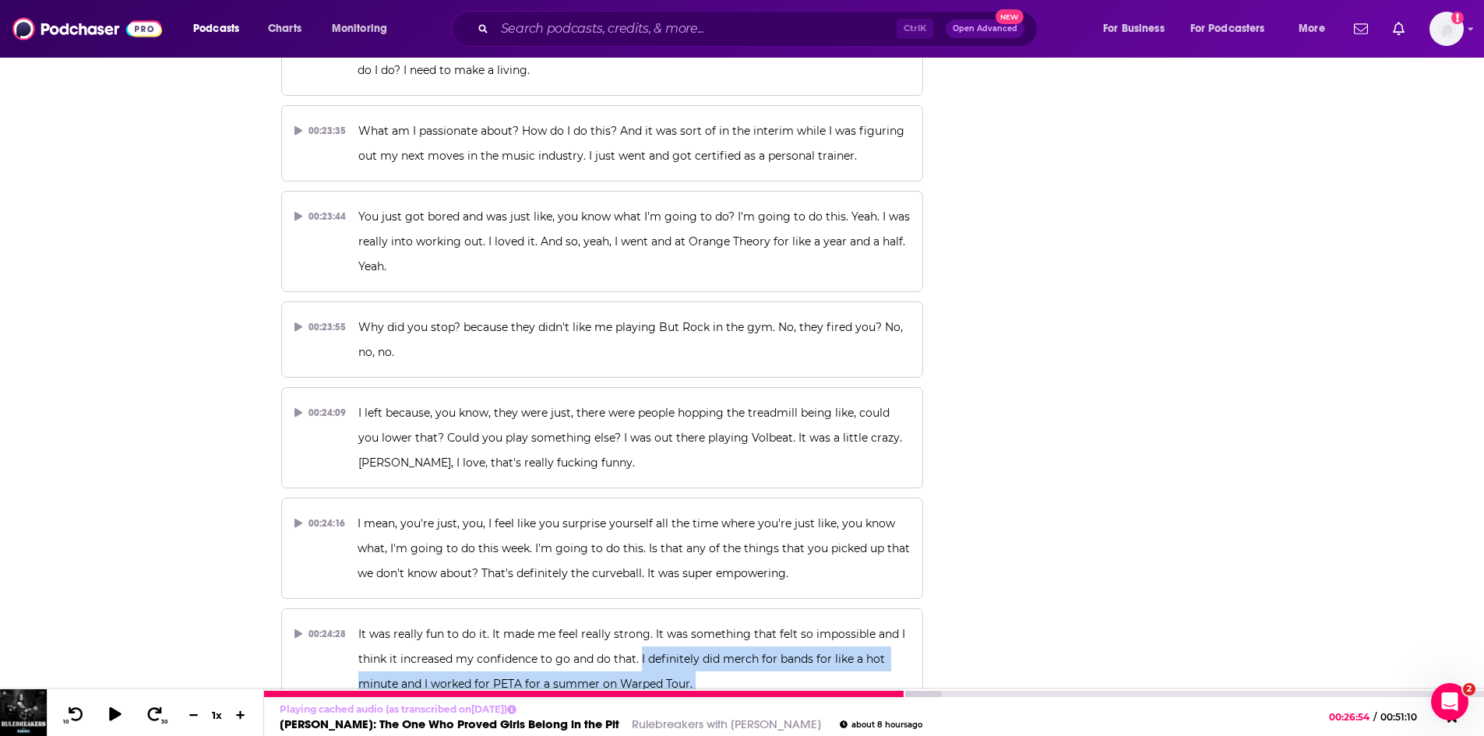
click at [521, 721] on link "[PERSON_NAME]: The One Who Proved Girls Belong in the Pit" at bounding box center [450, 724] width 340 height 15
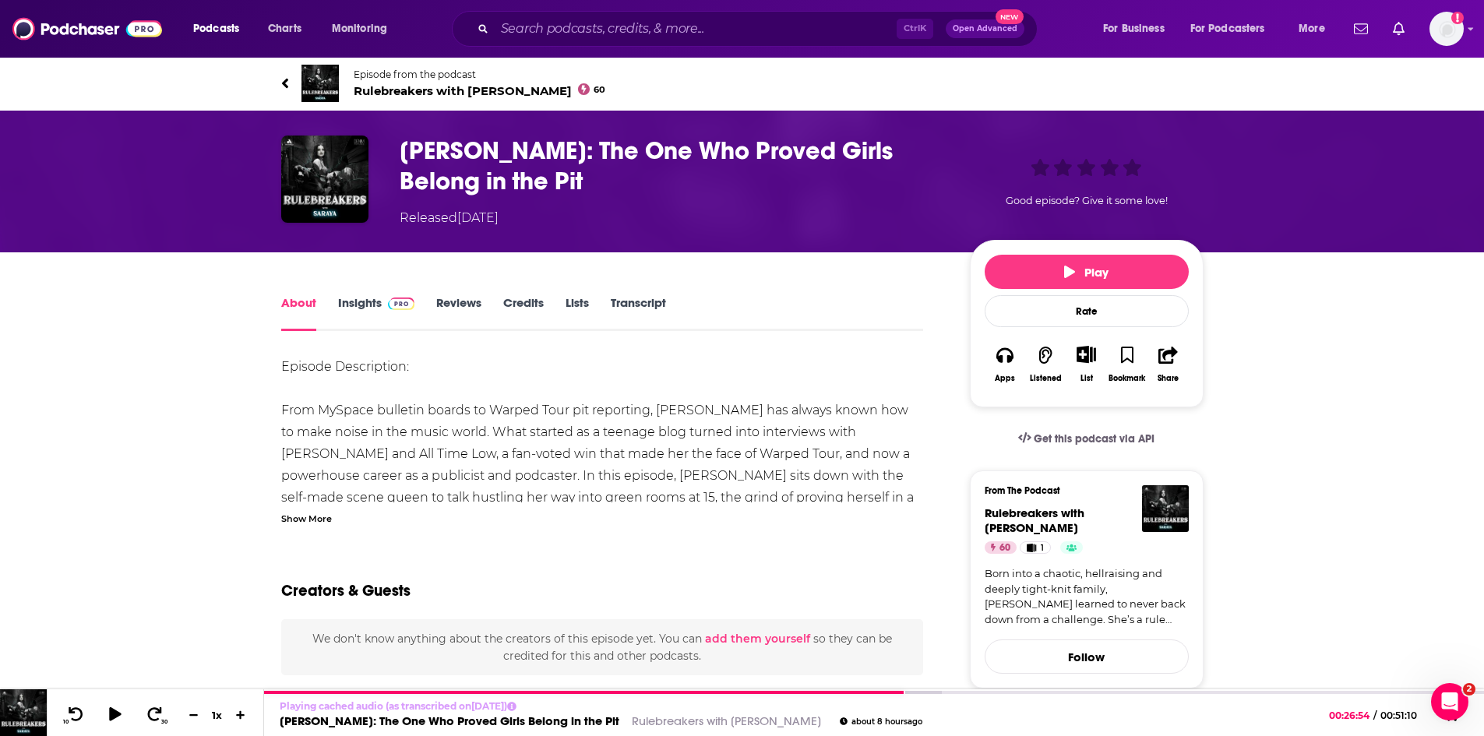
click at [365, 87] on span "Rulebreakers with [PERSON_NAME] 60" at bounding box center [480, 90] width 252 height 15
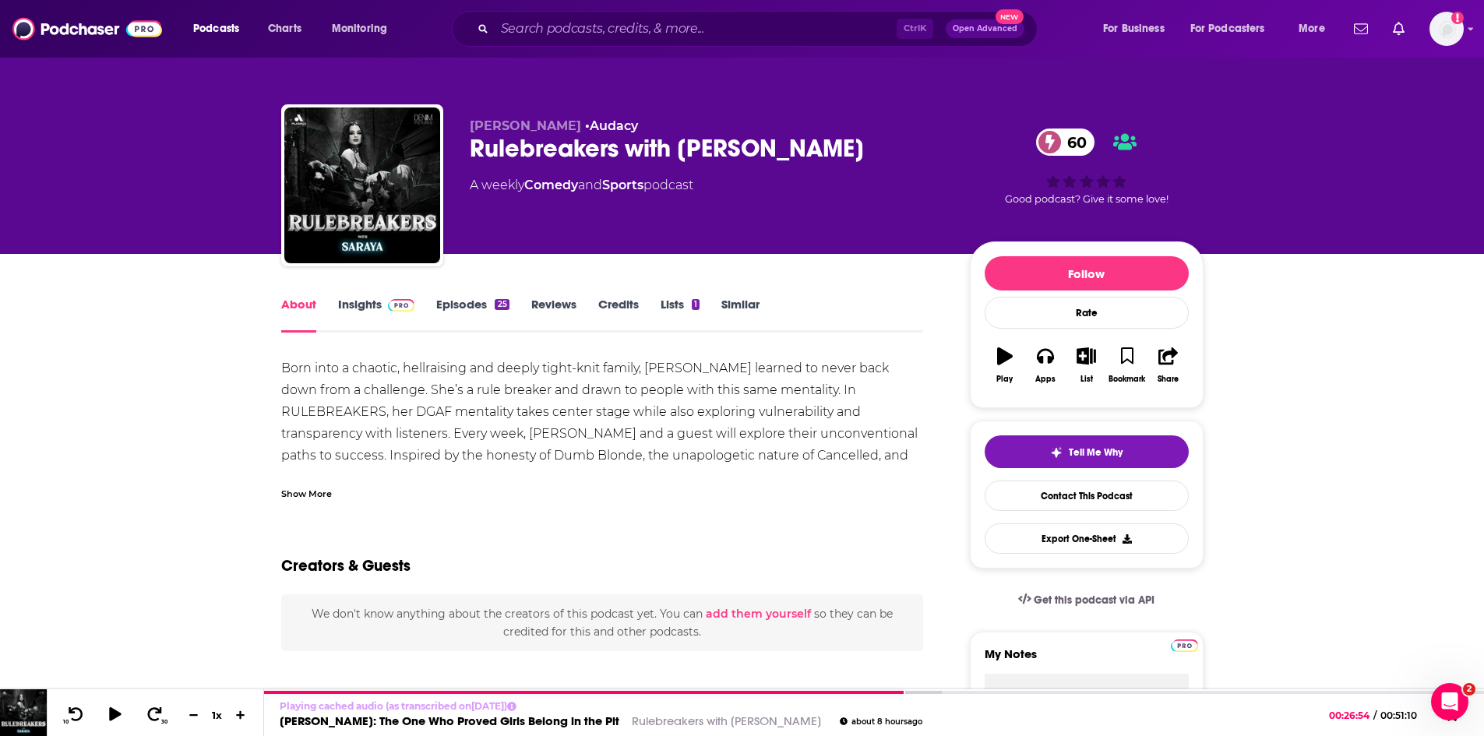
click at [353, 311] on link "Insights" at bounding box center [376, 315] width 77 height 36
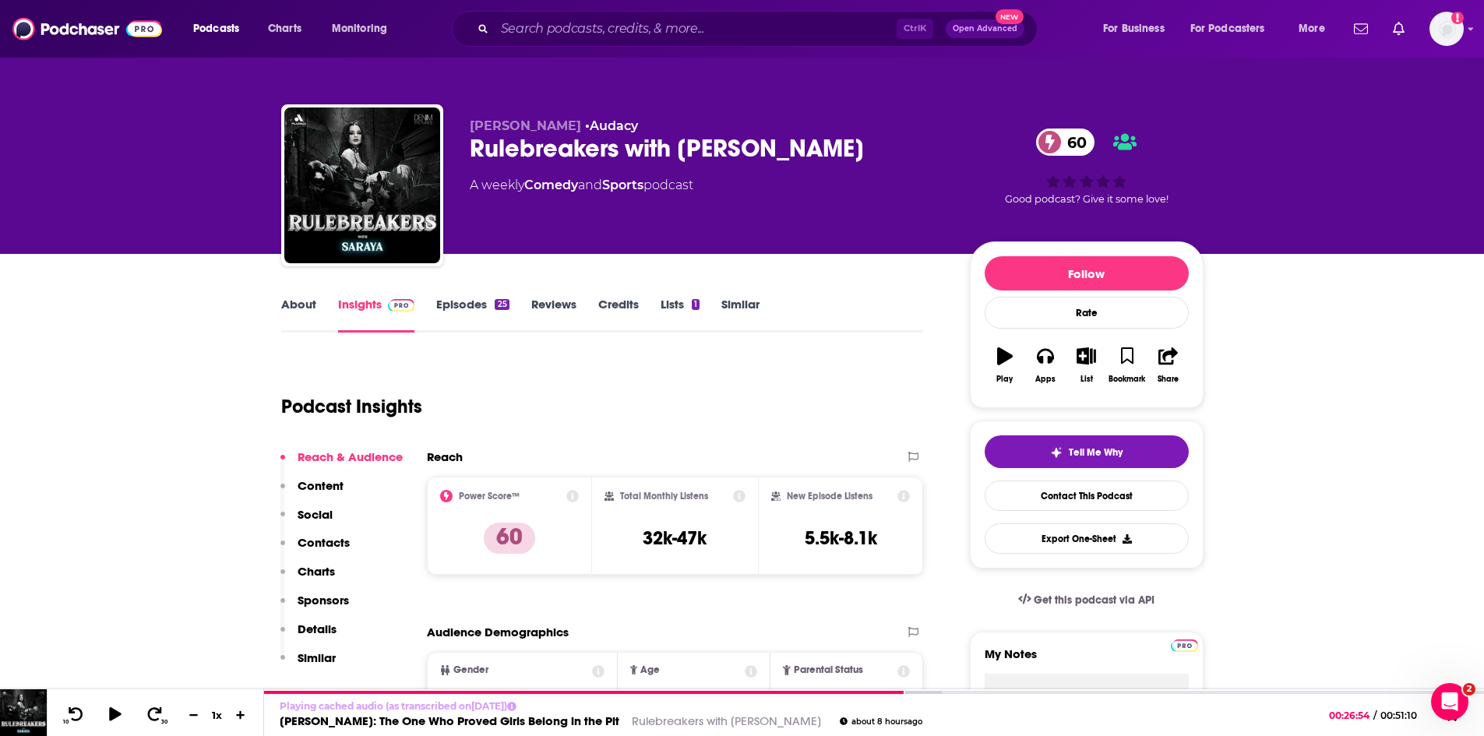
click at [305, 301] on link "About" at bounding box center [298, 315] width 35 height 36
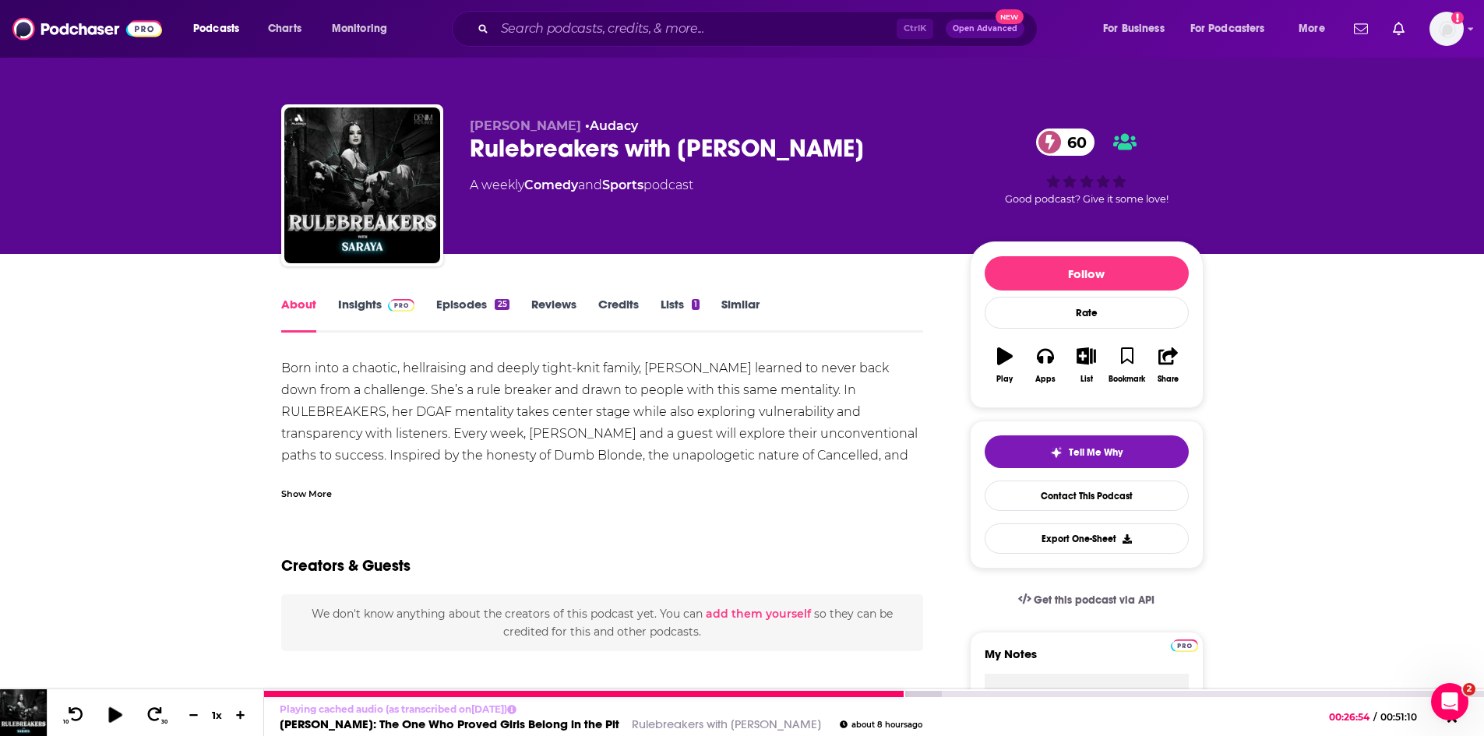
click at [114, 722] on button at bounding box center [115, 715] width 30 height 22
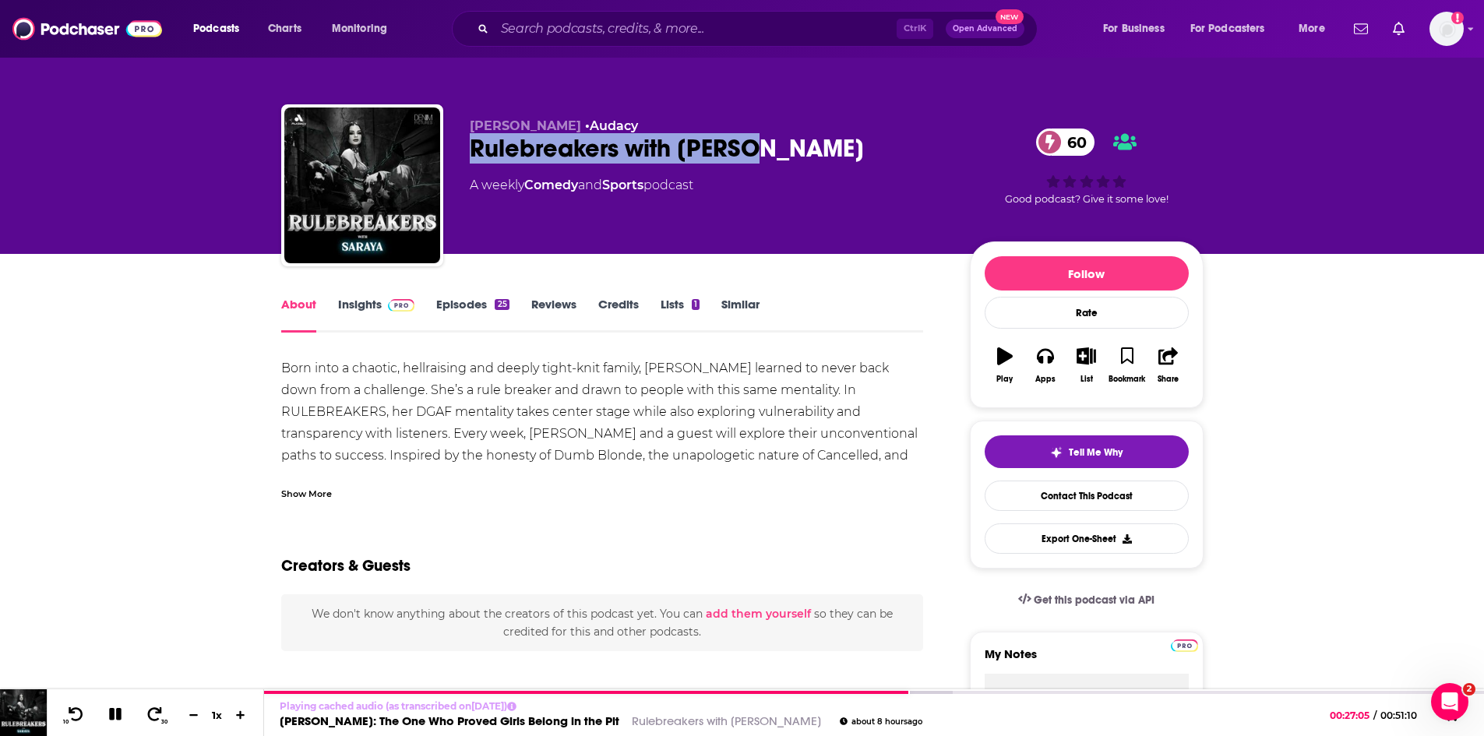
drag, startPoint x: 734, startPoint y: 144, endPoint x: 446, endPoint y: 160, distance: 287.9
click at [446, 160] on div "[PERSON_NAME] • Audacy Rulebreakers with [PERSON_NAME] 60 A weekly Comedy and S…" at bounding box center [742, 188] width 922 height 168
copy h1 "Rulebreakers with [PERSON_NAME]"
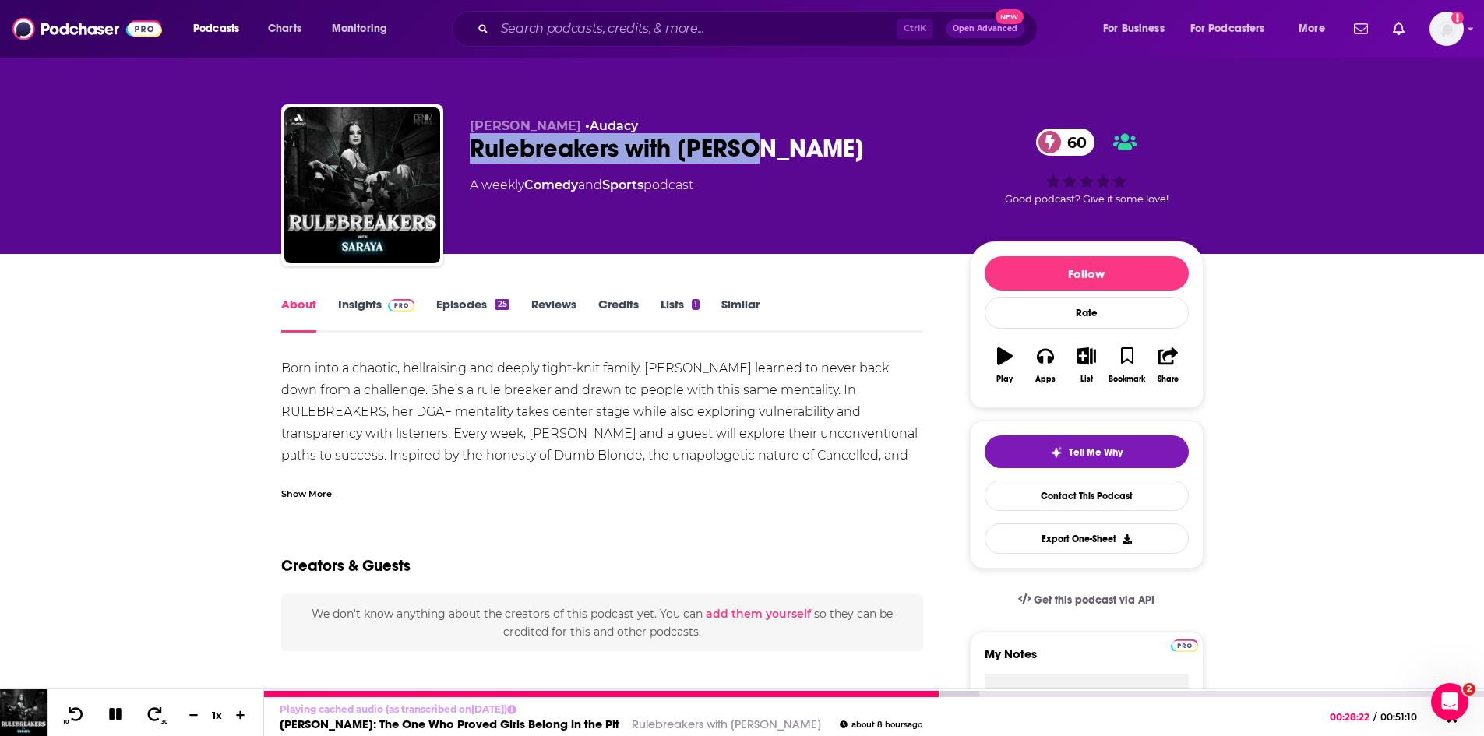
click at [118, 719] on icon at bounding box center [115, 714] width 12 height 12
click at [379, 723] on link "[PERSON_NAME]: The One Who Proved Girls Belong in the Pit" at bounding box center [450, 724] width 340 height 15
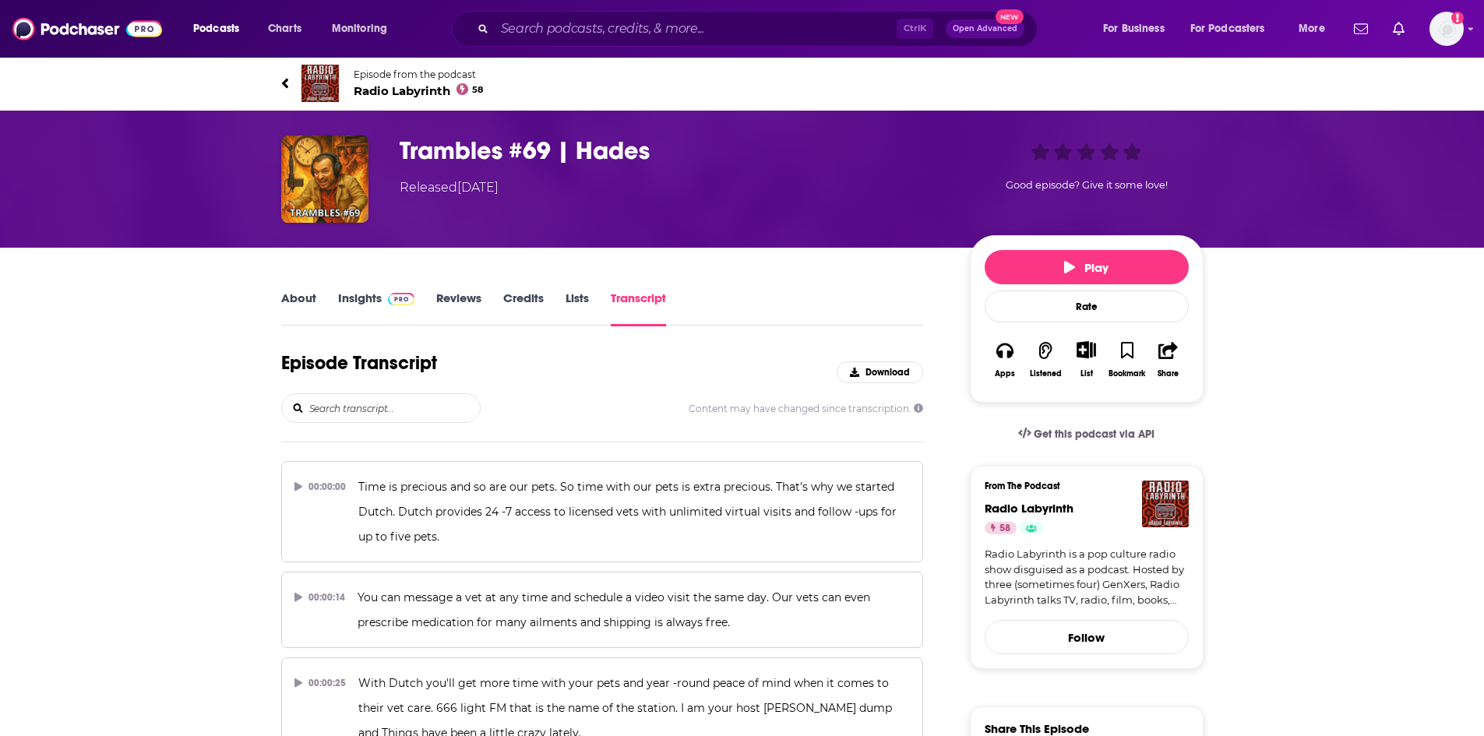
scroll to position [2589, 0]
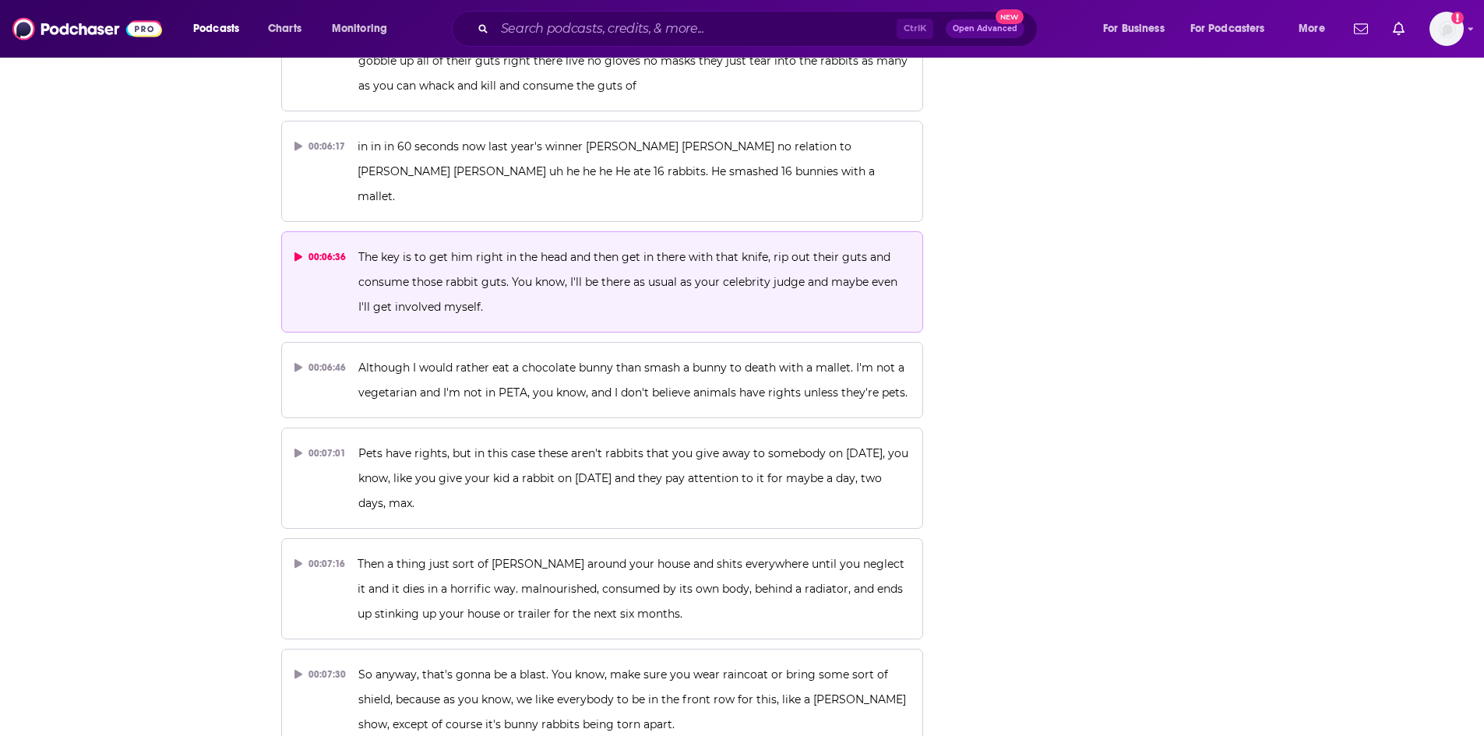
click at [572, 298] on button "00:06:36 The key is to get him right in the head and then get in there with tha…" at bounding box center [602, 281] width 643 height 101
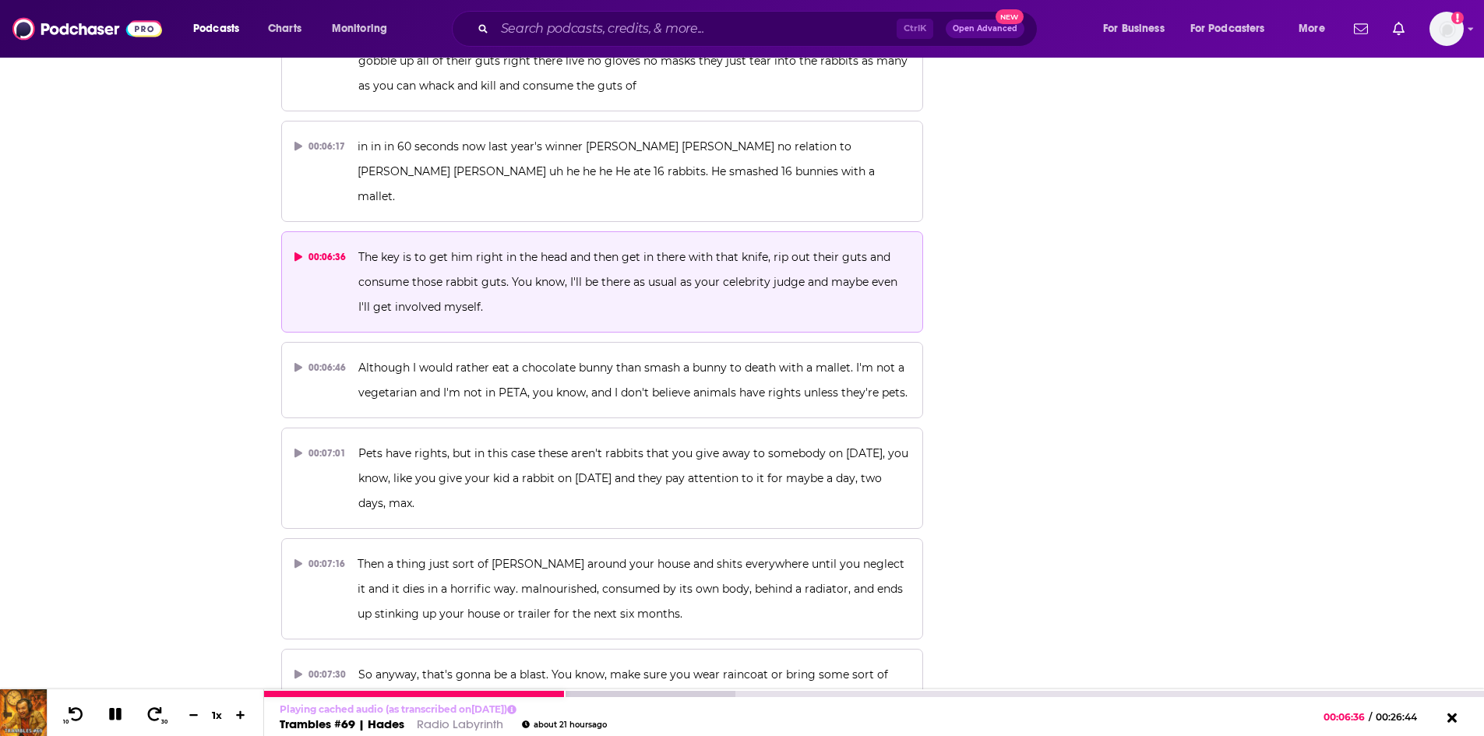
click at [115, 721] on icon at bounding box center [116, 714] width 18 height 14
click at [114, 713] on icon at bounding box center [114, 715] width 13 height 16
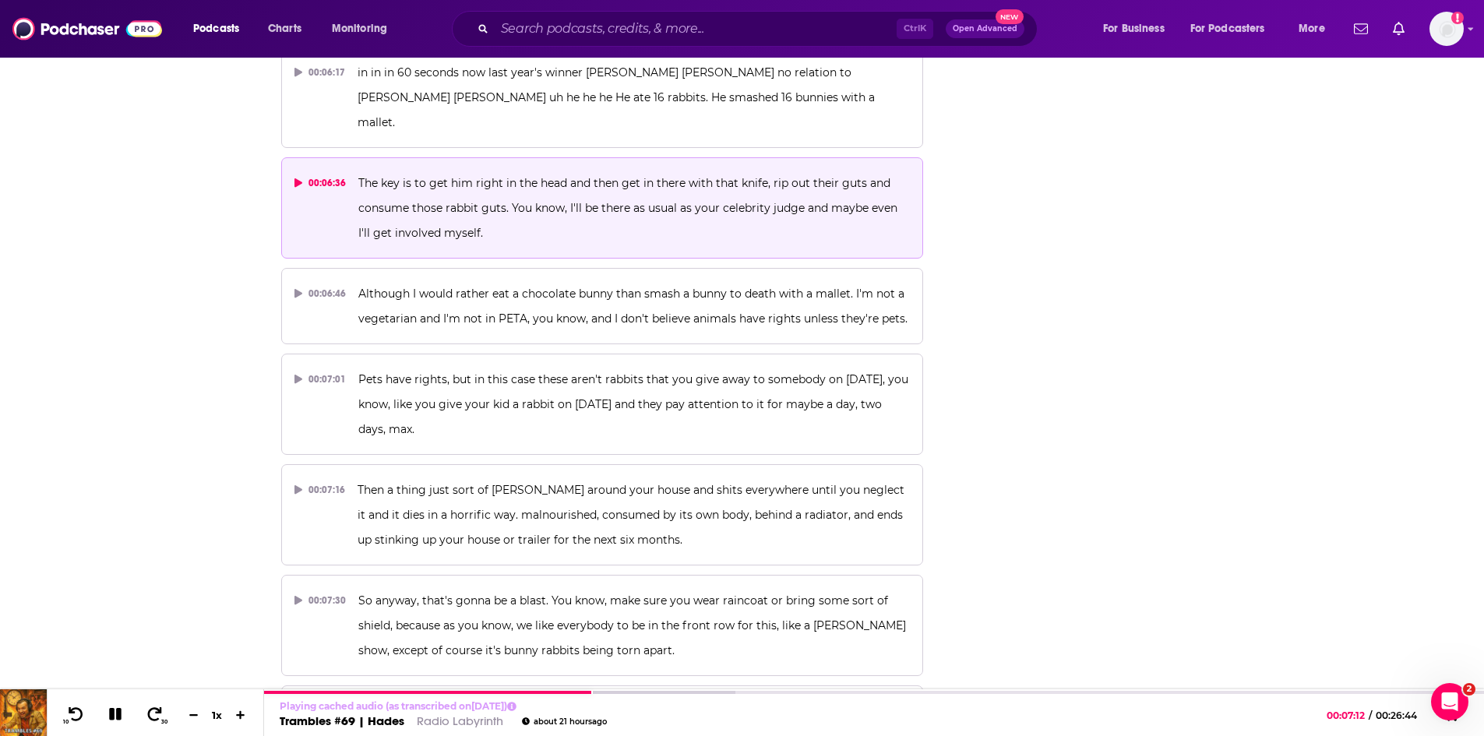
scroll to position [2666, 0]
click at [432, 724] on link "Radio Labyrinth" at bounding box center [460, 724] width 86 height 15
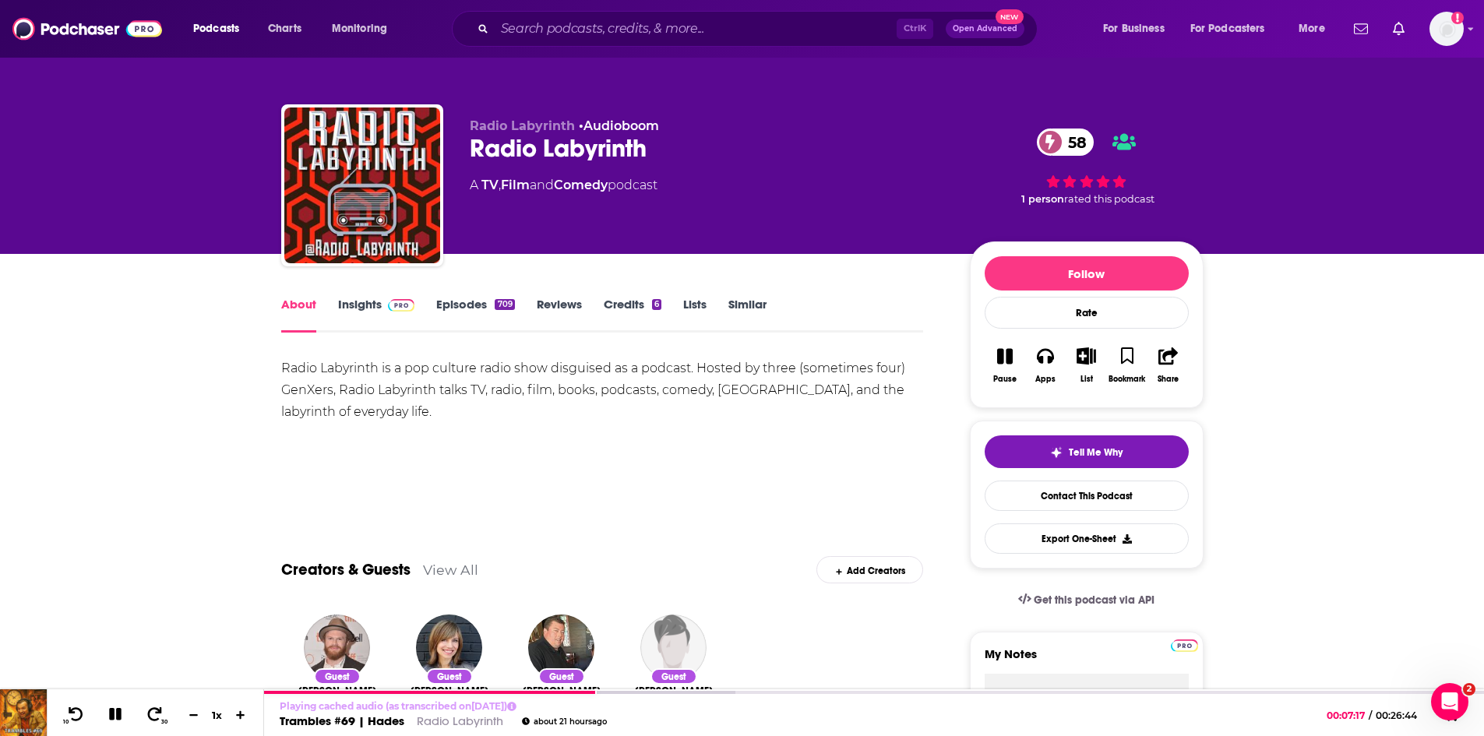
click at [354, 307] on link "Insights" at bounding box center [376, 315] width 77 height 36
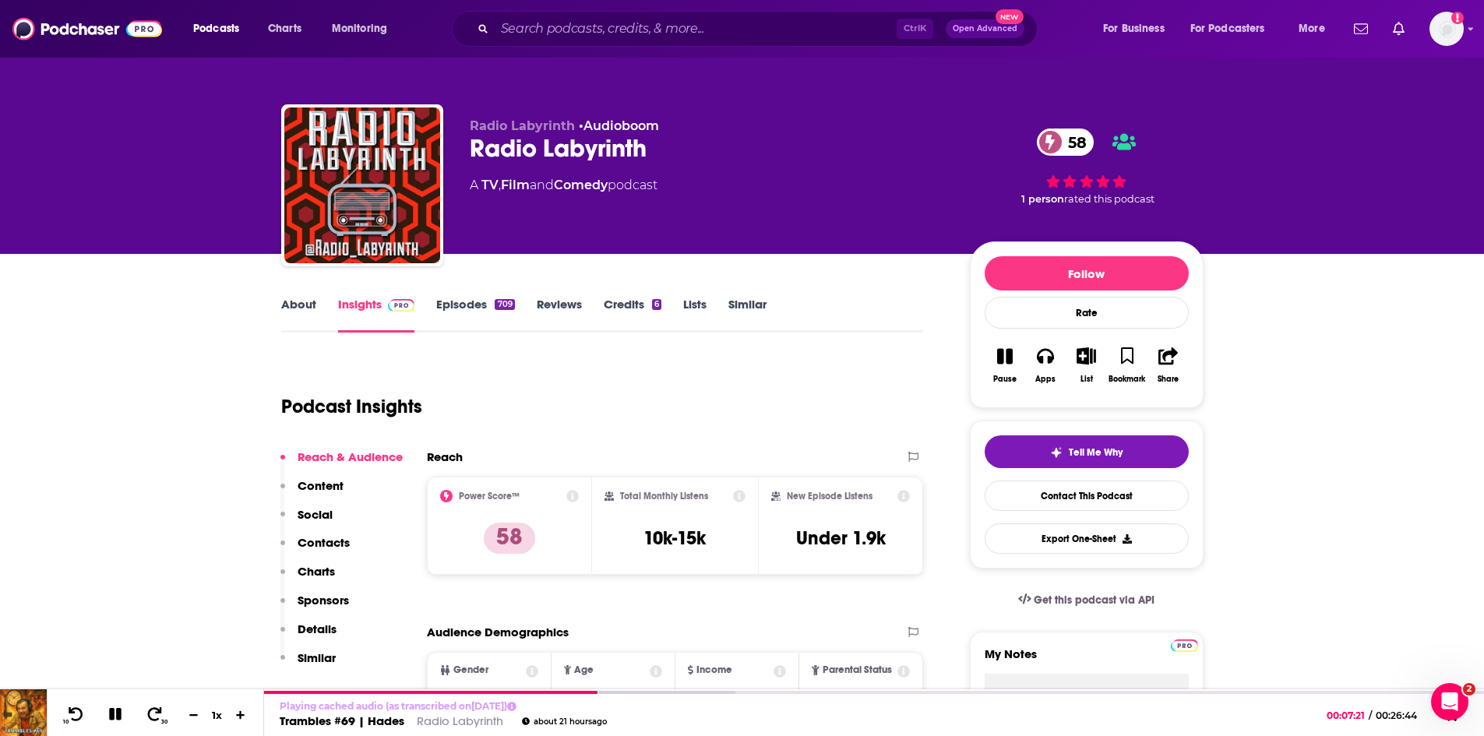
click at [299, 312] on link "About" at bounding box center [298, 315] width 35 height 36
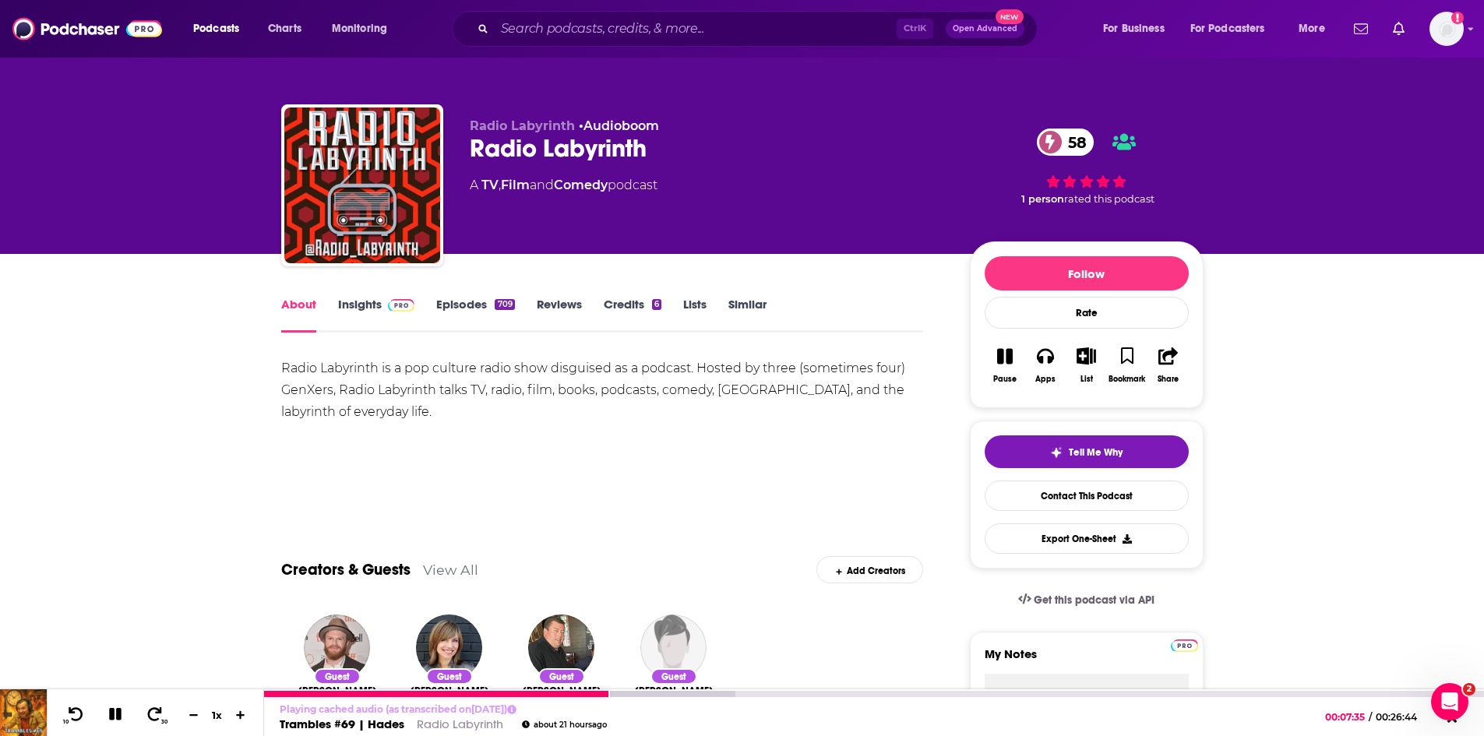
click at [120, 712] on icon at bounding box center [115, 714] width 12 height 12
click at [119, 711] on icon at bounding box center [114, 715] width 19 height 16
click at [119, 711] on icon at bounding box center [115, 714] width 12 height 12
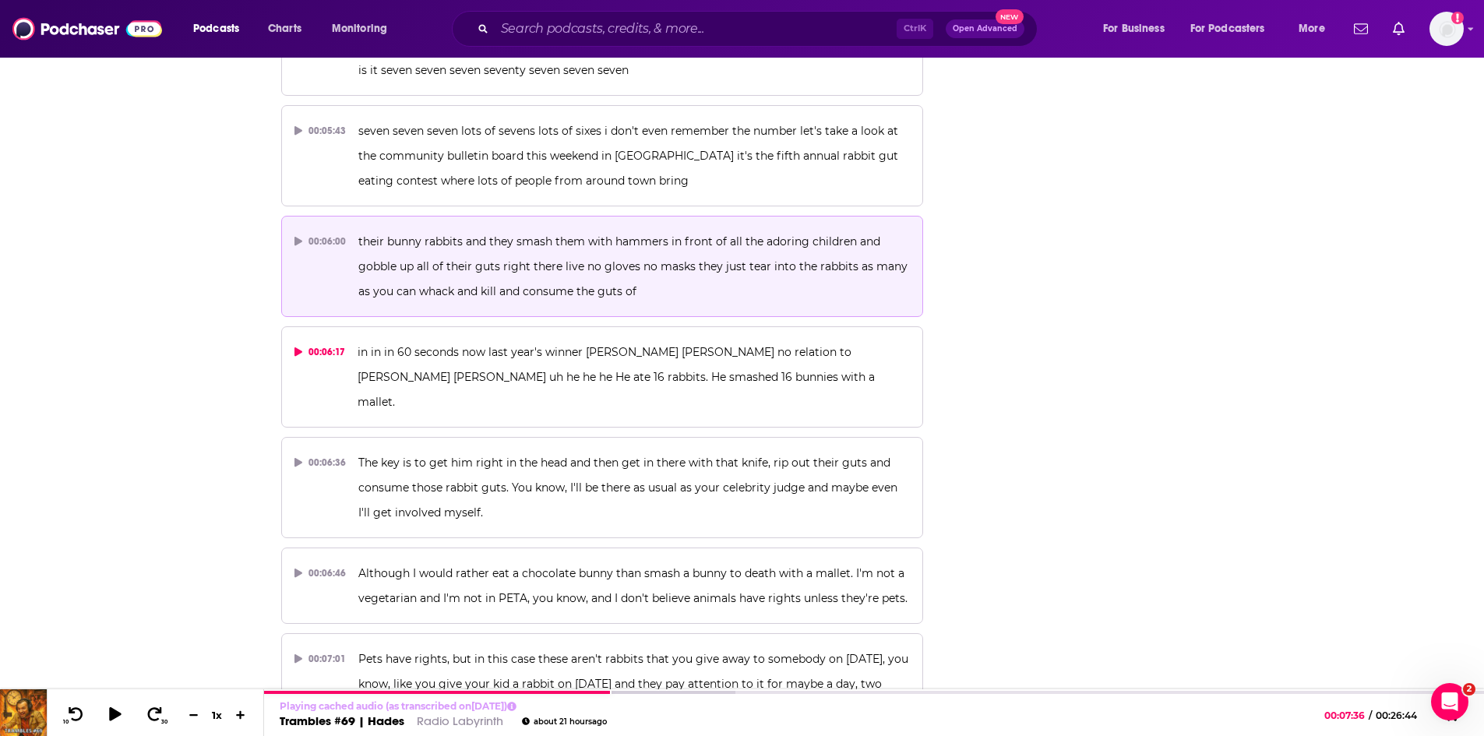
scroll to position [2355, 0]
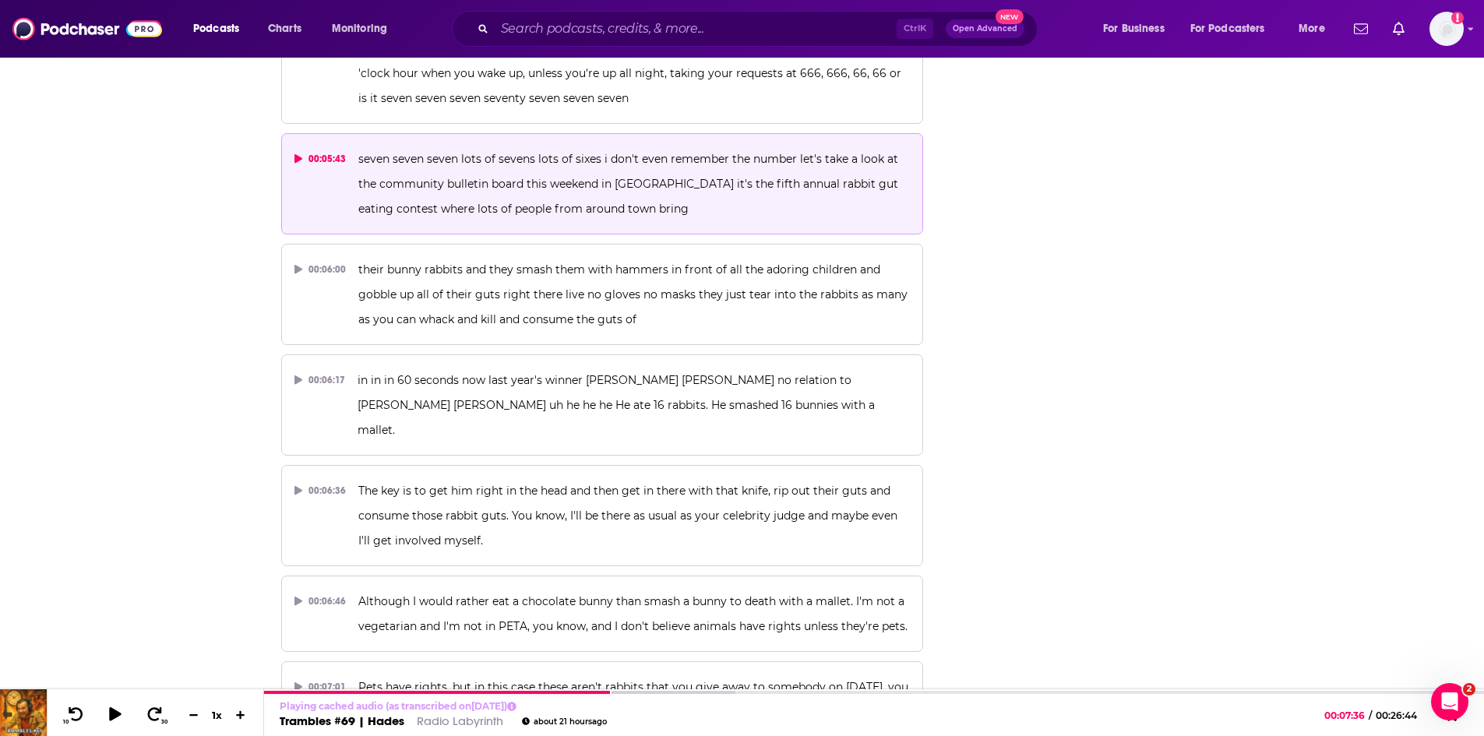
click at [707, 224] on button "00:05:43 seven seven seven lots of sevens lots of sixes i don't even remember t…" at bounding box center [602, 183] width 643 height 101
click at [121, 717] on icon at bounding box center [115, 714] width 12 height 12
drag, startPoint x: 720, startPoint y: 183, endPoint x: 400, endPoint y: 220, distance: 322.3
click at [400, 220] on p "seven seven seven lots of sevens lots of sixes i don't even remember the number…" at bounding box center [634, 183] width 552 height 75
copy span "fifth annual rabbit gut eating contest"
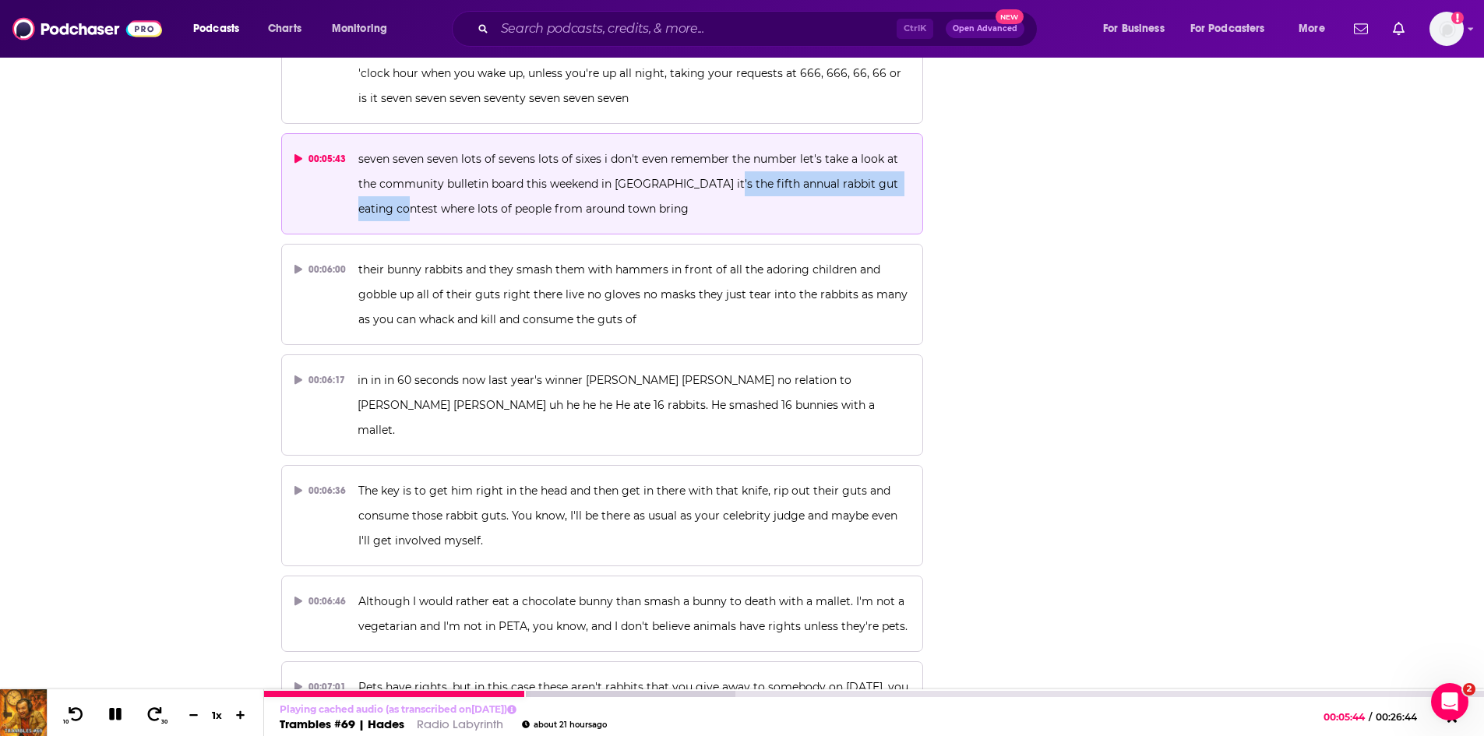
click at [107, 706] on button at bounding box center [115, 715] width 27 height 19
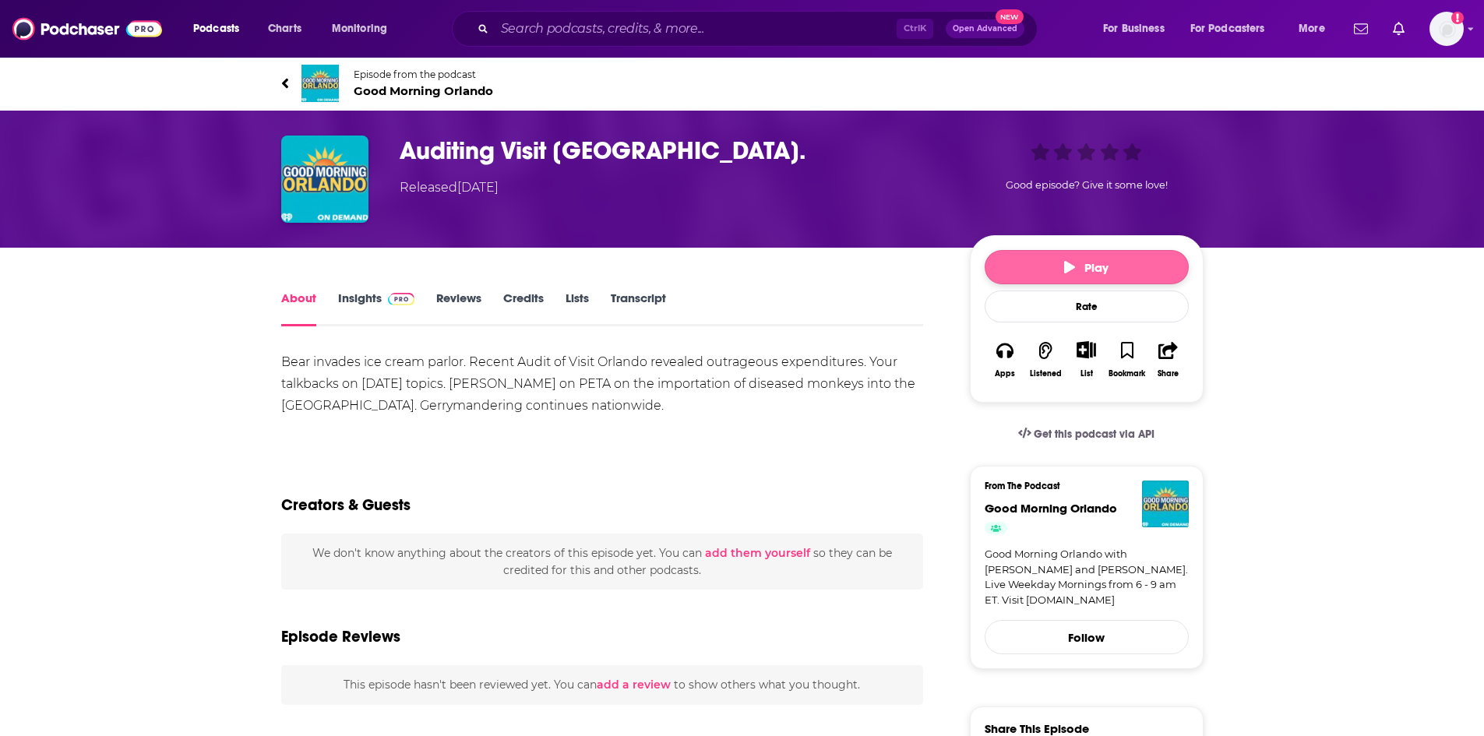
click at [1052, 269] on button "Play" at bounding box center [1087, 267] width 204 height 34
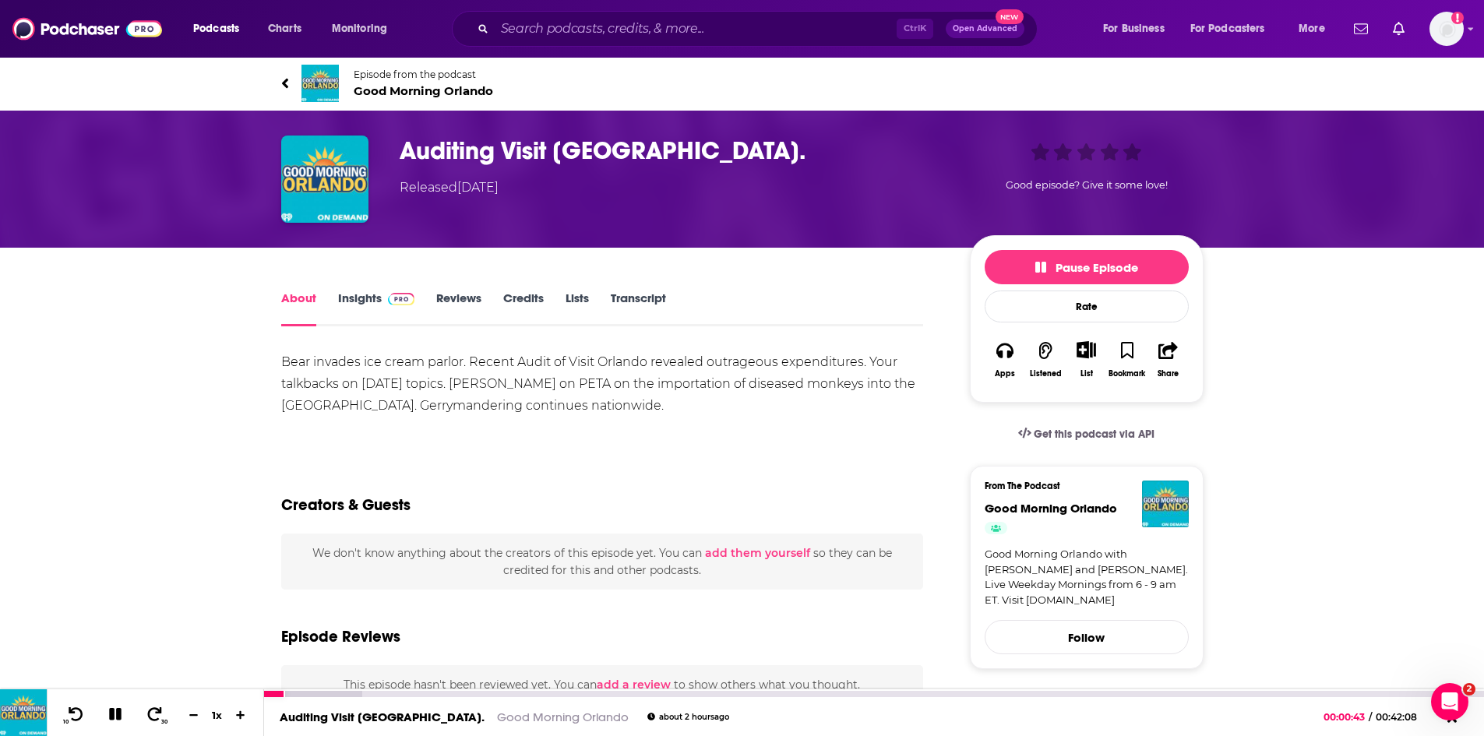
click at [111, 717] on icon at bounding box center [115, 714] width 12 height 12
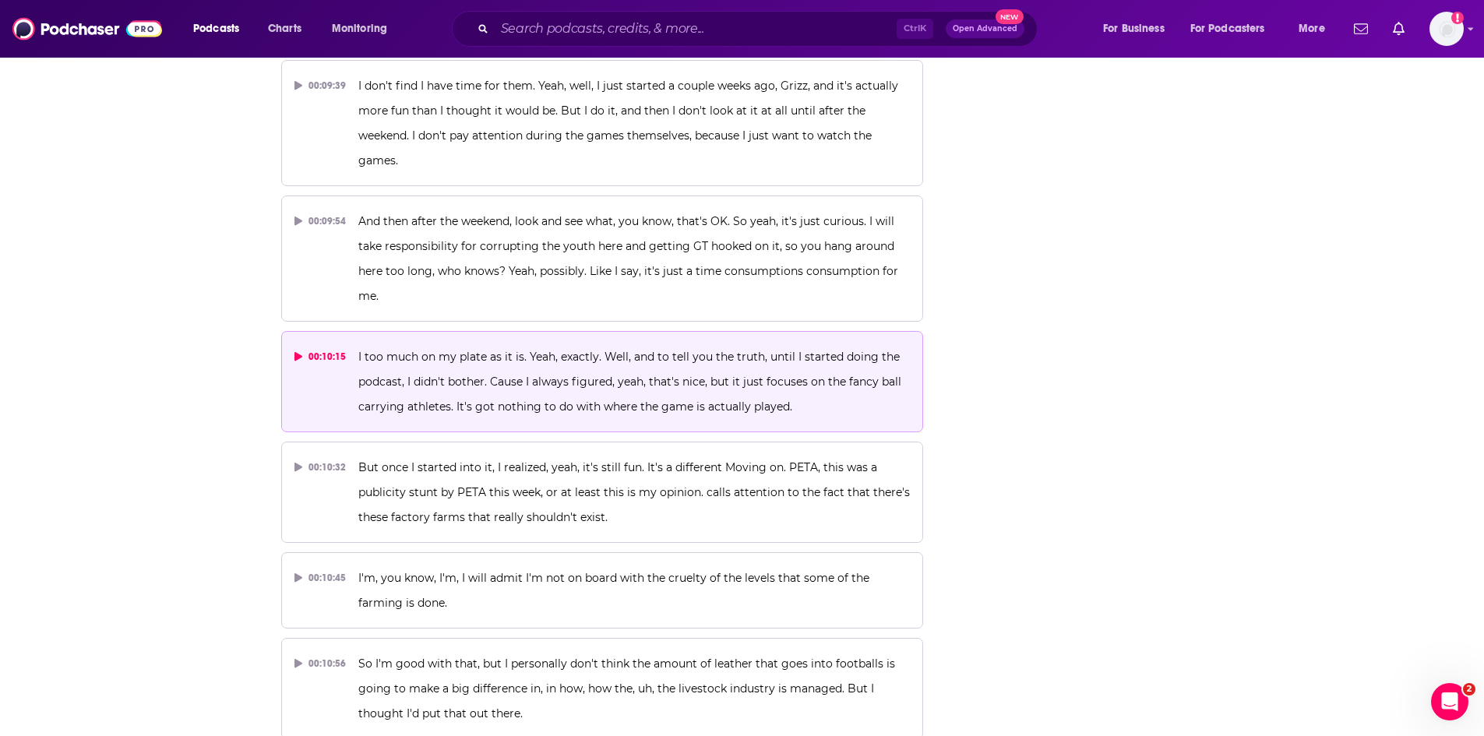
click at [528, 331] on button "00:10:15 I too much on my plate as it is. Yeah, exactly. Well, and to tell you …" at bounding box center [602, 381] width 643 height 101
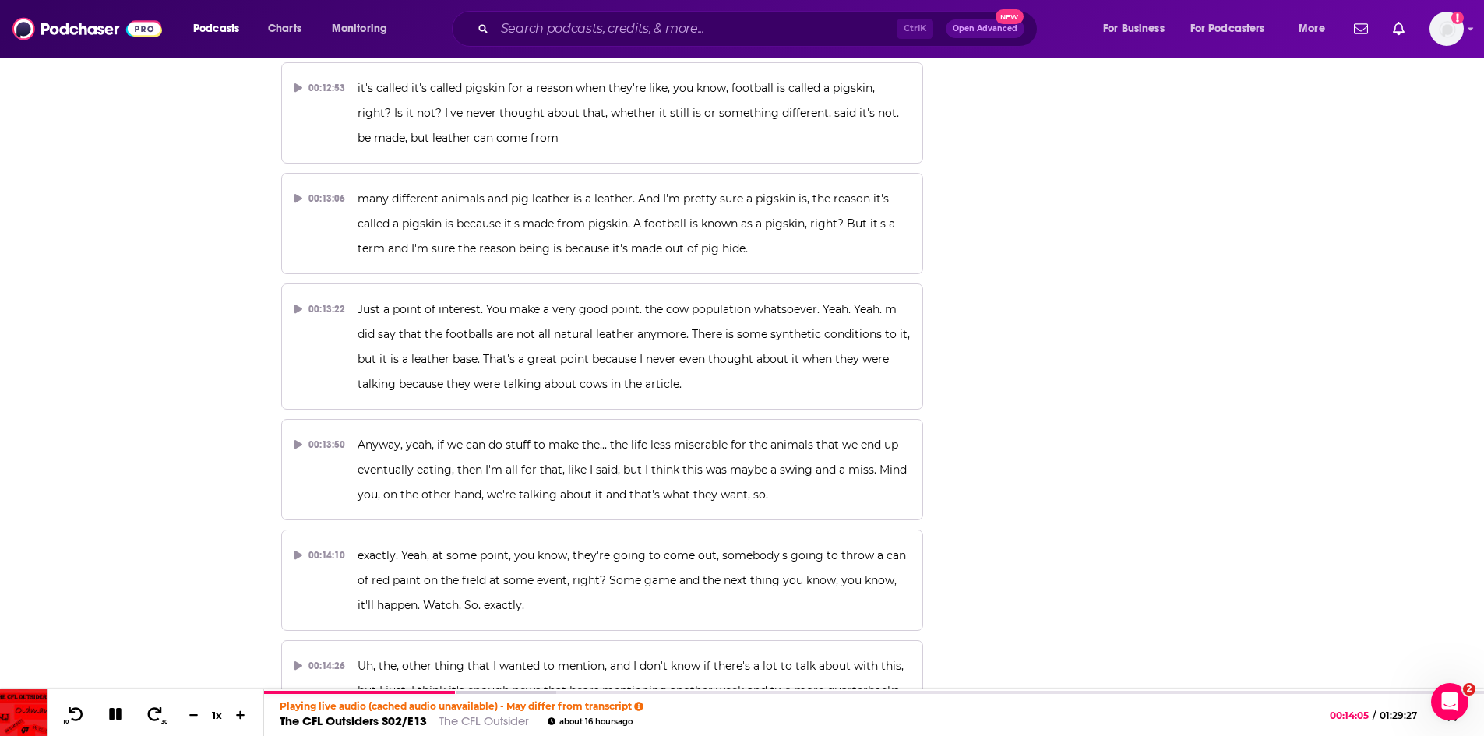
scroll to position [4732, 0]
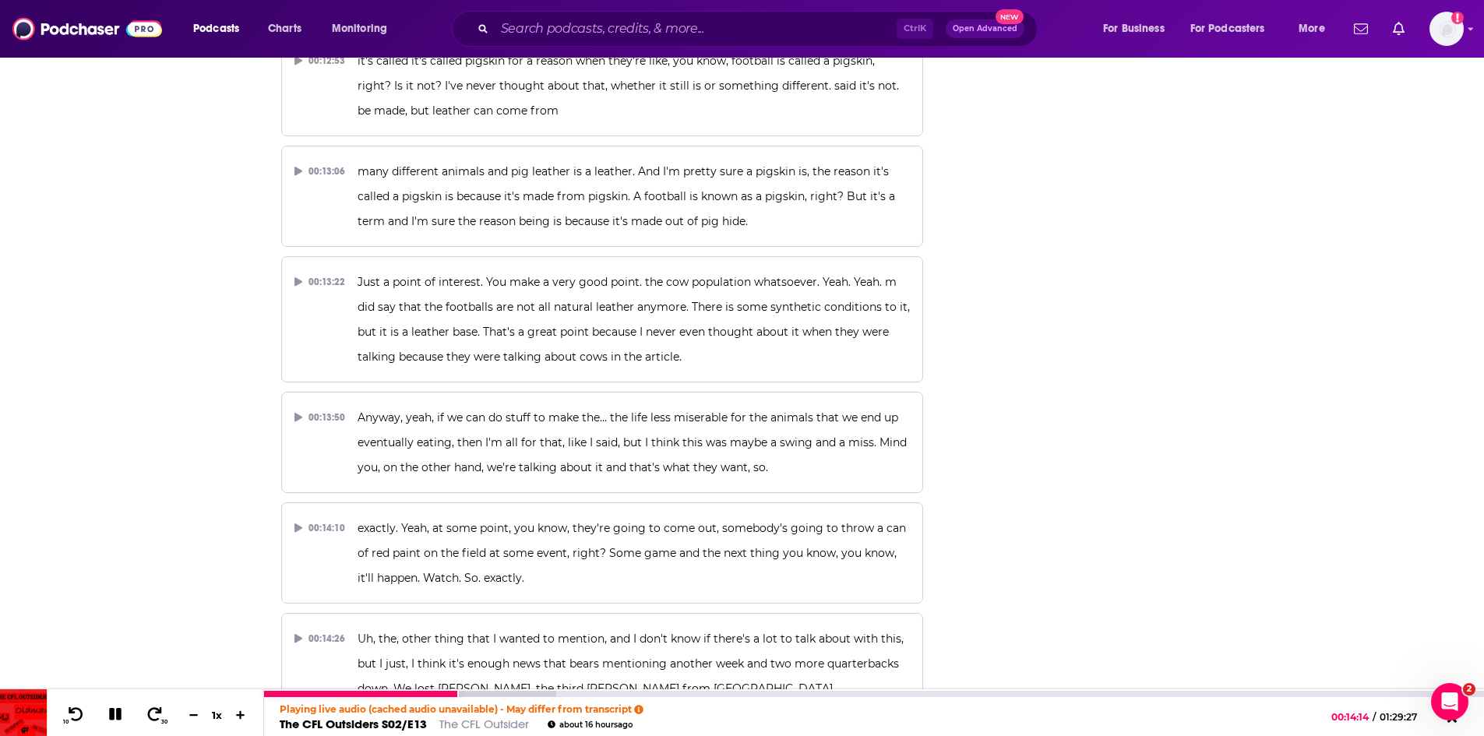
click at [121, 717] on icon at bounding box center [115, 714] width 12 height 12
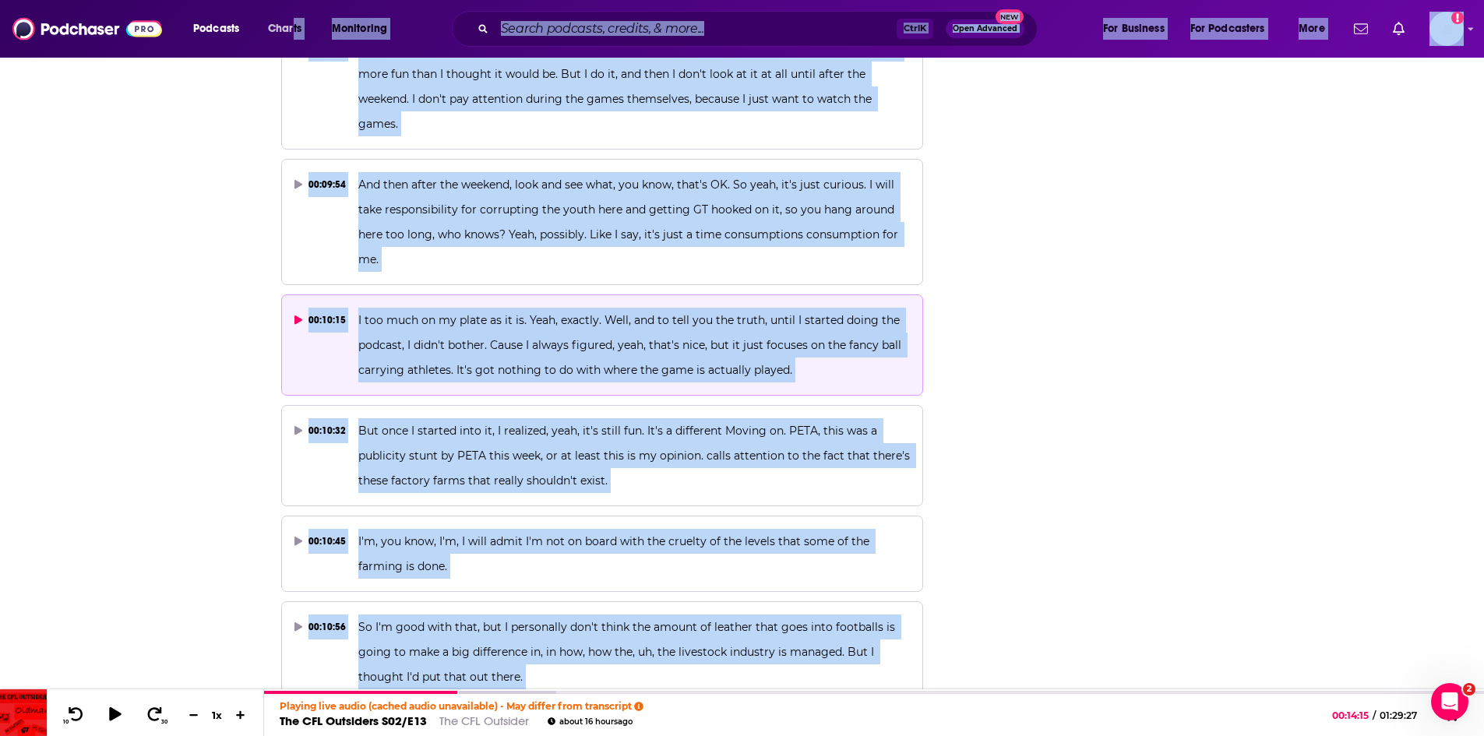
scroll to position [3354, 0]
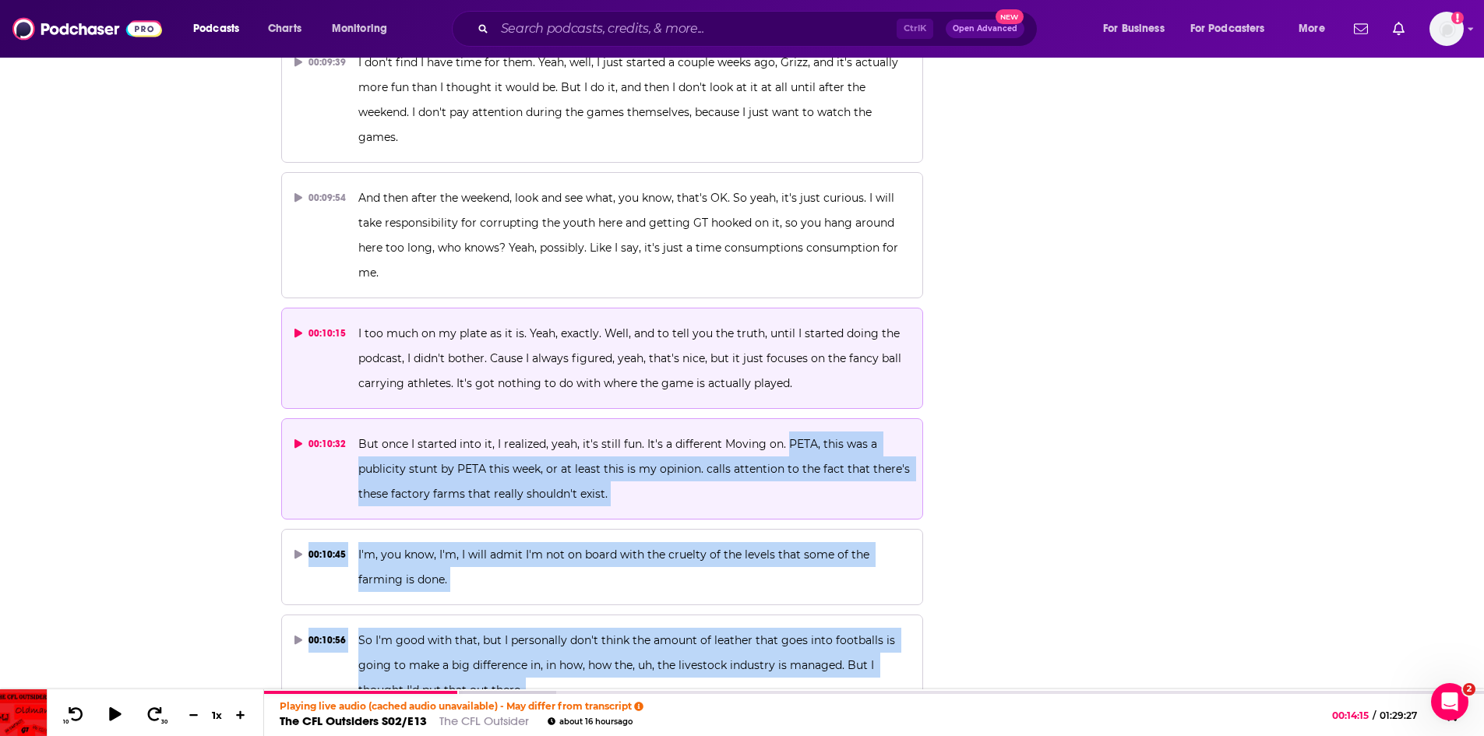
drag, startPoint x: 418, startPoint y: 479, endPoint x: 784, endPoint y: 346, distance: 388.9
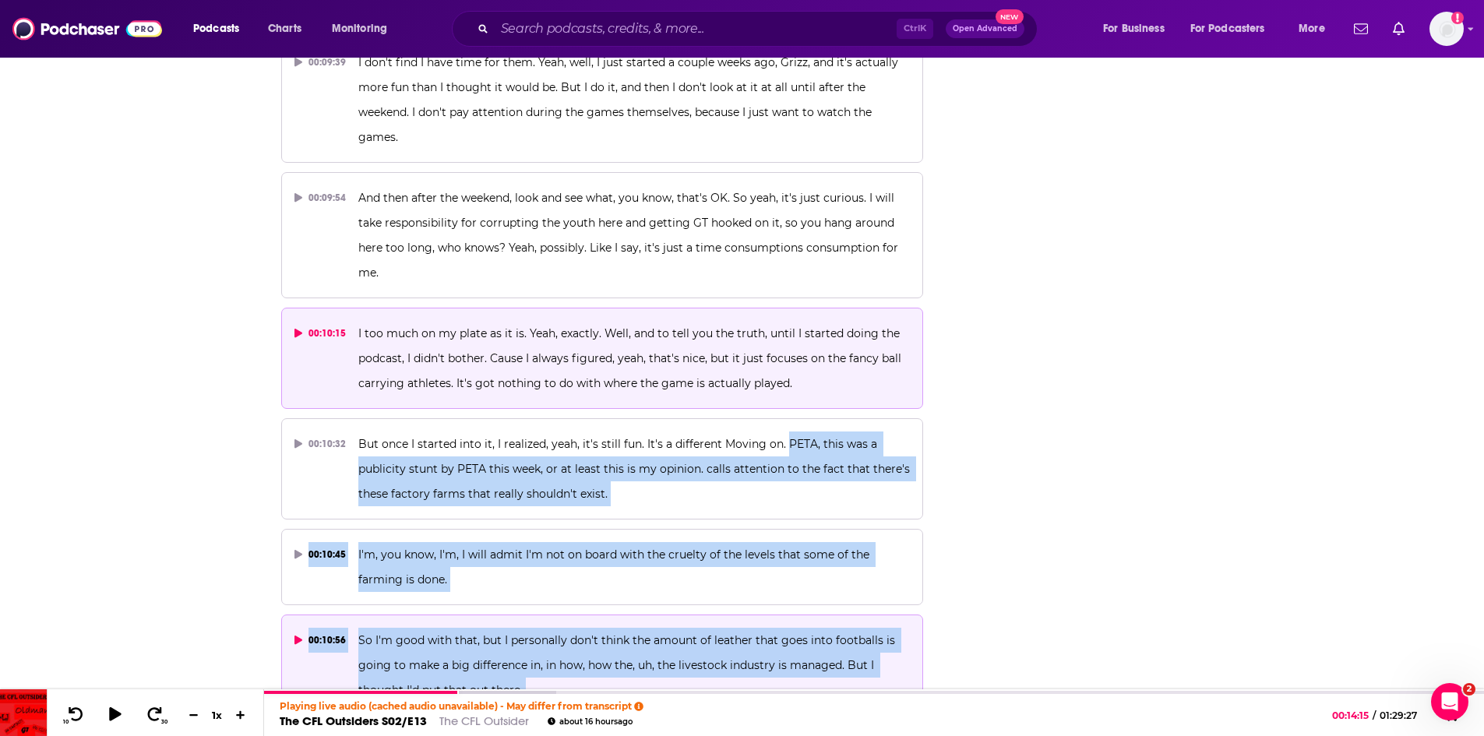
copy div "PETA, this was a publicity stunt by PETA this week, or at least this is my opin…"
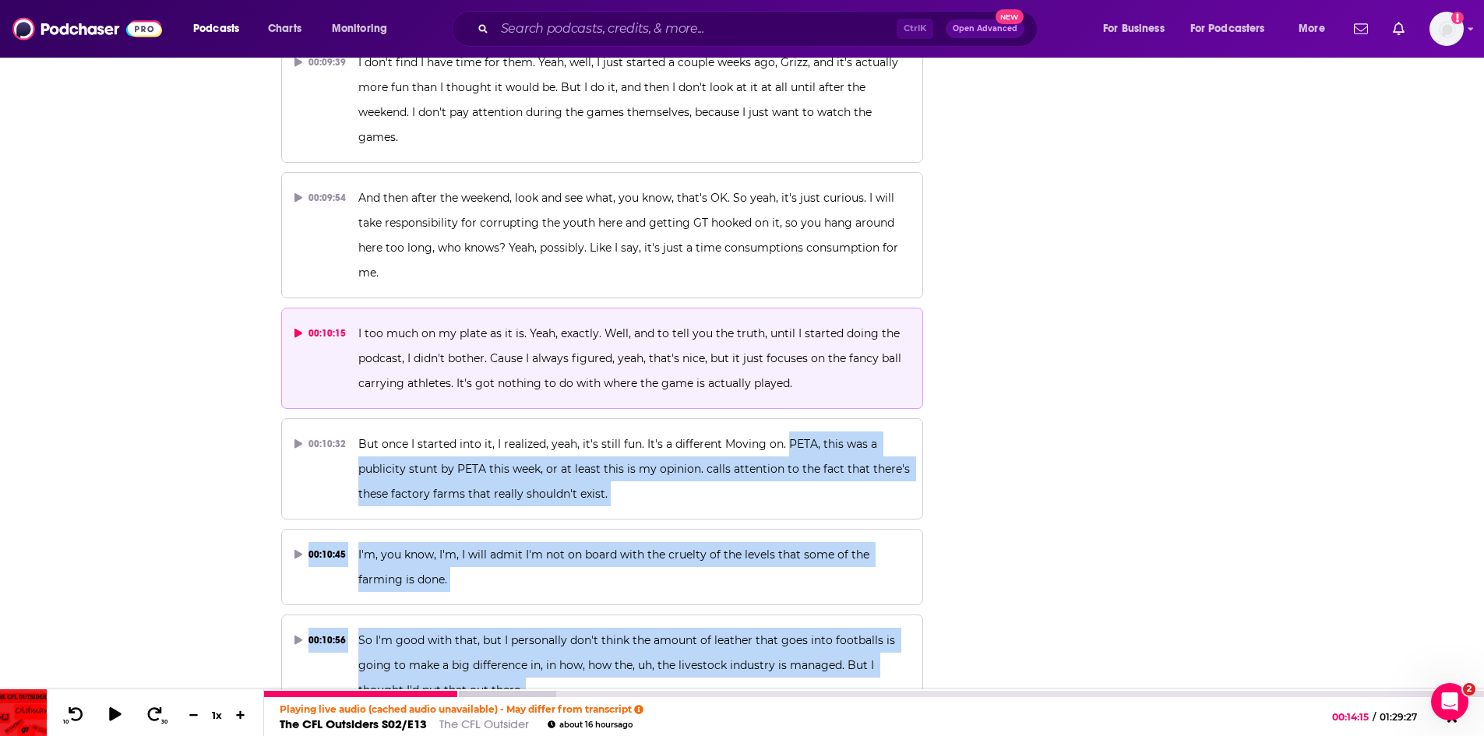
click at [385, 721] on link "The CFL Outsiders S02/E13" at bounding box center [353, 724] width 147 height 15
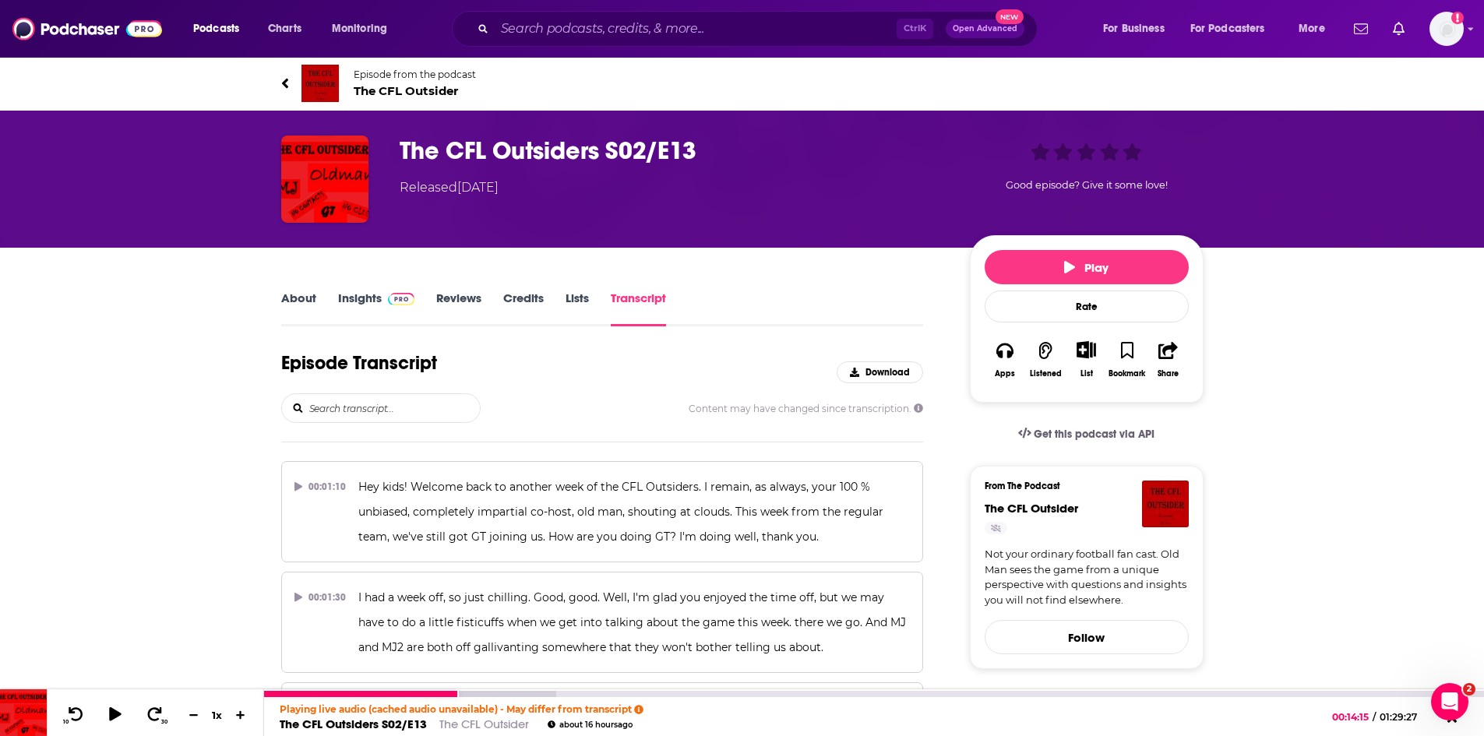
click at [324, 721] on link "The CFL Outsiders S02/E13" at bounding box center [353, 724] width 147 height 15
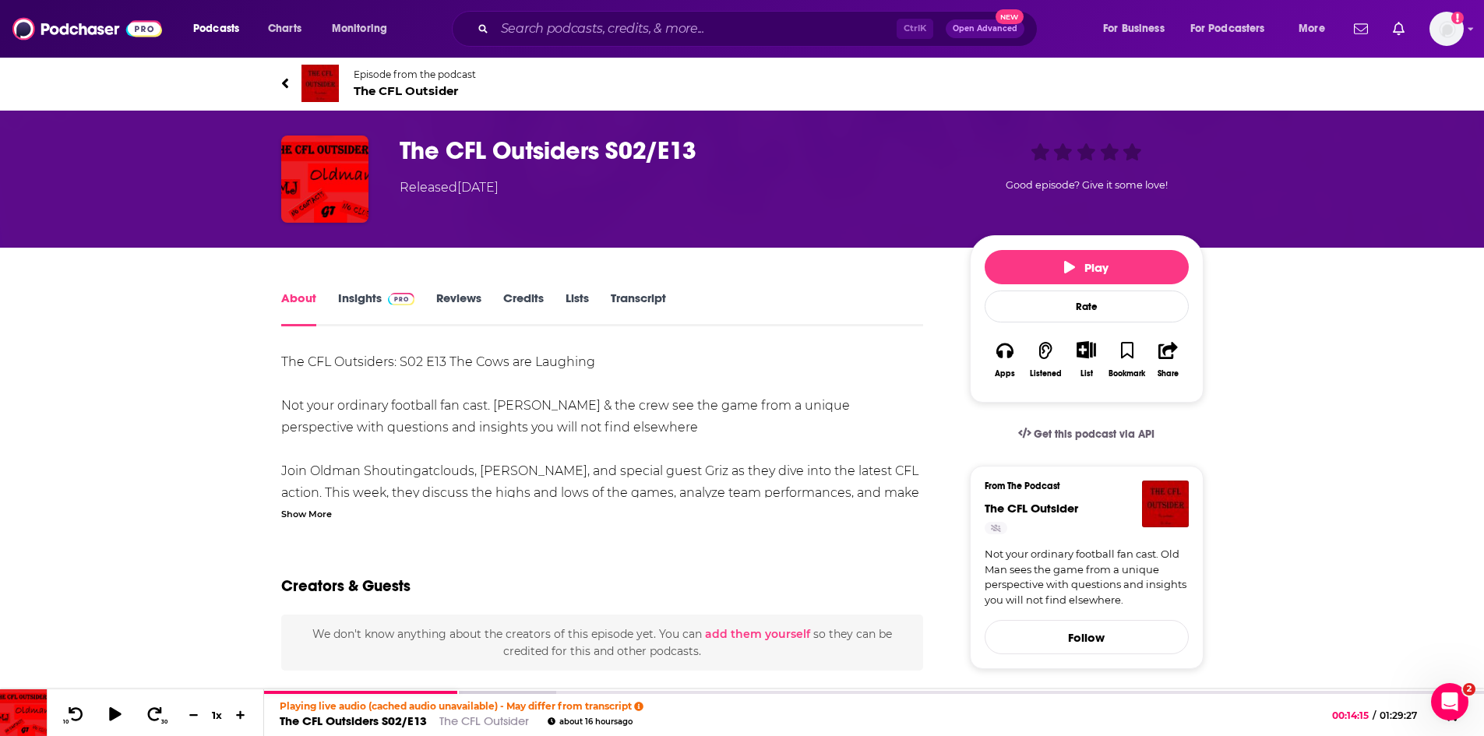
click at [362, 93] on span "The CFL Outsider" at bounding box center [415, 90] width 122 height 15
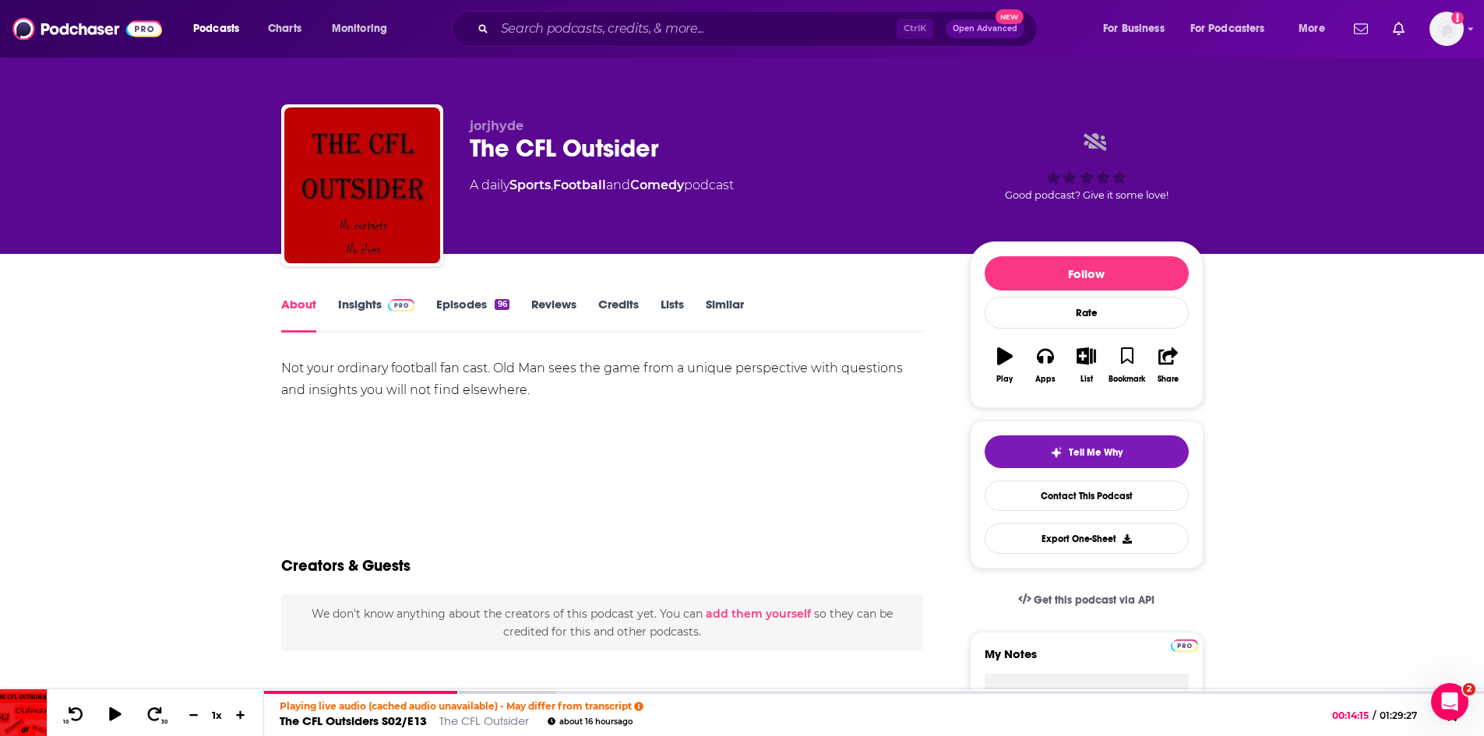
click at [369, 308] on link "Insights" at bounding box center [376, 315] width 77 height 36
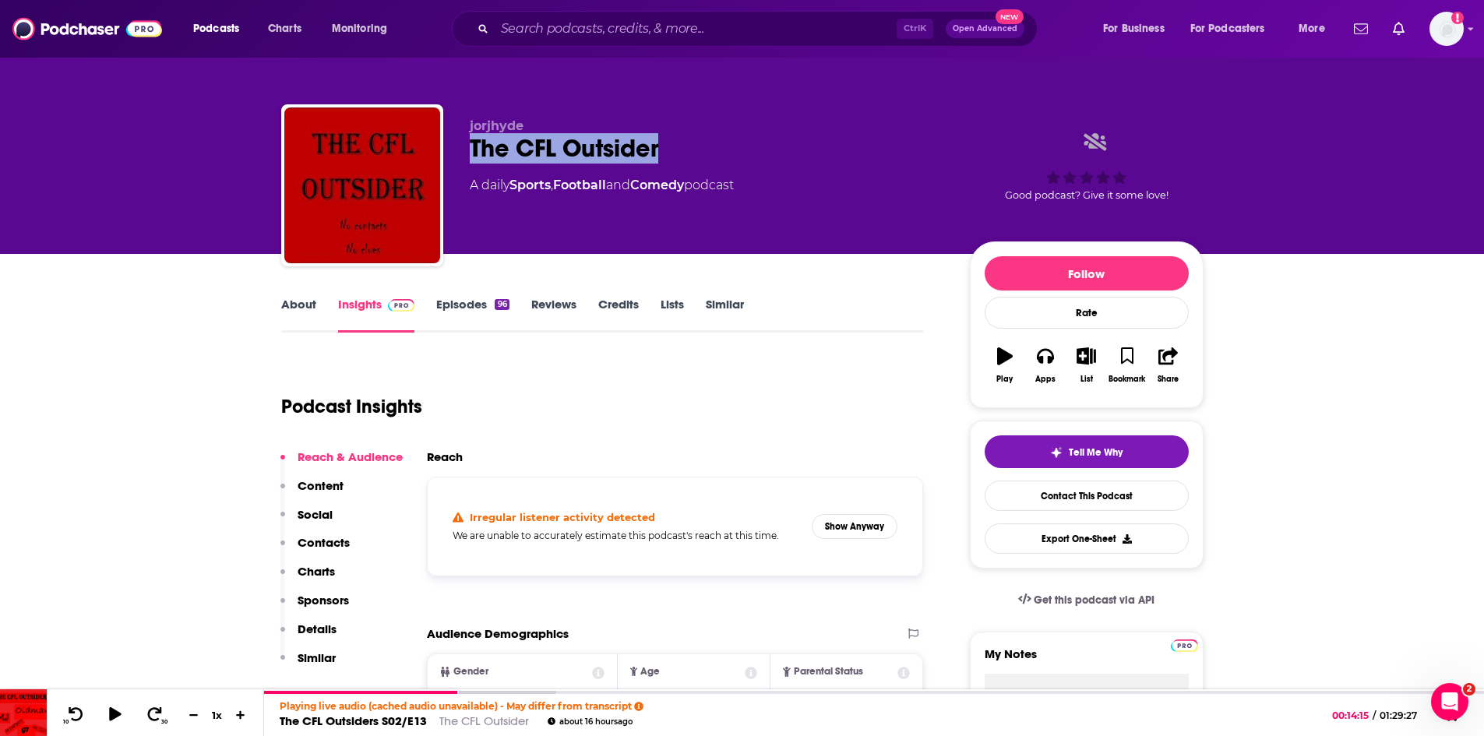
drag, startPoint x: 696, startPoint y: 149, endPoint x: 469, endPoint y: 153, distance: 227.5
click at [470, 153] on div "The CFL Outsider" at bounding box center [707, 148] width 475 height 30
copy h2 "The CFL Outsider"
